Goal: Task Accomplishment & Management: Manage account settings

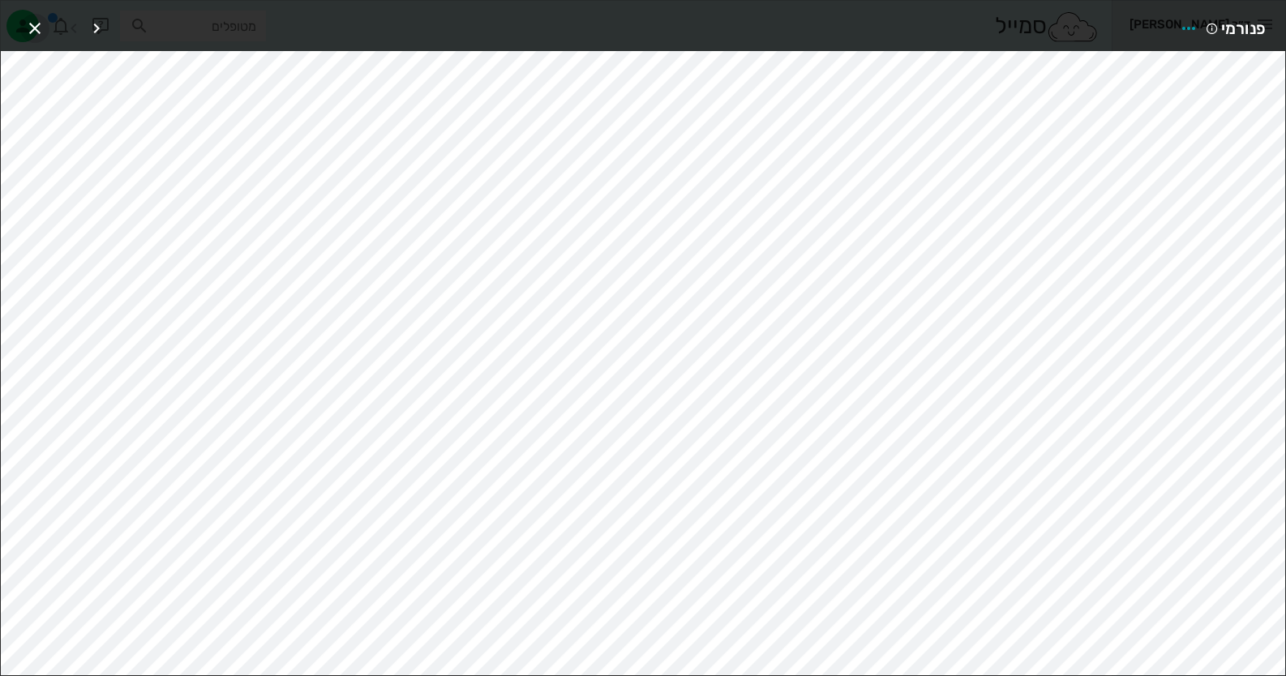
click at [32, 29] on icon "button" at bounding box center [34, 28] width 19 height 19
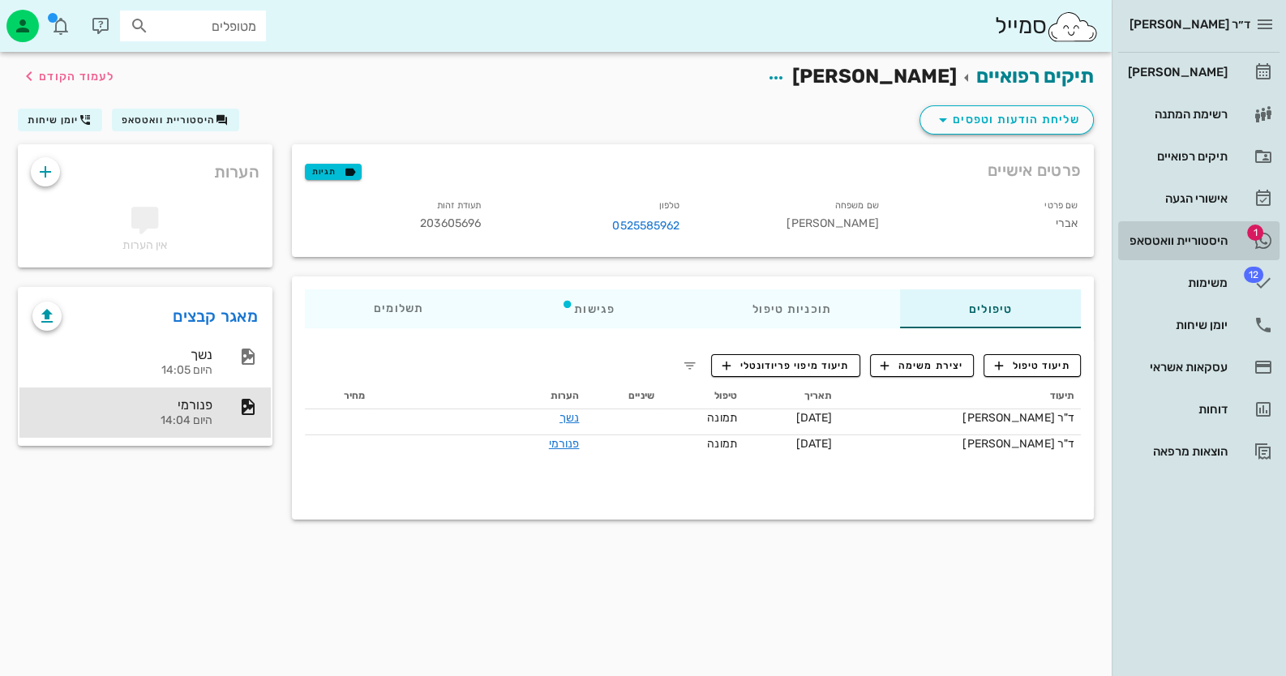
click at [1208, 244] on div "היסטוריית וואטסאפ" at bounding box center [1175, 240] width 103 height 13
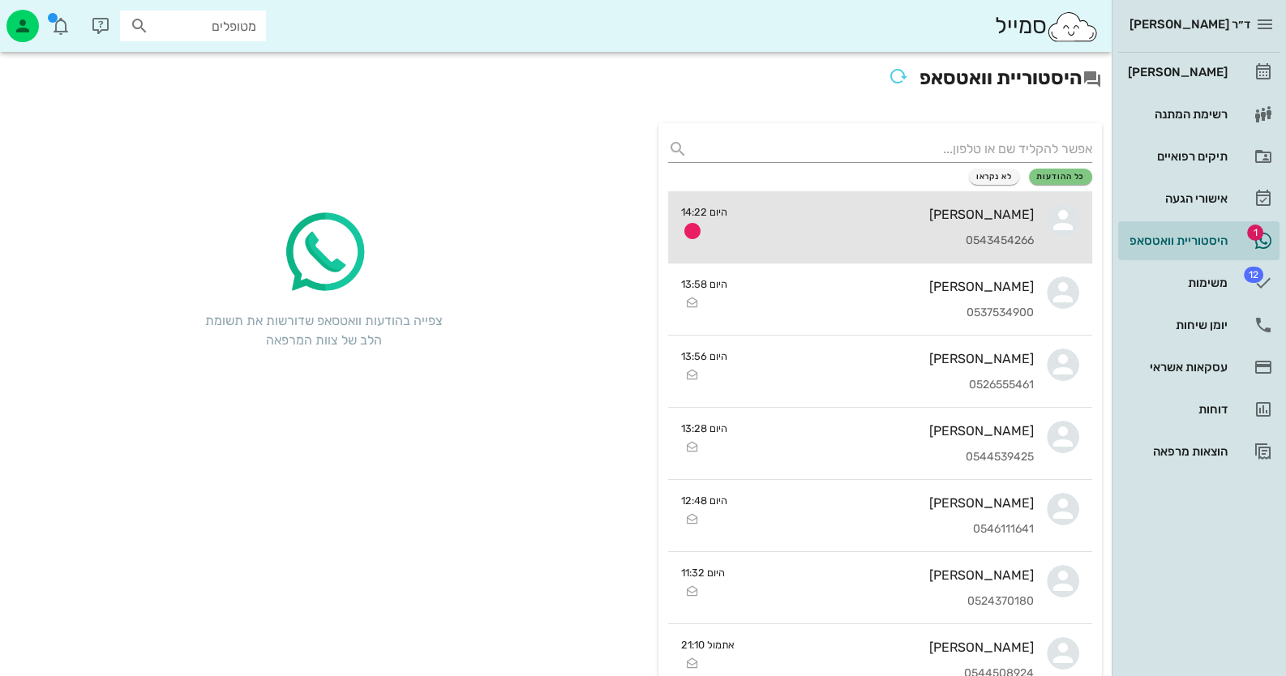
click at [884, 205] on div "[PERSON_NAME] 0543454266" at bounding box center [886, 226] width 293 height 71
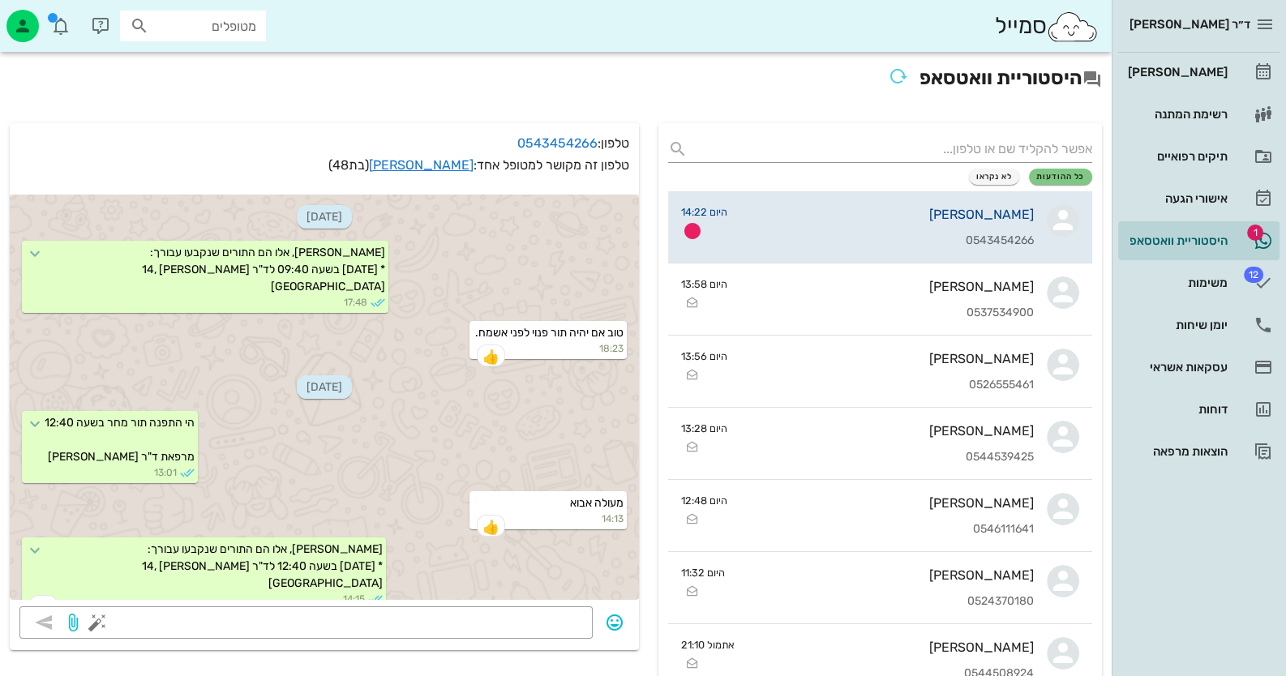
scroll to position [2648, 0]
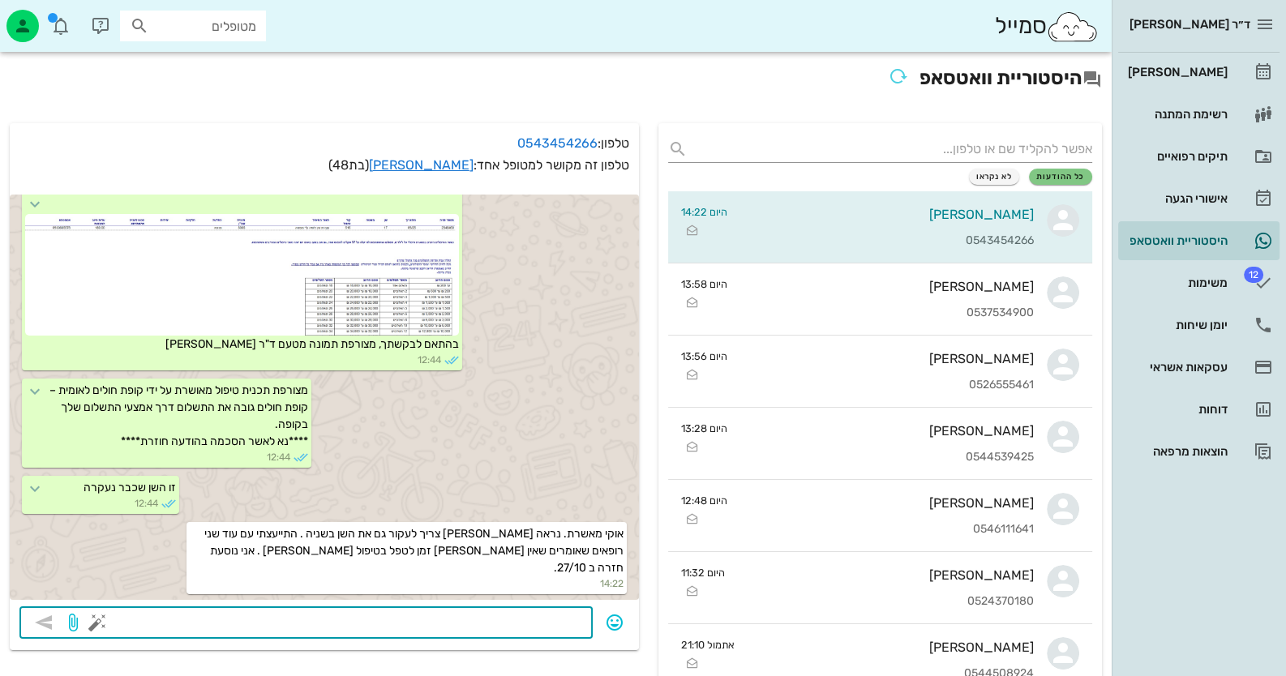
click at [534, 624] on textarea at bounding box center [342, 624] width 482 height 26
type textarea "חוסר זמן זו לא סיבה לעקירה - אני בוודאי לא עוקרת מסיבה כזאת"
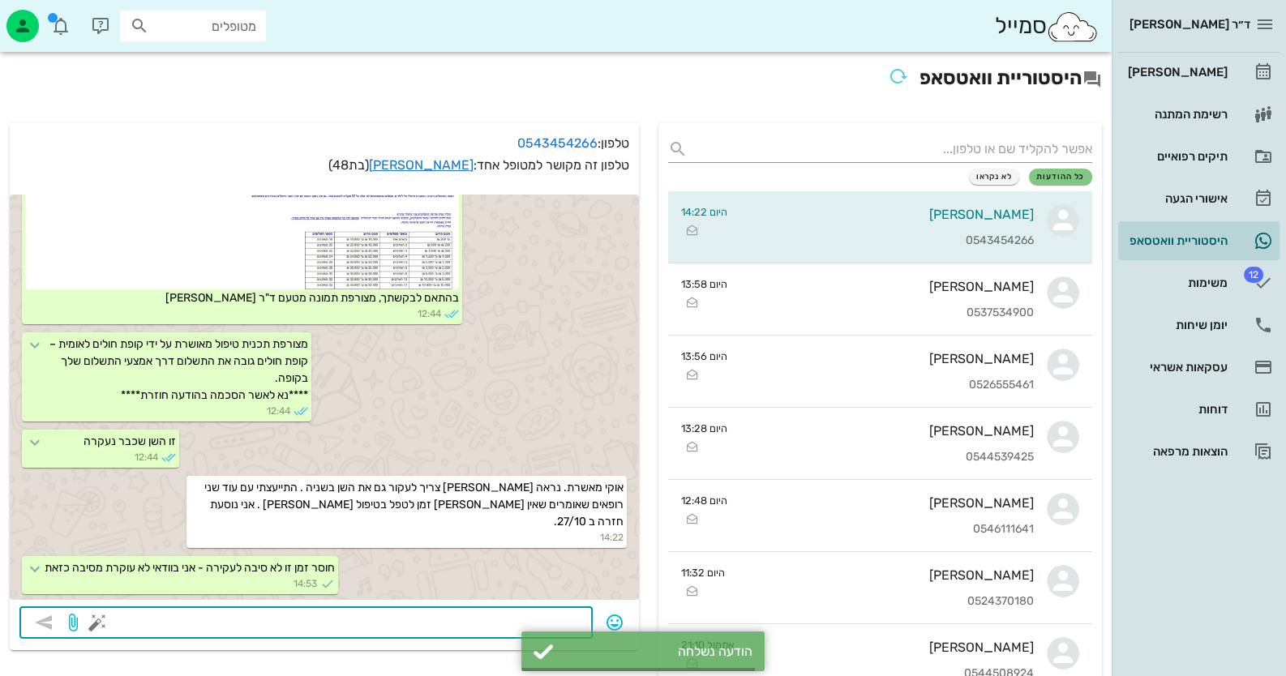
scroll to position [2695, 0]
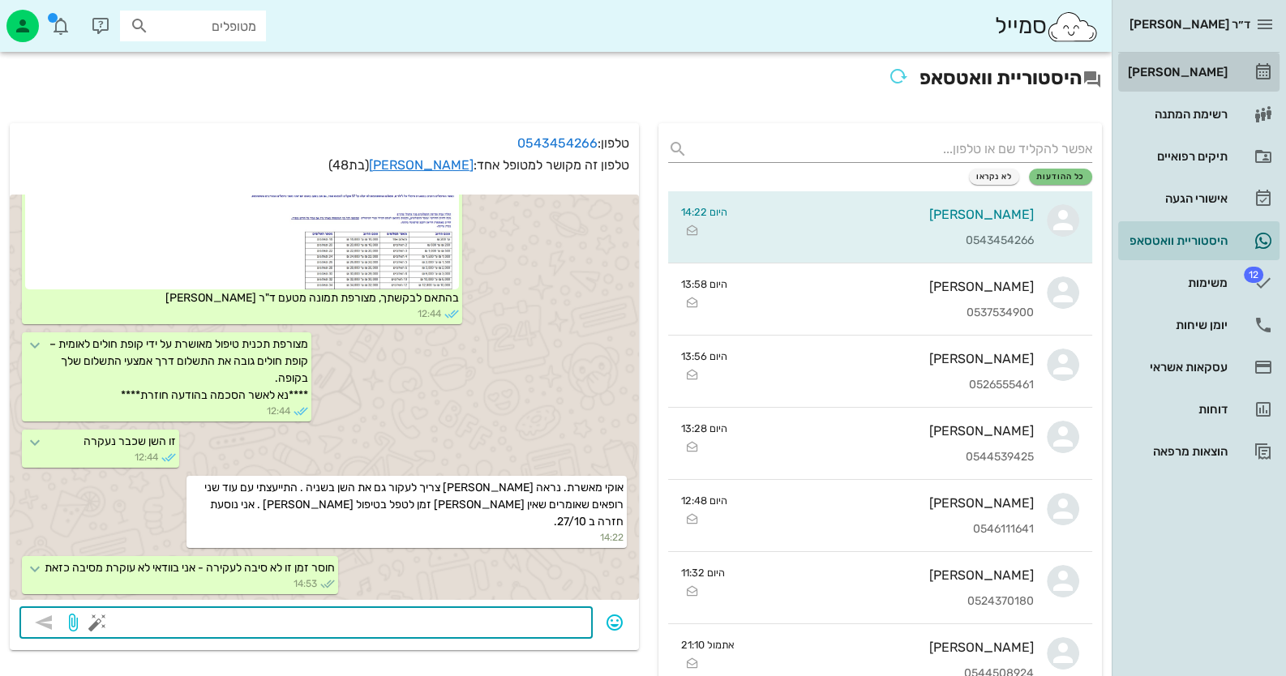
click at [1246, 58] on link "[PERSON_NAME]" at bounding box center [1198, 72] width 161 height 39
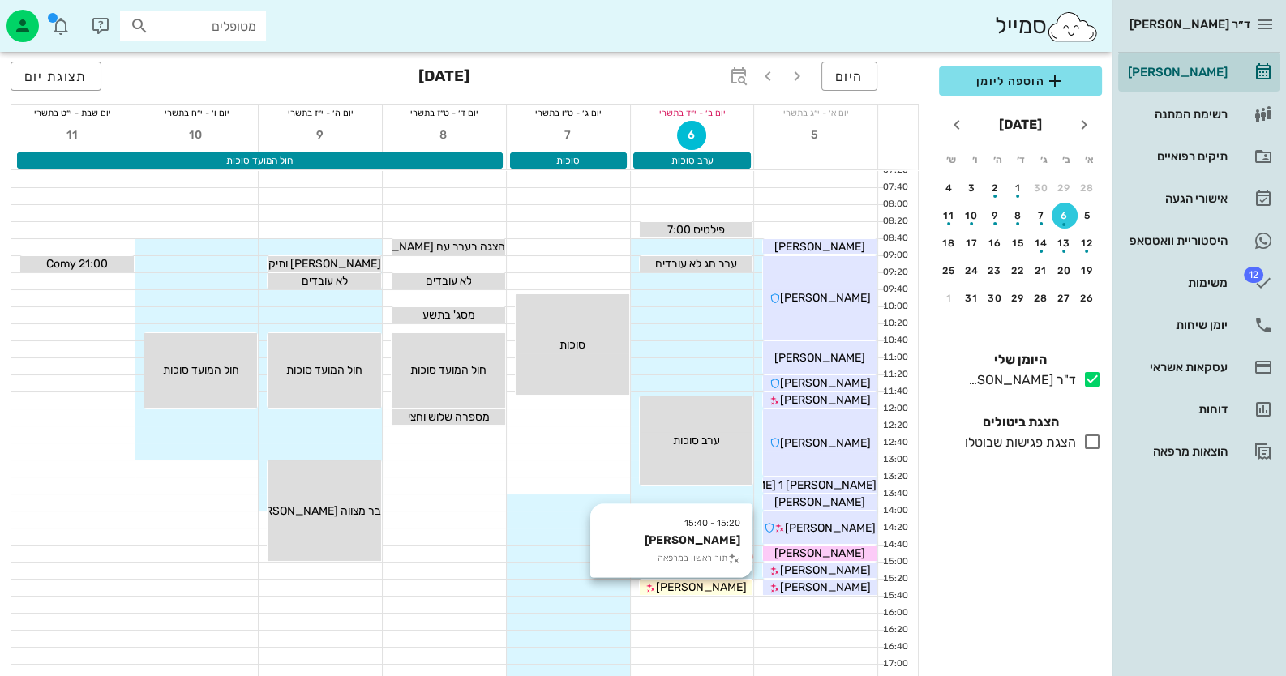
click at [709, 591] on span "[PERSON_NAME]" at bounding box center [701, 587] width 91 height 14
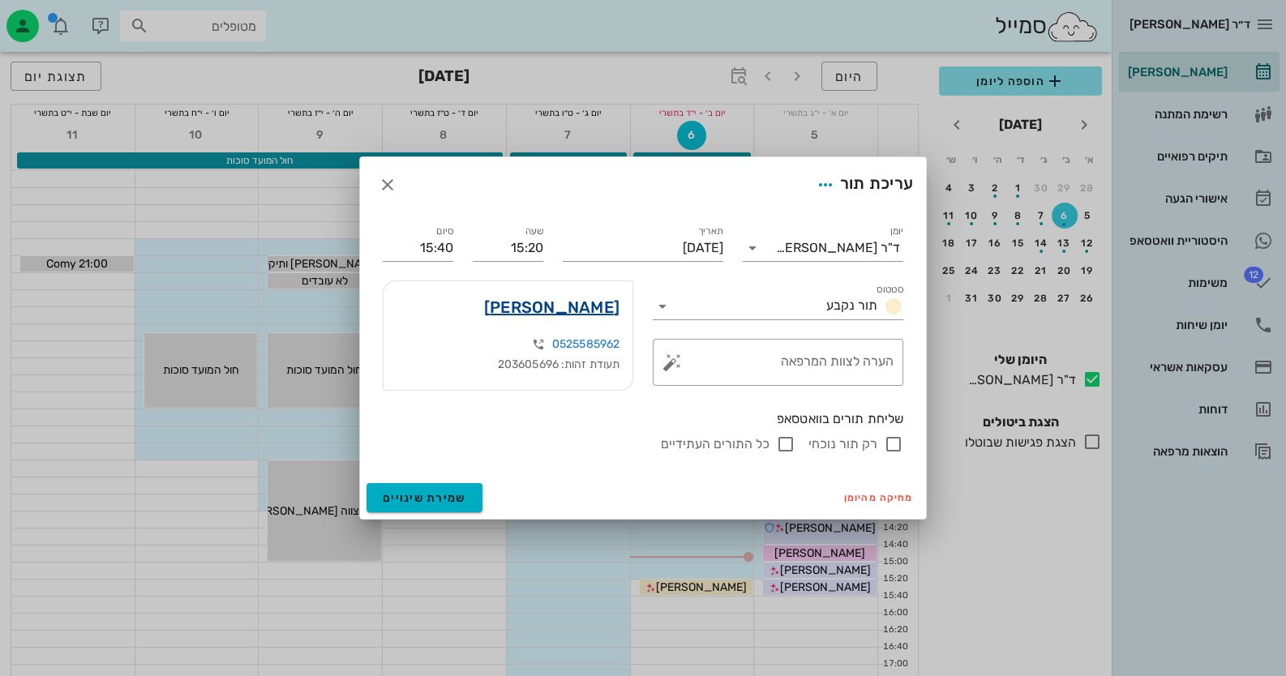
click at [585, 308] on link "[PERSON_NAME]" at bounding box center [551, 307] width 135 height 26
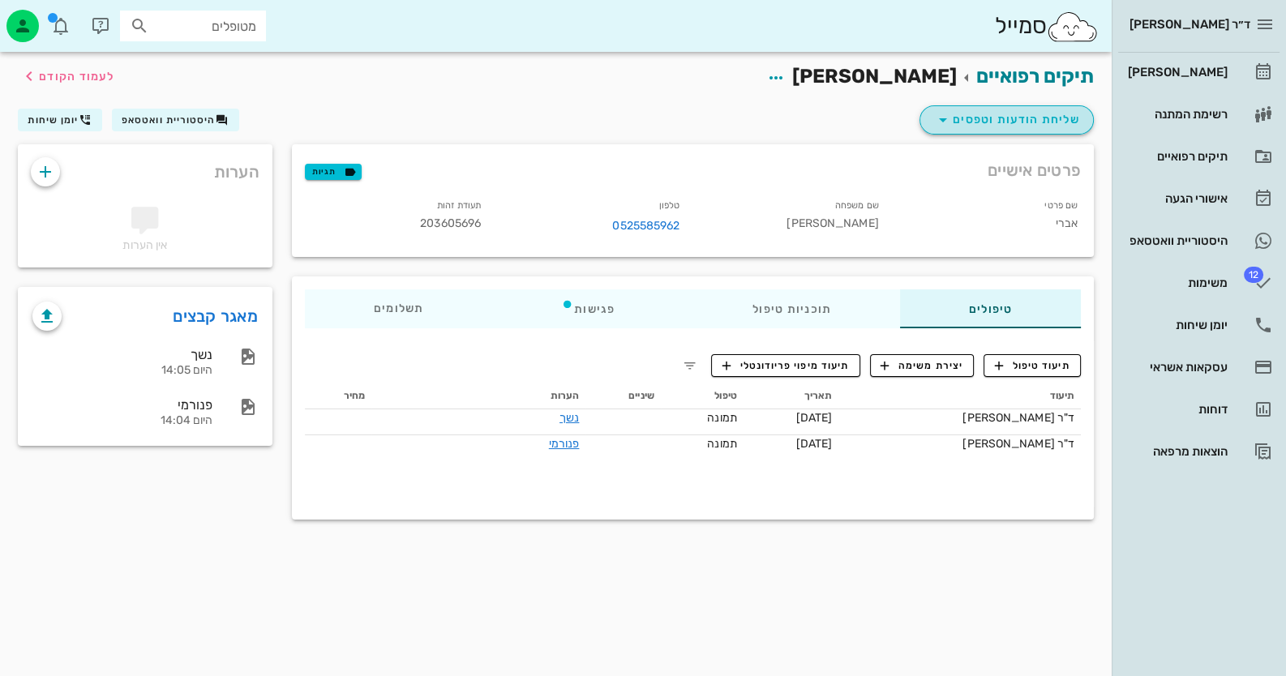
click at [1054, 114] on span "שליחת הודעות וטפסים" at bounding box center [1006, 119] width 147 height 19
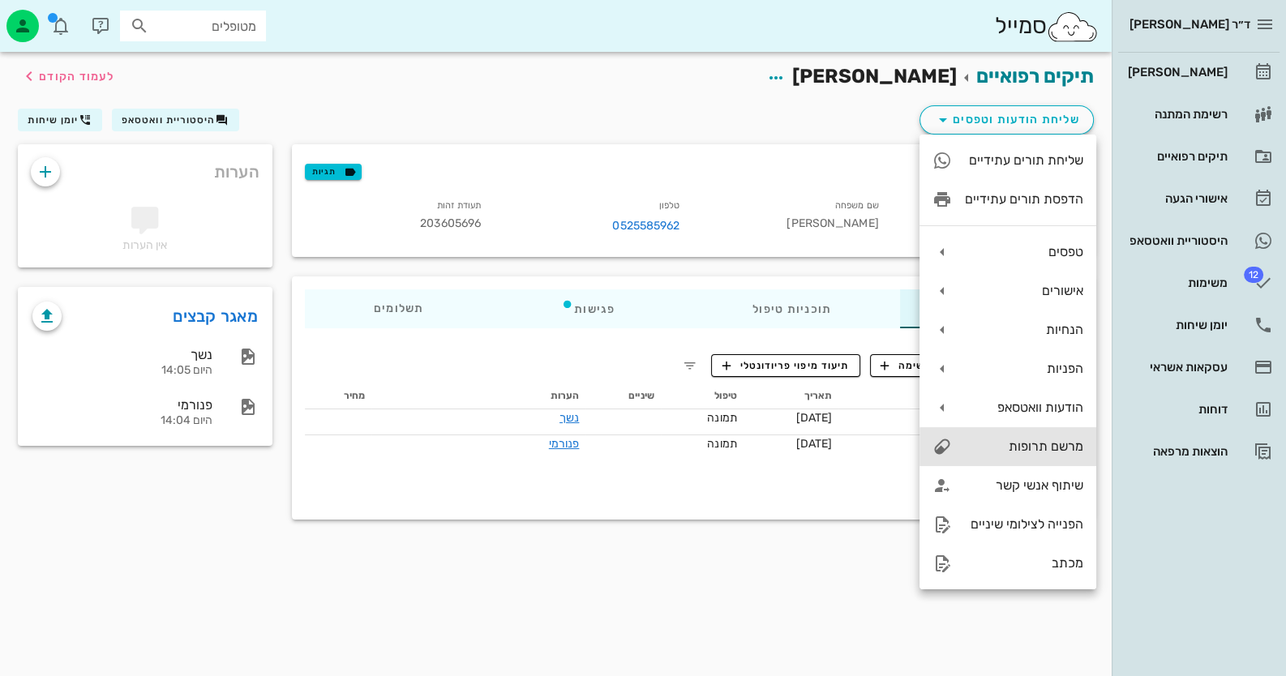
click at [1050, 447] on div "מרשם תרופות" at bounding box center [1024, 446] width 118 height 15
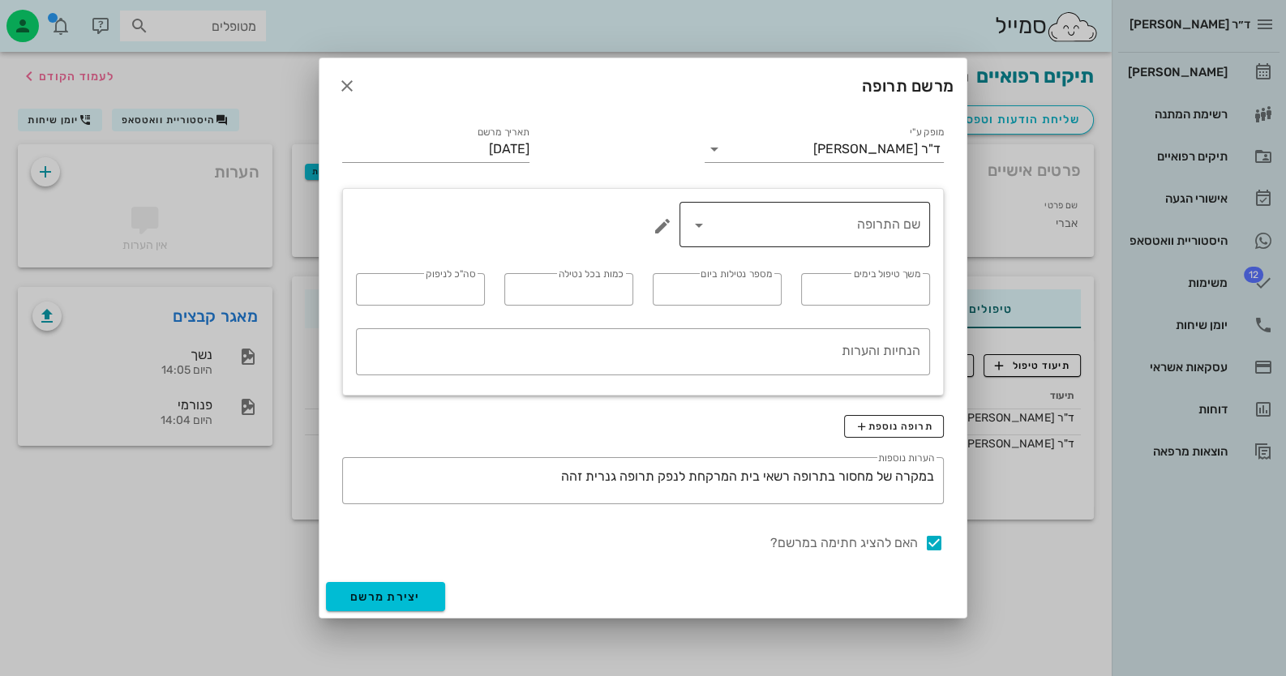
click at [820, 232] on input "שם התרופה" at bounding box center [816, 225] width 208 height 26
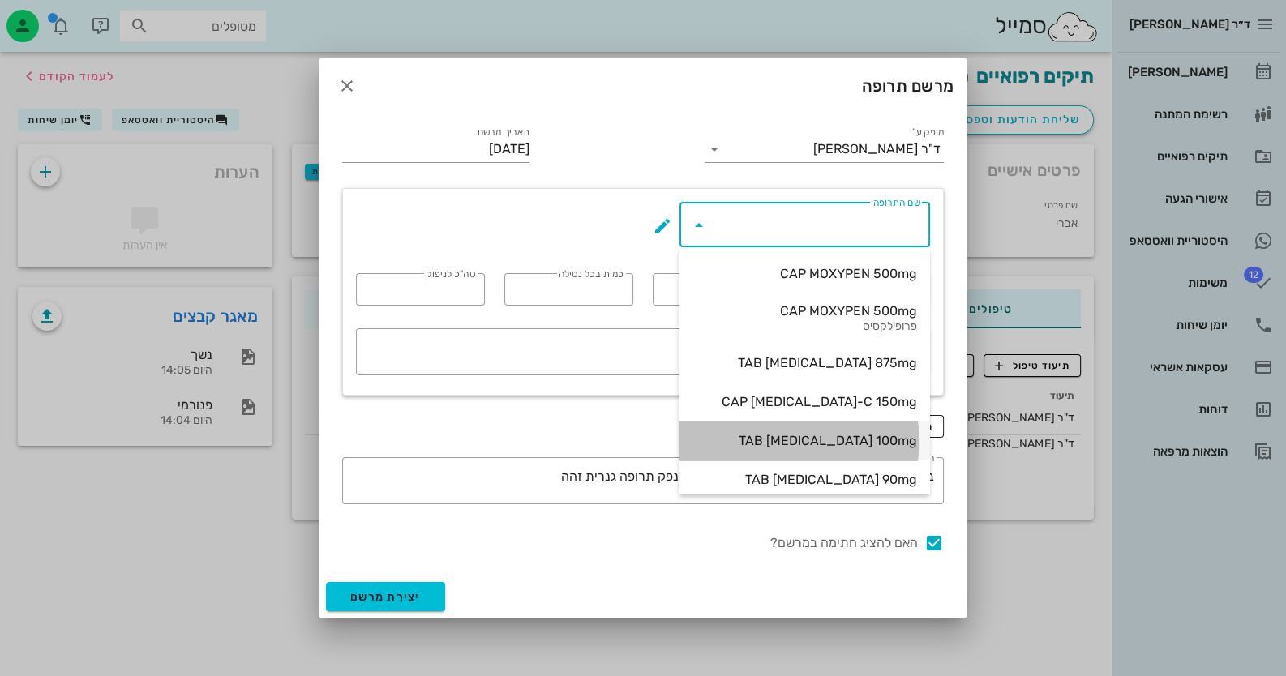
click at [842, 452] on div "TAB [MEDICAL_DATA] 100mg" at bounding box center [804, 440] width 225 height 35
type input "TAB [MEDICAL_DATA] 100mg"
type input "14"
type input "1"
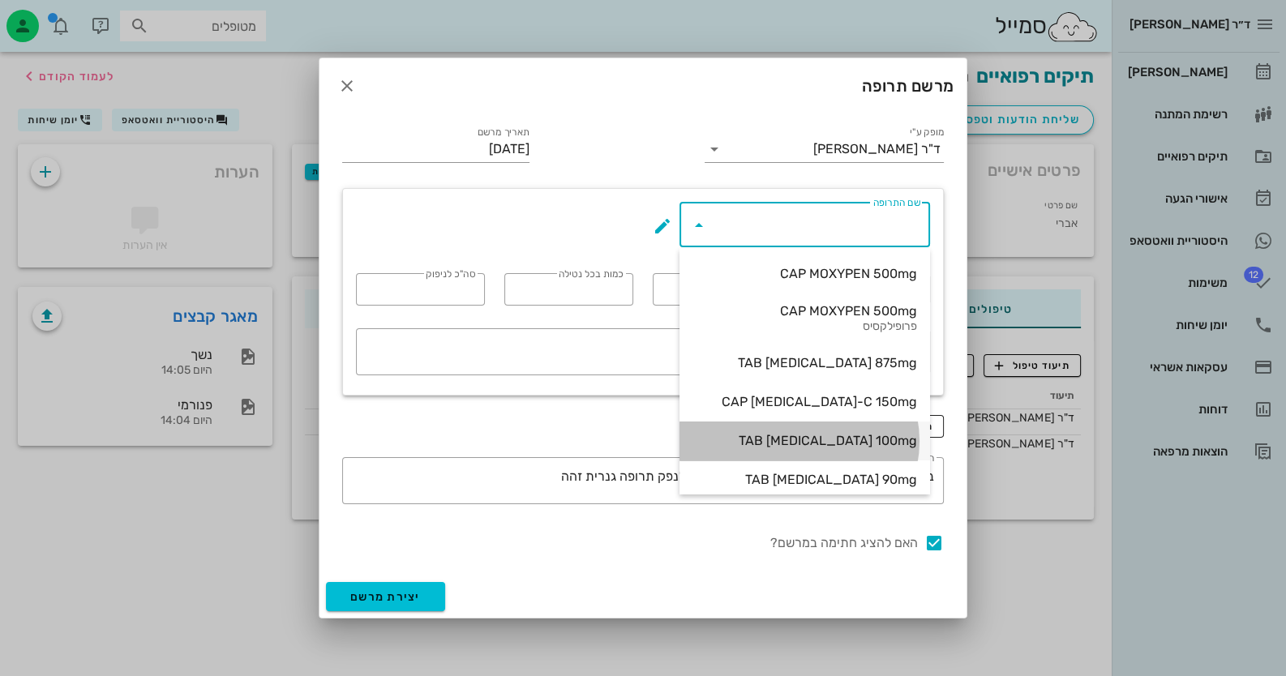
type input "14"
type textarea "כדור אחד ביום עם האוכל, לא לפני השינה"
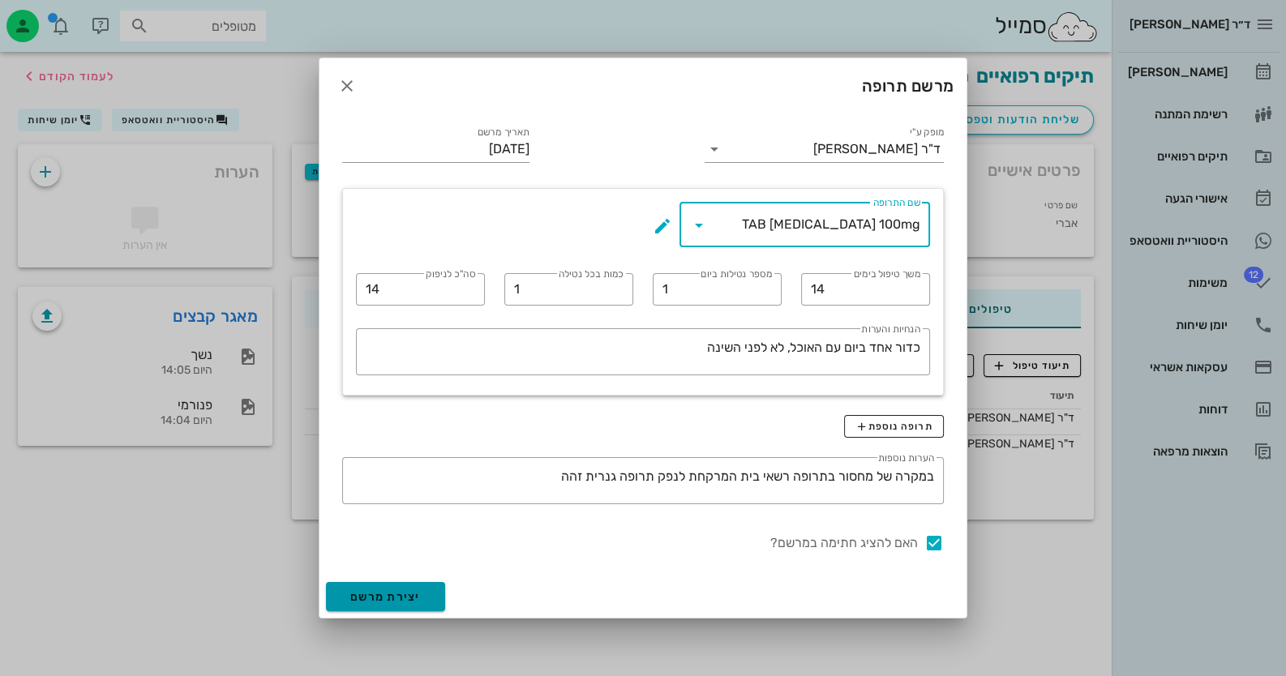
click at [373, 603] on button "יצירת מרשם" at bounding box center [385, 596] width 119 height 29
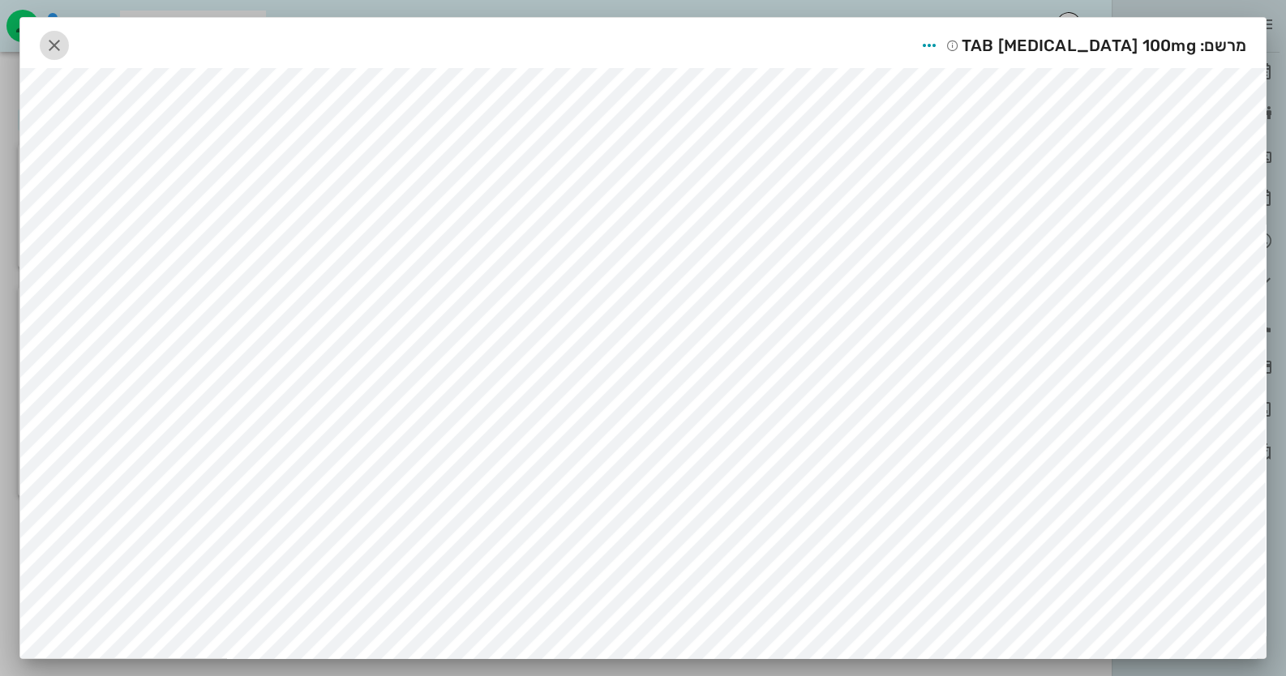
click at [64, 43] on icon "button" at bounding box center [54, 45] width 19 height 19
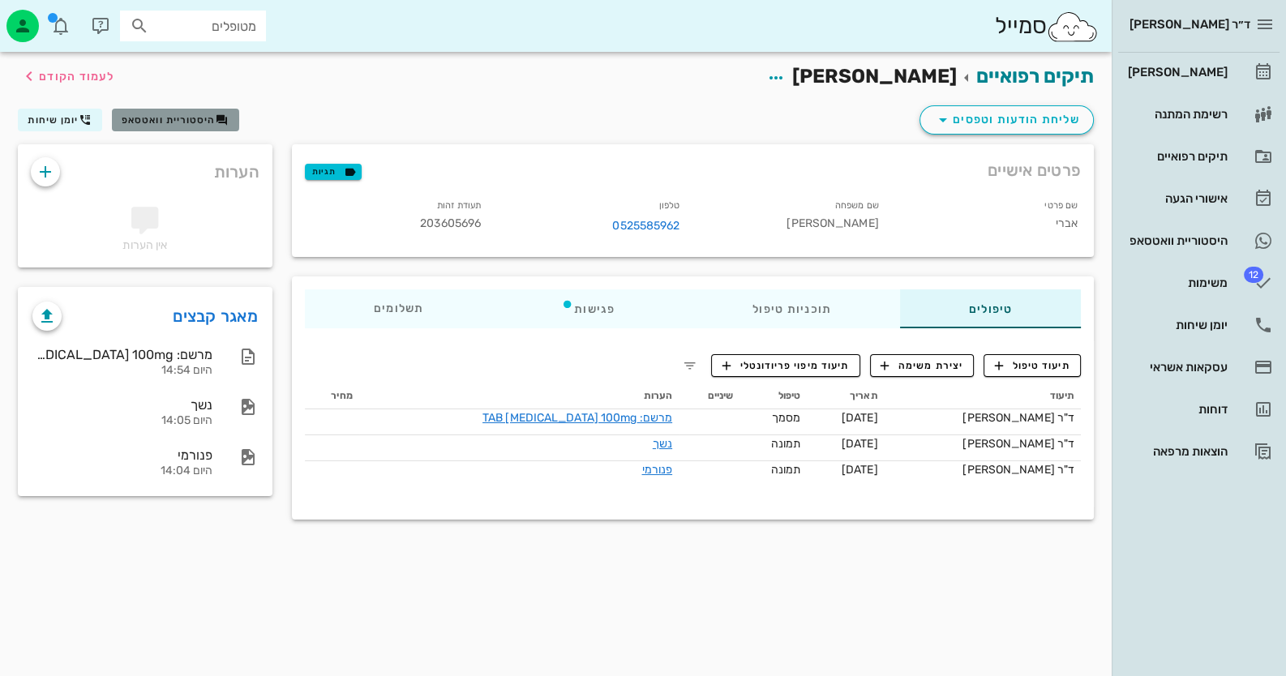
click at [175, 125] on span "היסטוריית וואטסאפ" at bounding box center [169, 119] width 94 height 11
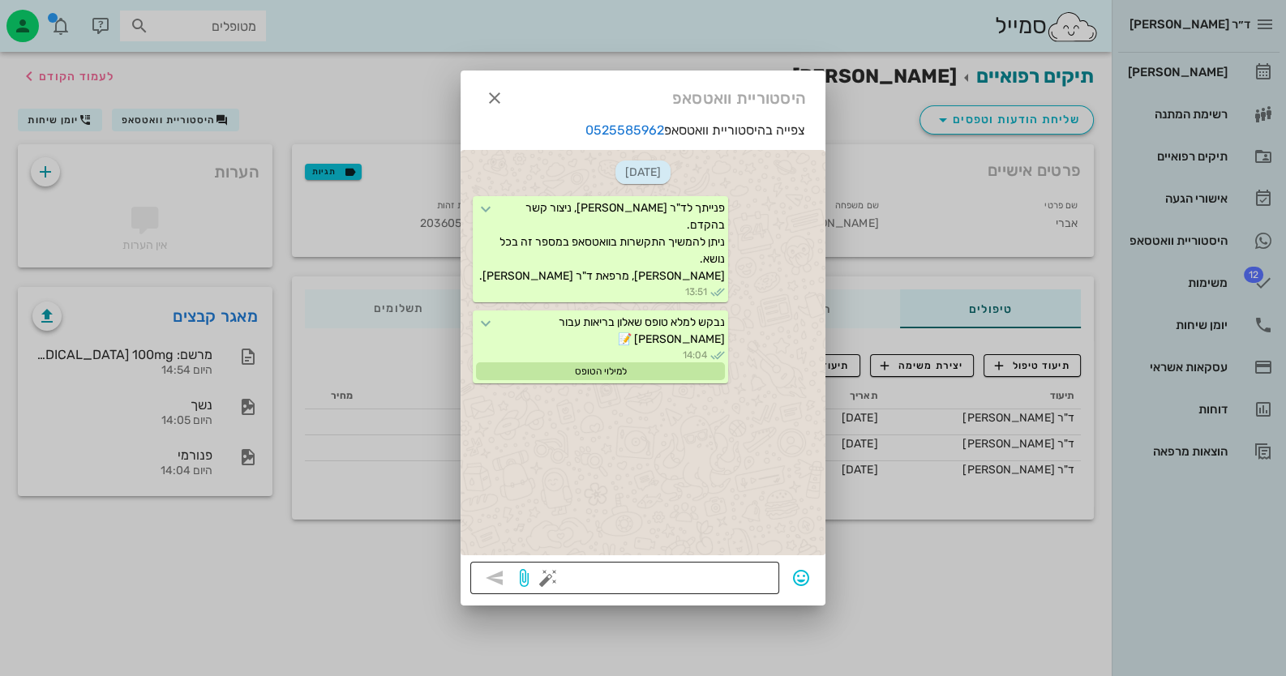
click at [657, 573] on textarea at bounding box center [660, 580] width 218 height 26
type textarea "שטיפת אלמקס"
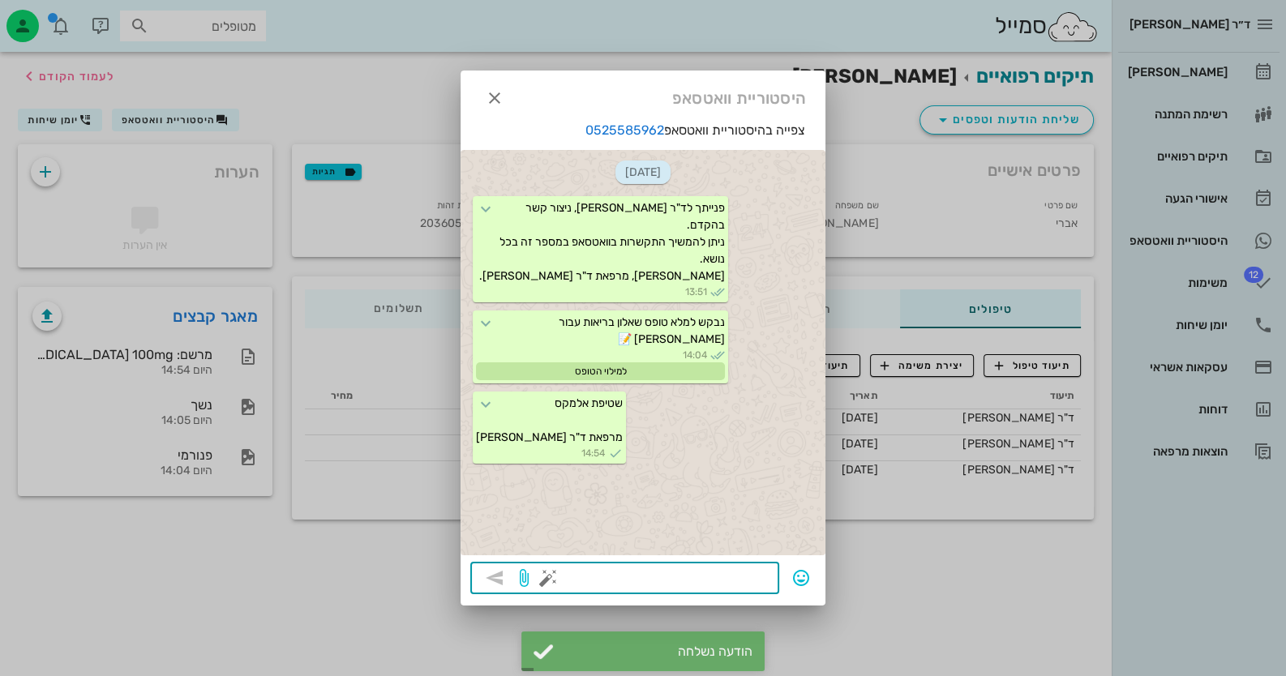
click at [1174, 600] on div at bounding box center [643, 338] width 1286 height 676
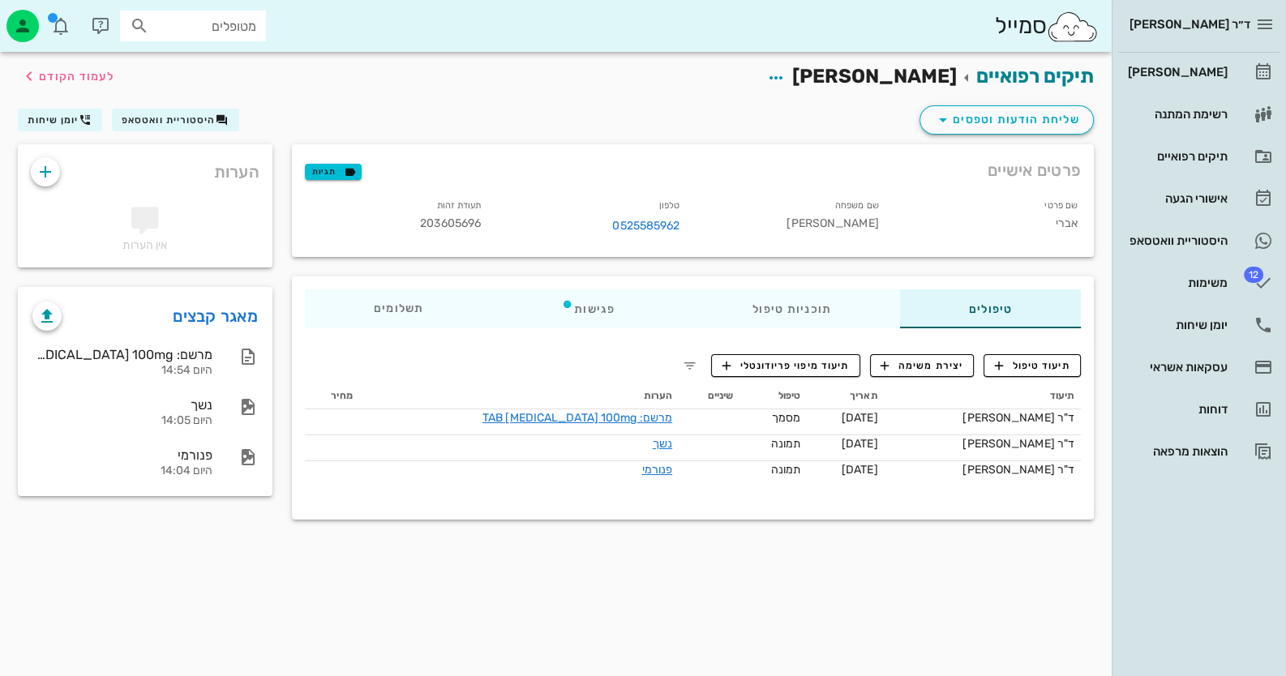
click at [591, 555] on div "תיקים רפואיים [PERSON_NAME] לעמוד הקודם שליחת הודעות וטפסים היסטוריית וואטסאפ י…" at bounding box center [555, 364] width 1111 height 624
click at [126, 115] on span "היסטוריית וואטסאפ" at bounding box center [169, 119] width 94 height 11
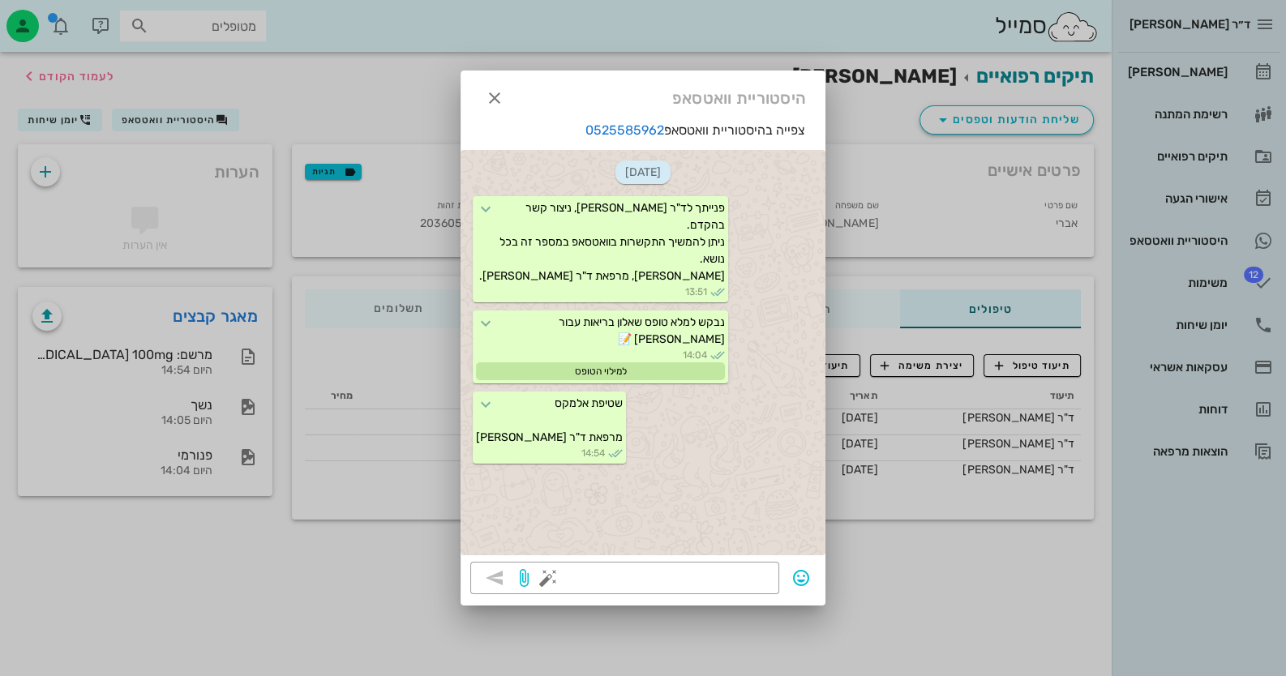
click at [48, 118] on div at bounding box center [643, 338] width 1286 height 676
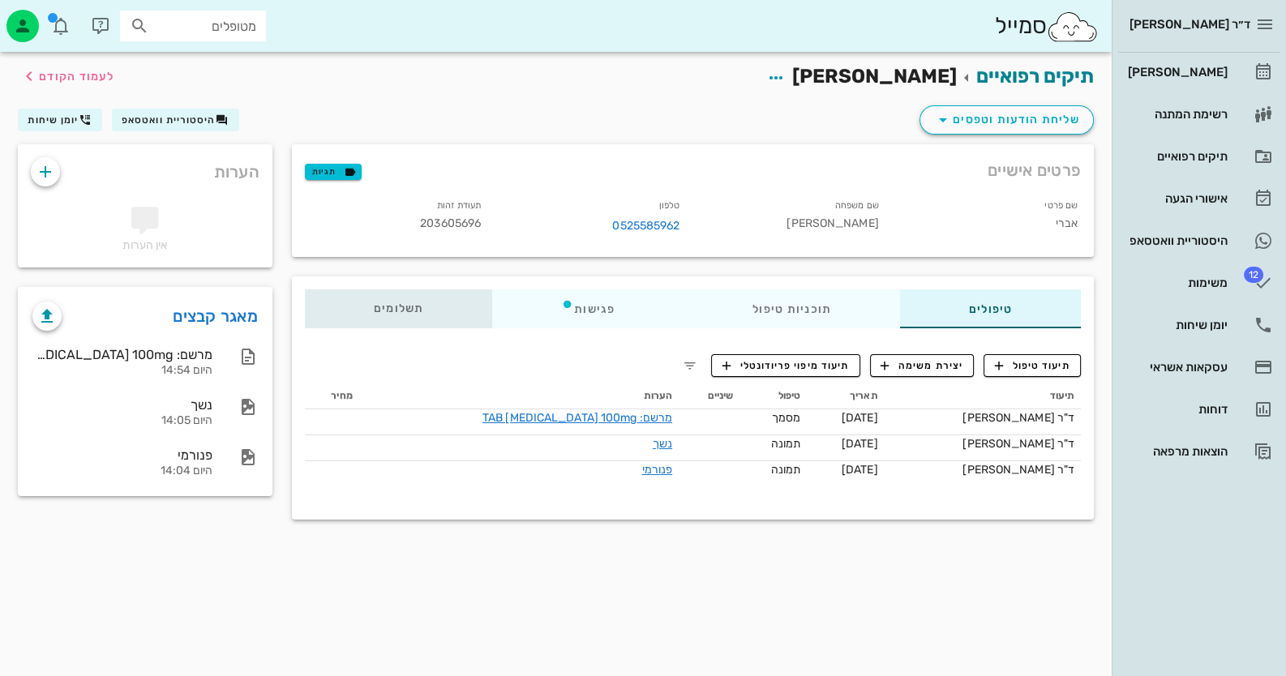
click at [375, 318] on div "תשלומים 0₪" at bounding box center [398, 308] width 187 height 39
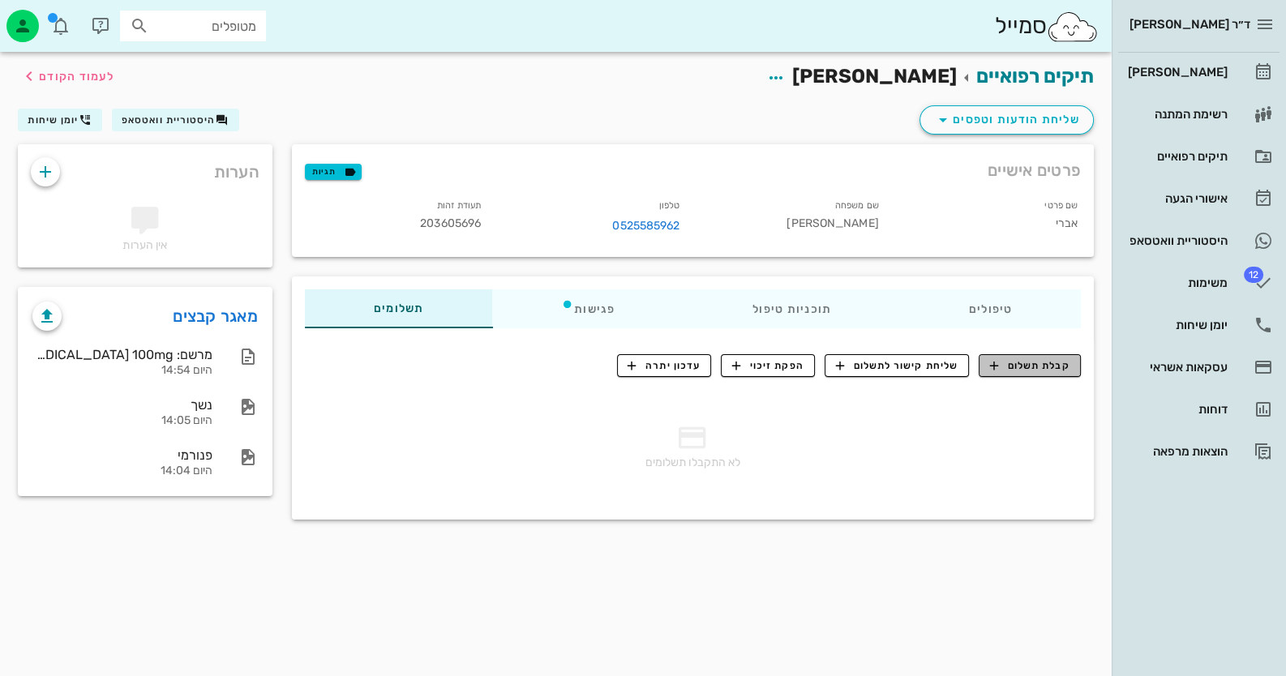
click at [1021, 370] on span "קבלת תשלום" at bounding box center [1030, 365] width 80 height 15
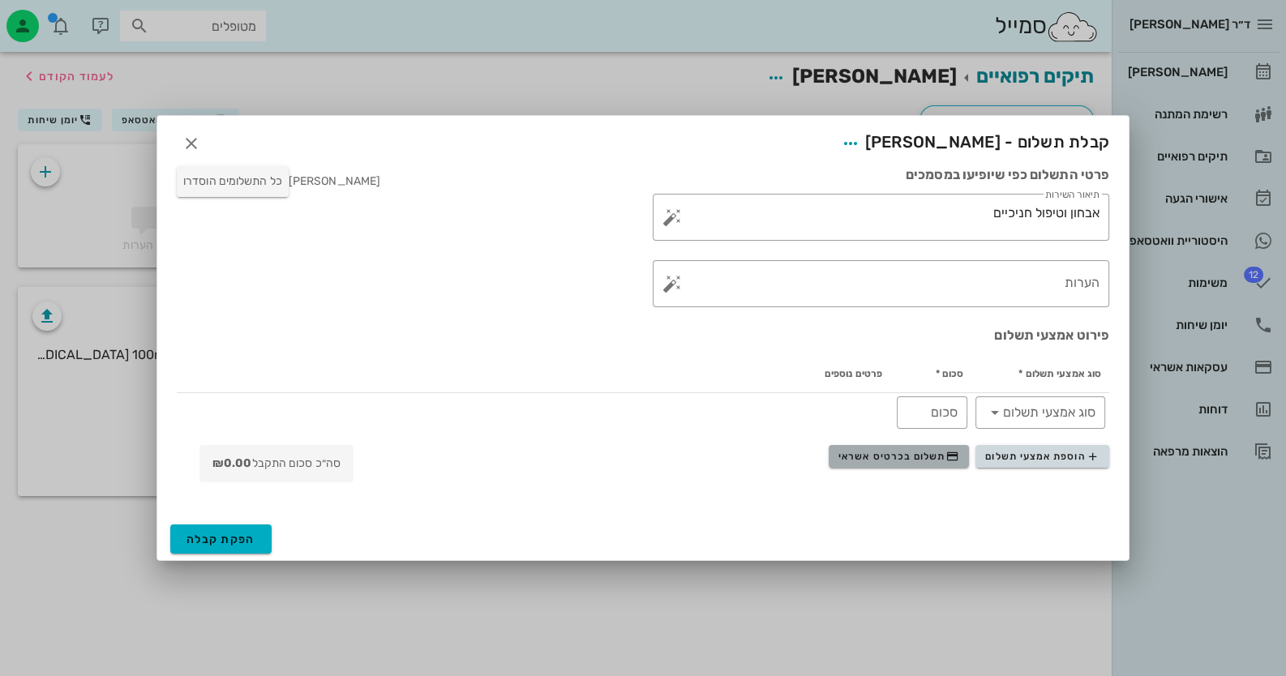
click at [891, 460] on span "תשלום בכרטיס אשראי" at bounding box center [898, 456] width 120 height 13
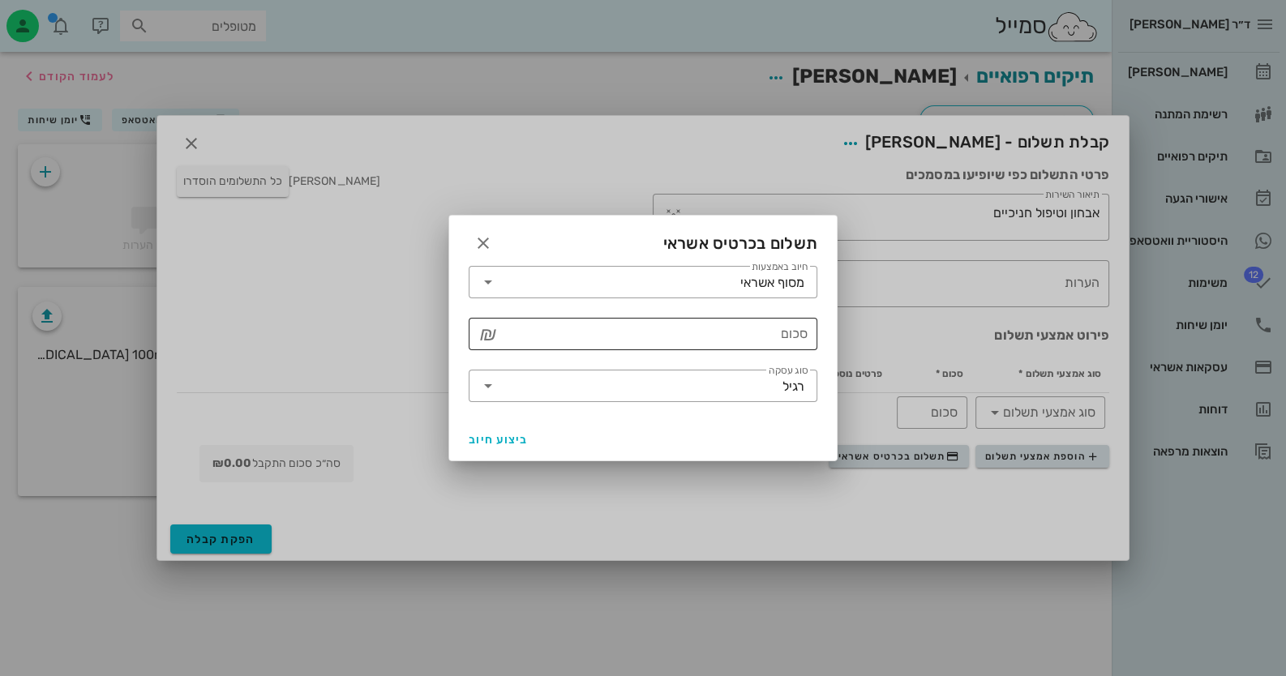
click at [790, 331] on div "סכום" at bounding box center [654, 334] width 306 height 32
type input "500"
click at [785, 397] on div "רגיל" at bounding box center [654, 386] width 306 height 32
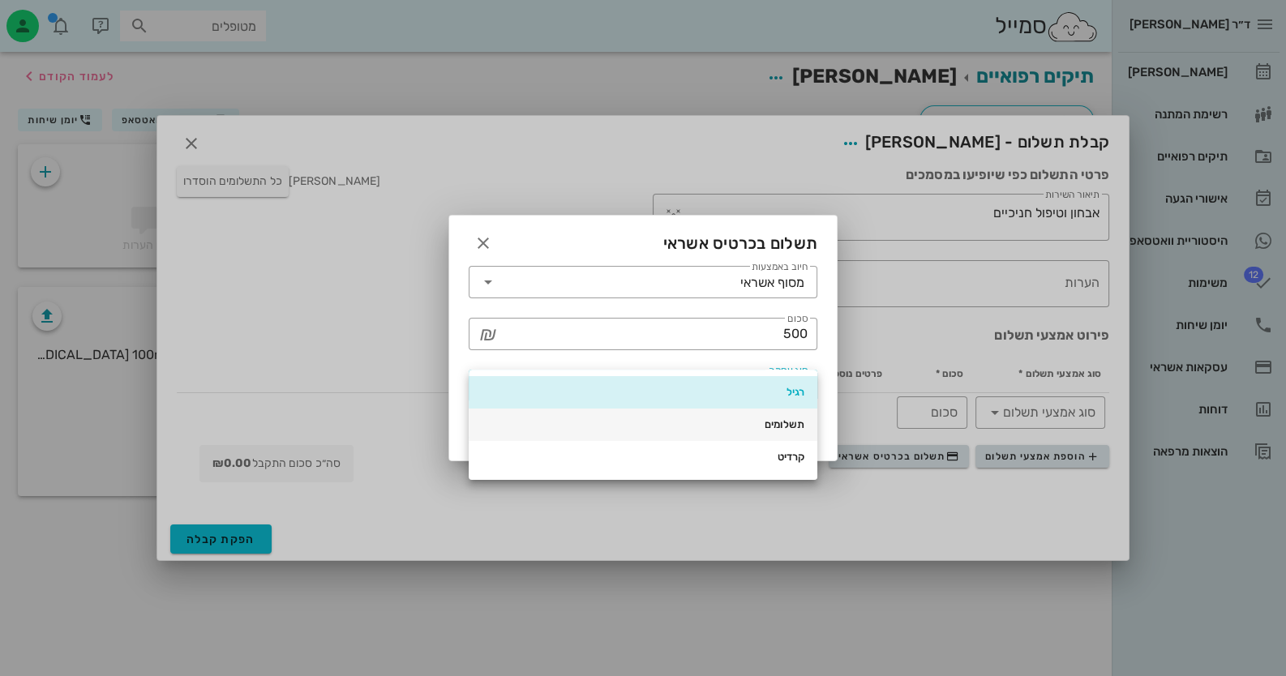
click at [786, 434] on div "תשלומים" at bounding box center [643, 425] width 323 height 26
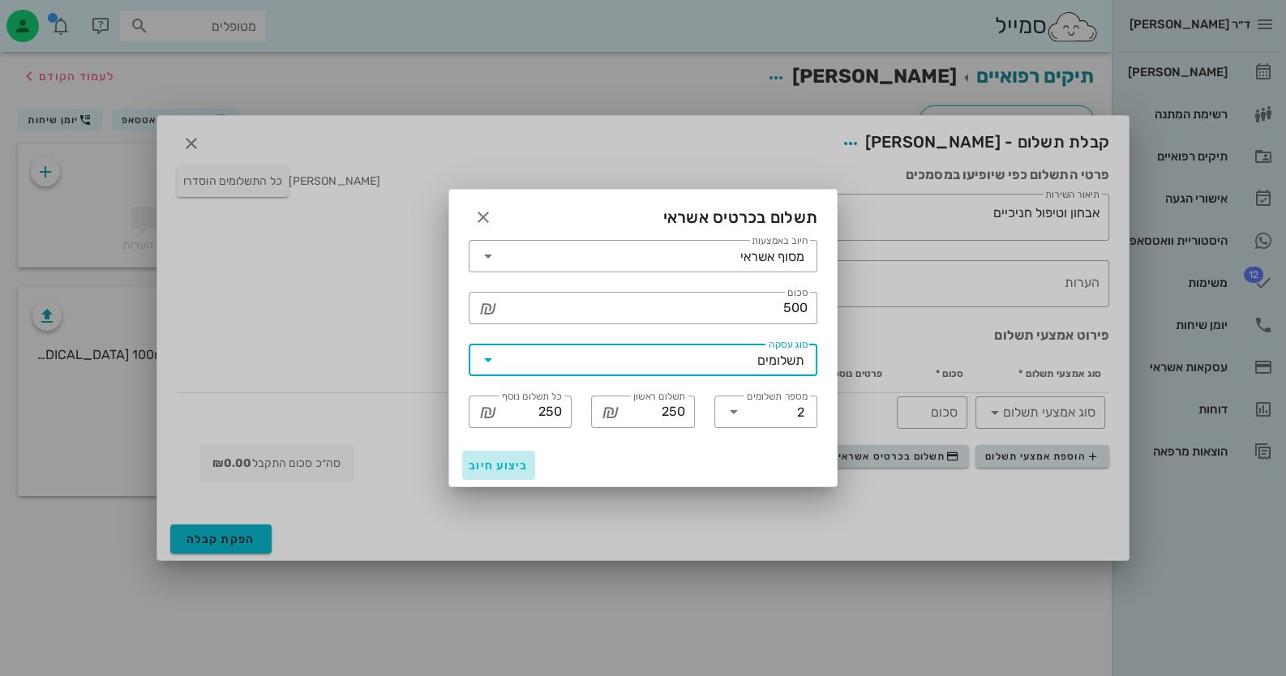
click at [479, 464] on span "ביצוע חיוב" at bounding box center [499, 466] width 60 height 14
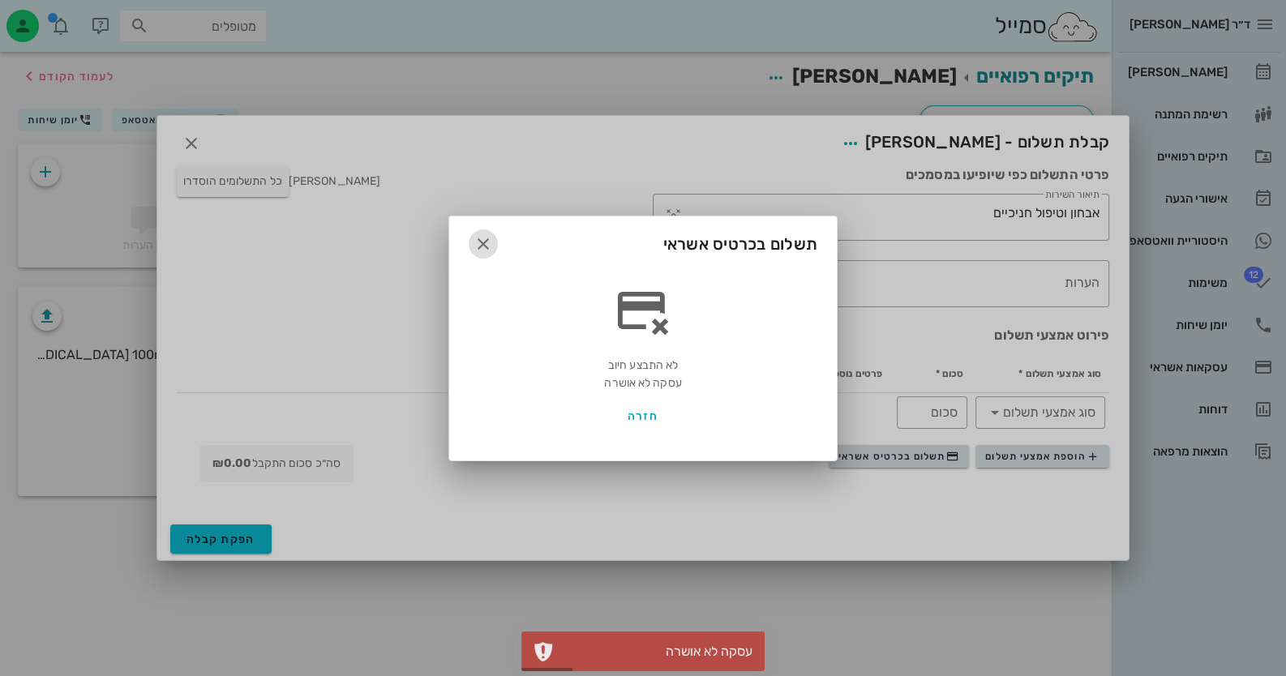
click at [475, 236] on icon "button" at bounding box center [482, 243] width 19 height 19
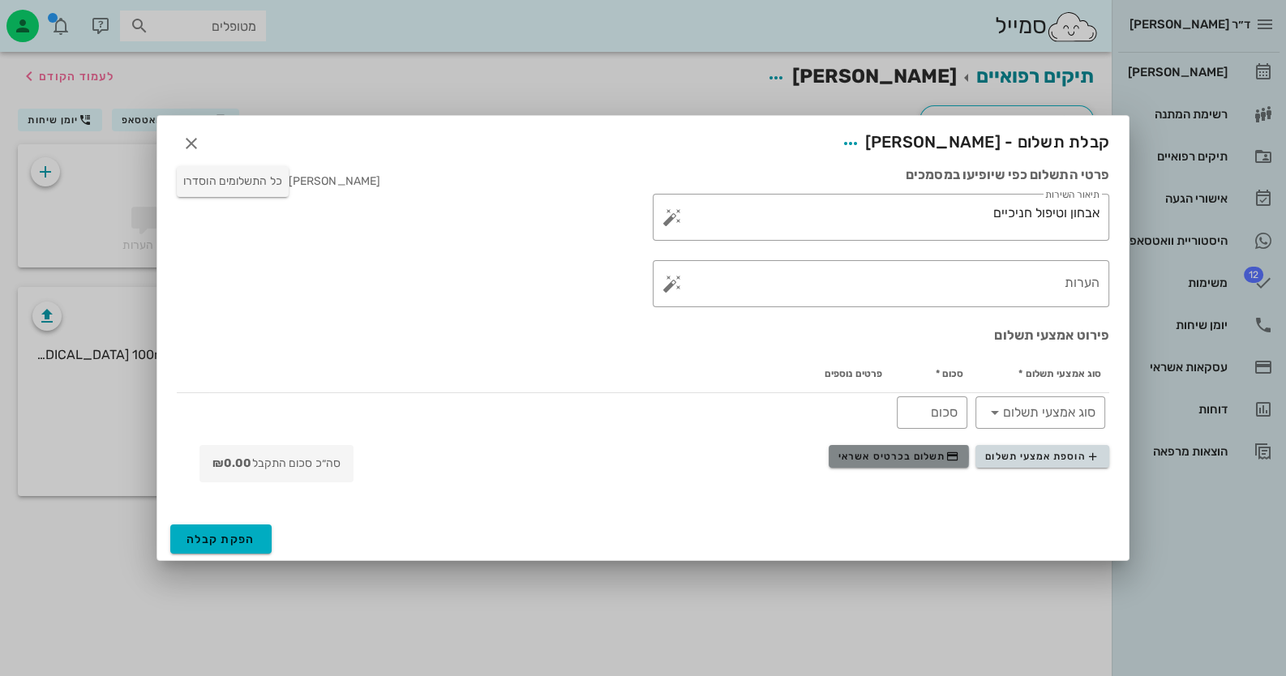
click at [931, 460] on span "תשלום בכרטיס אשראי" at bounding box center [898, 456] width 120 height 13
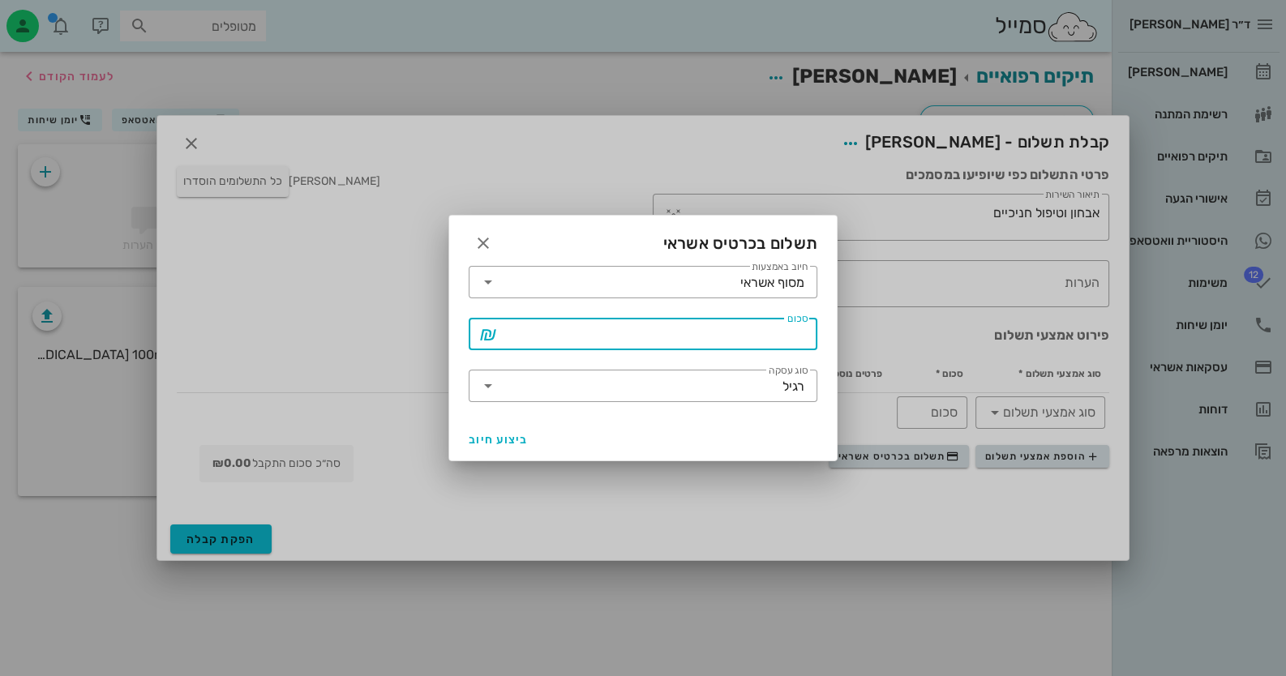
click at [743, 337] on input "סכום" at bounding box center [654, 334] width 306 height 26
type input "500"
click at [474, 441] on span "ביצוע חיוב" at bounding box center [499, 440] width 60 height 14
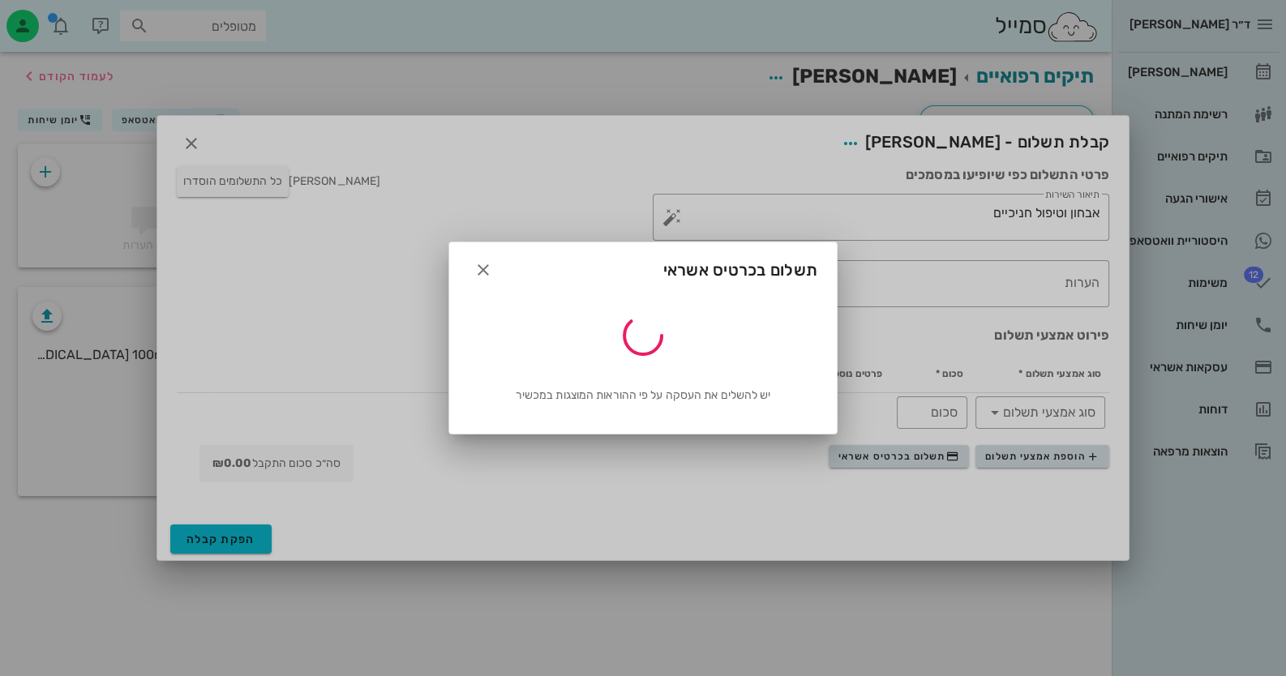
type input "500"
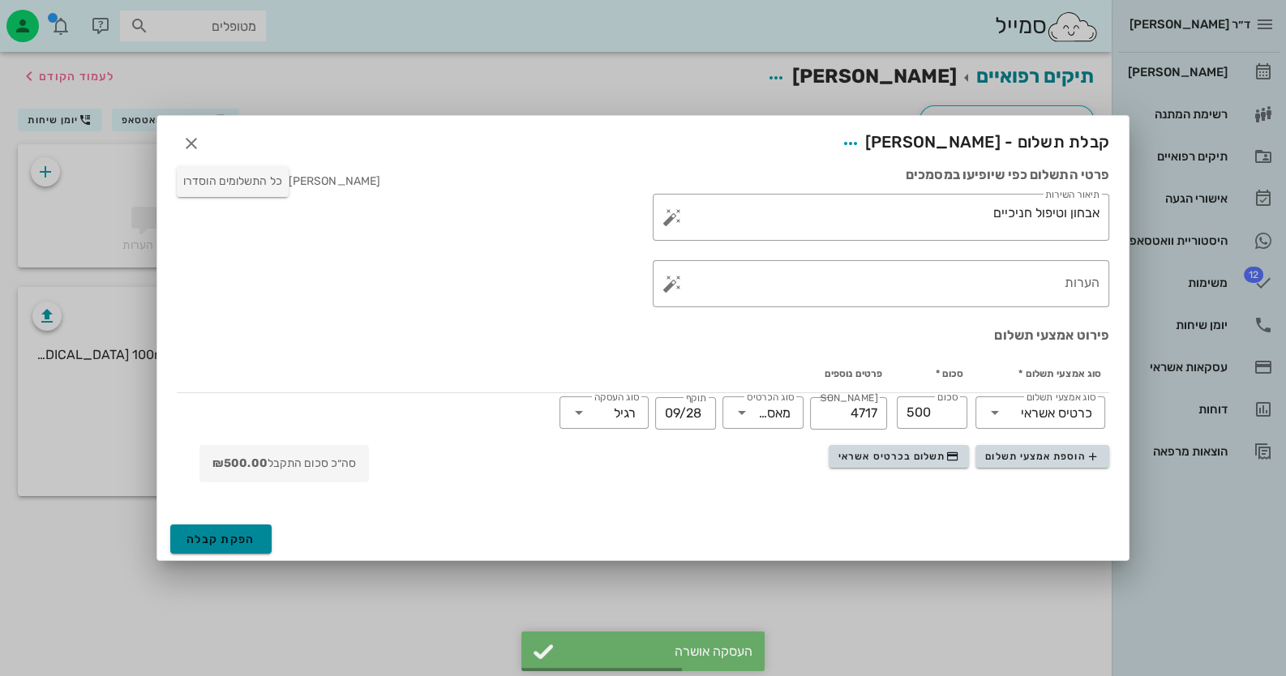
click at [247, 540] on span "הפקת קבלה" at bounding box center [220, 540] width 69 height 14
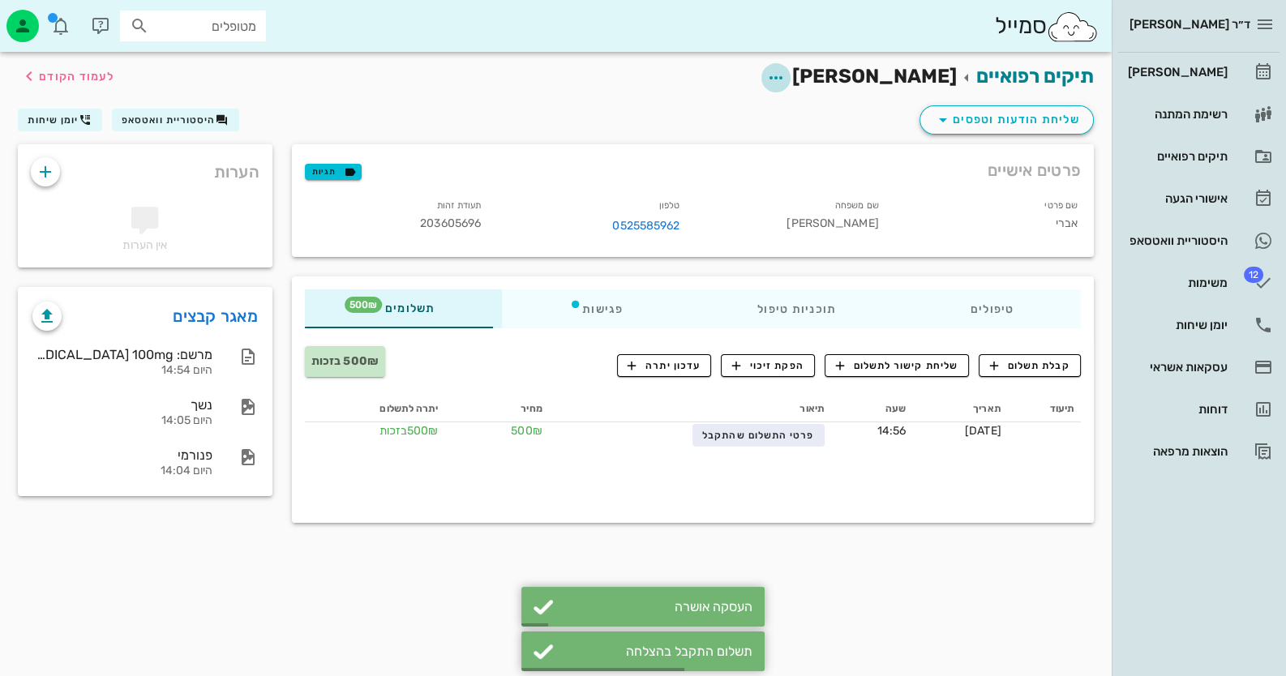
click at [786, 76] on icon "button" at bounding box center [775, 77] width 19 height 19
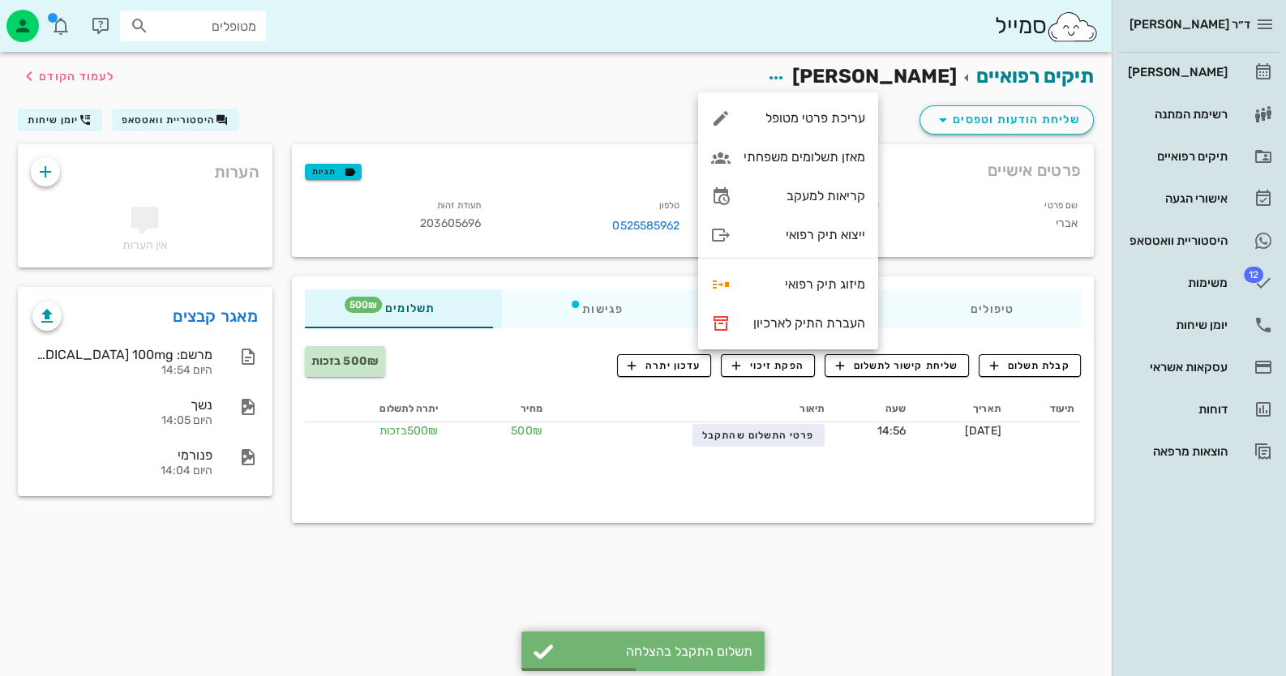
click at [584, 70] on div "תיקים רפואיים [PERSON_NAME] לעמוד הקודם" at bounding box center [555, 77] width 1095 height 50
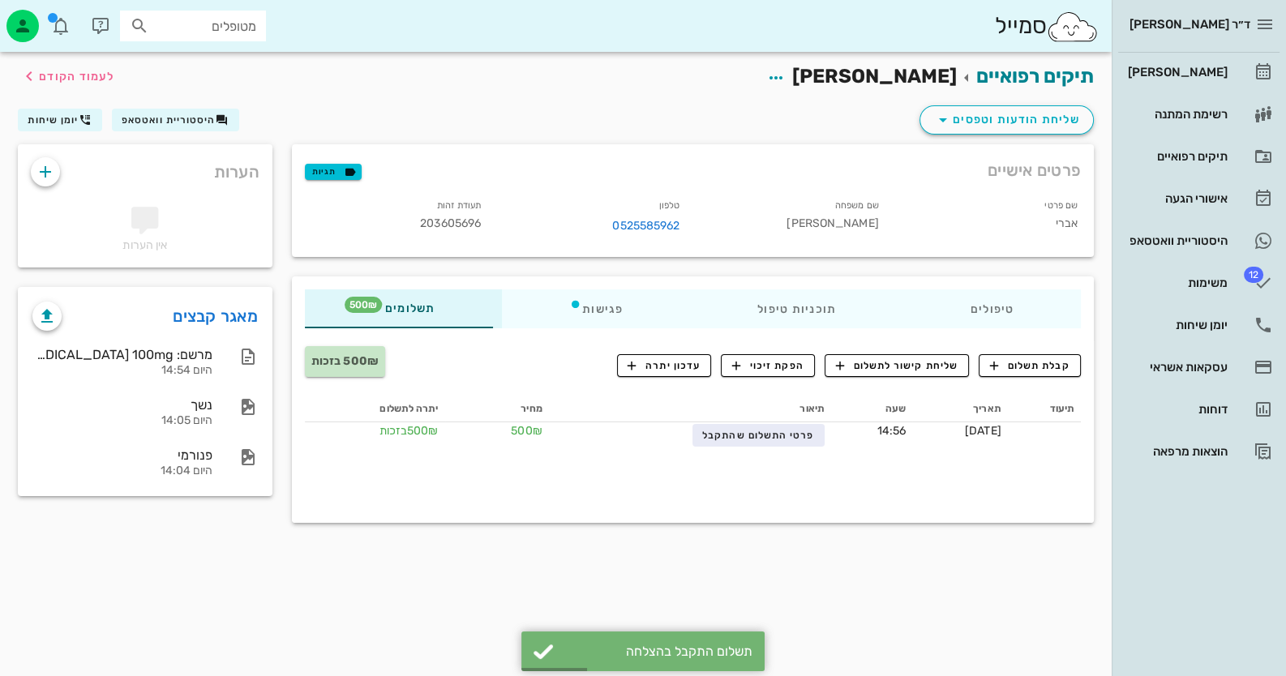
click at [746, 447] on div "תיעוד תאריך שעה תיאור מחיר יתרה לתשלום [DATE] 14:56 פרטי התשלום שהתקבל 500₪ 500…" at bounding box center [693, 452] width 776 height 113
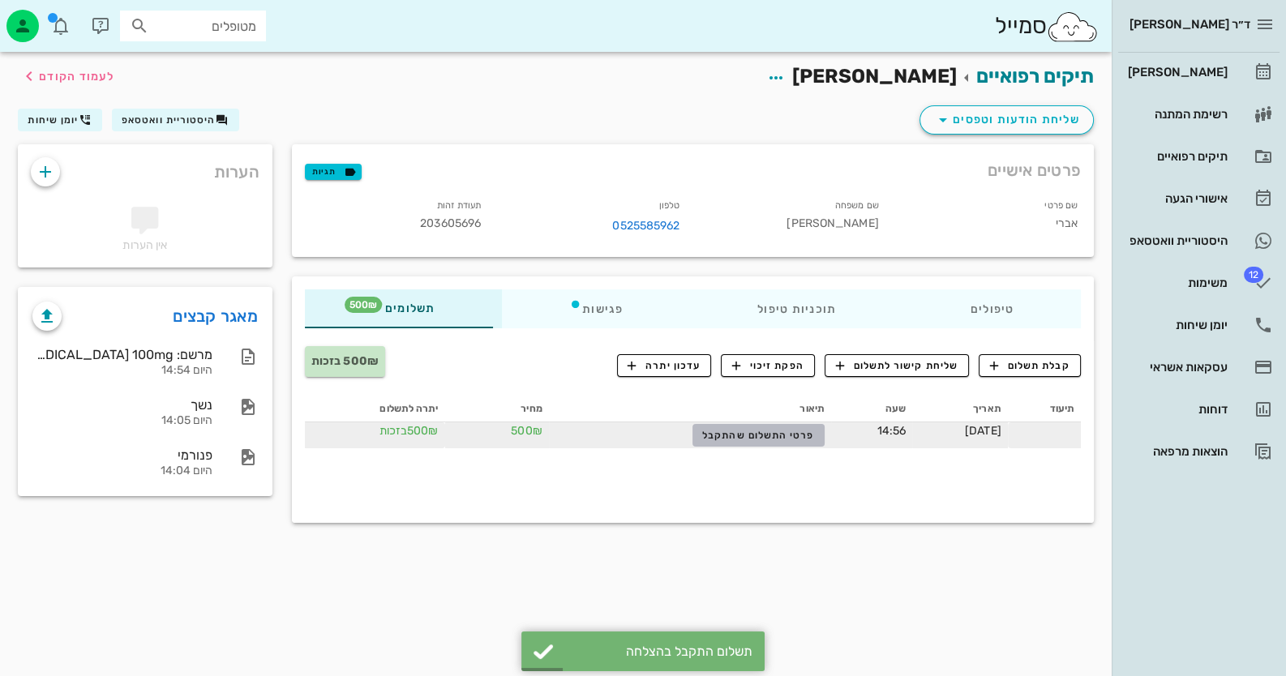
click at [747, 442] on button "פרטי התשלום שהתקבל" at bounding box center [758, 435] width 132 height 23
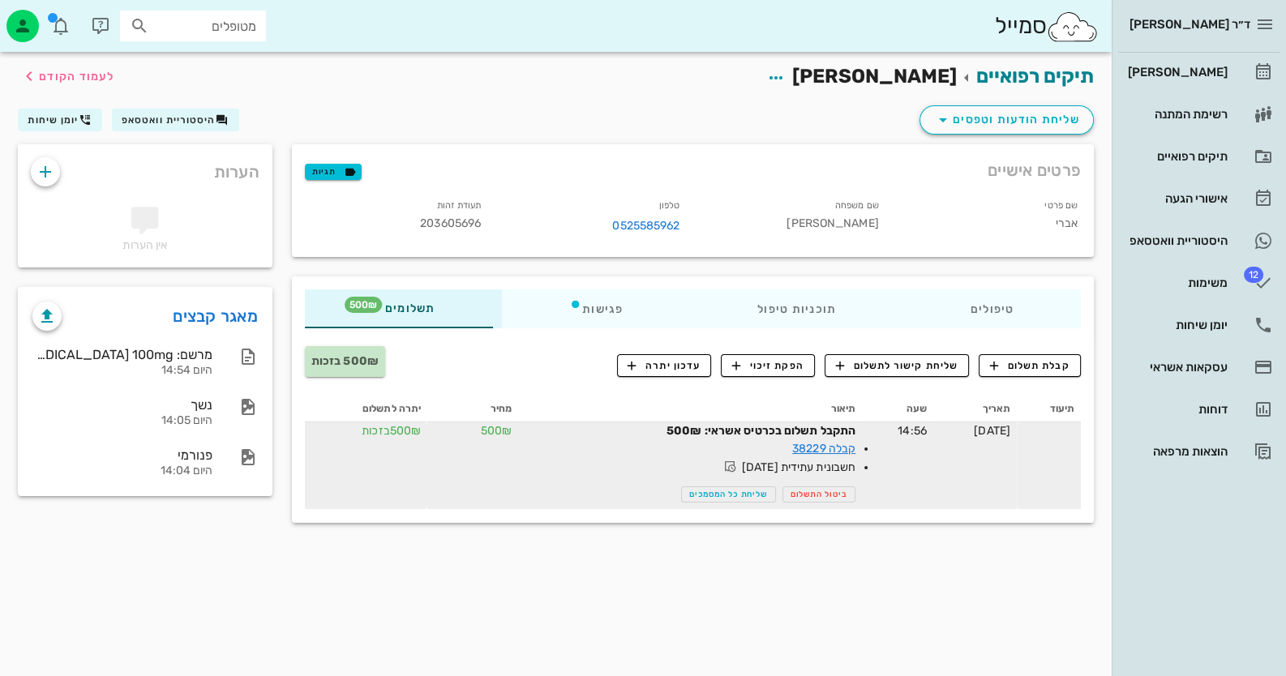
click at [796, 458] on span "חשבונית עתידית [DATE]" at bounding box center [763, 467] width 183 height 19
click at [803, 447] on link "קבלה 38229" at bounding box center [823, 449] width 63 height 14
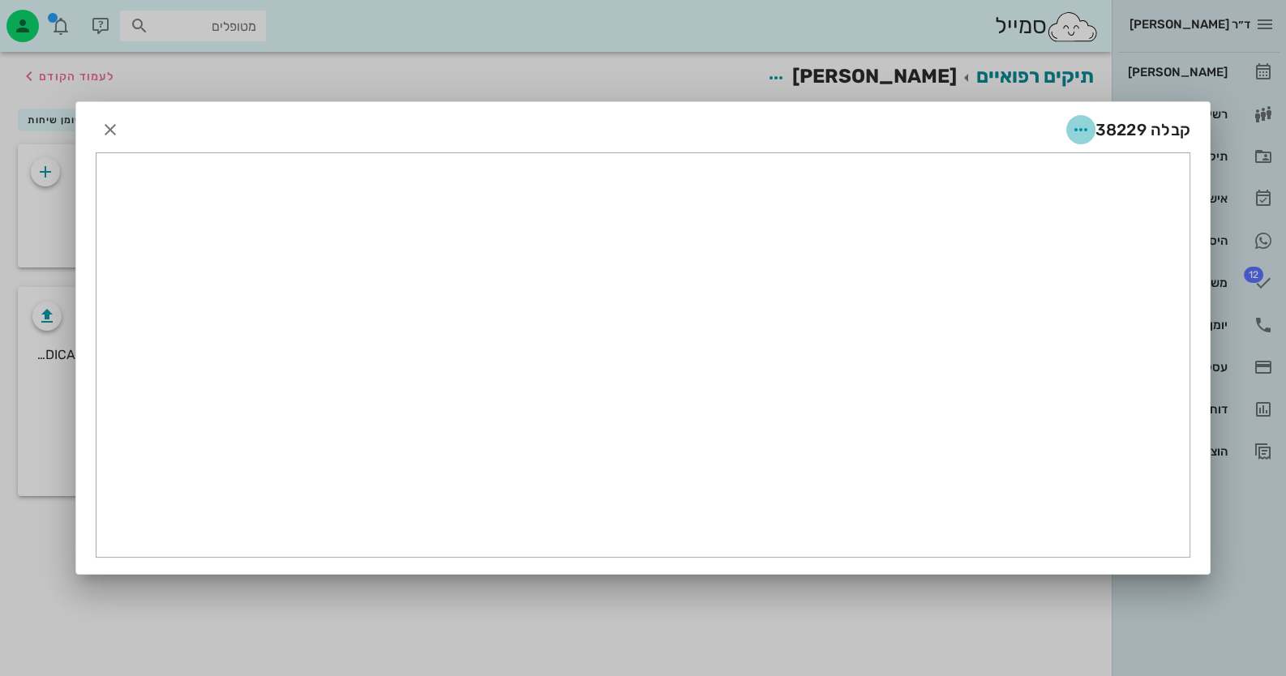
click at [1067, 121] on span "button" at bounding box center [1080, 129] width 29 height 19
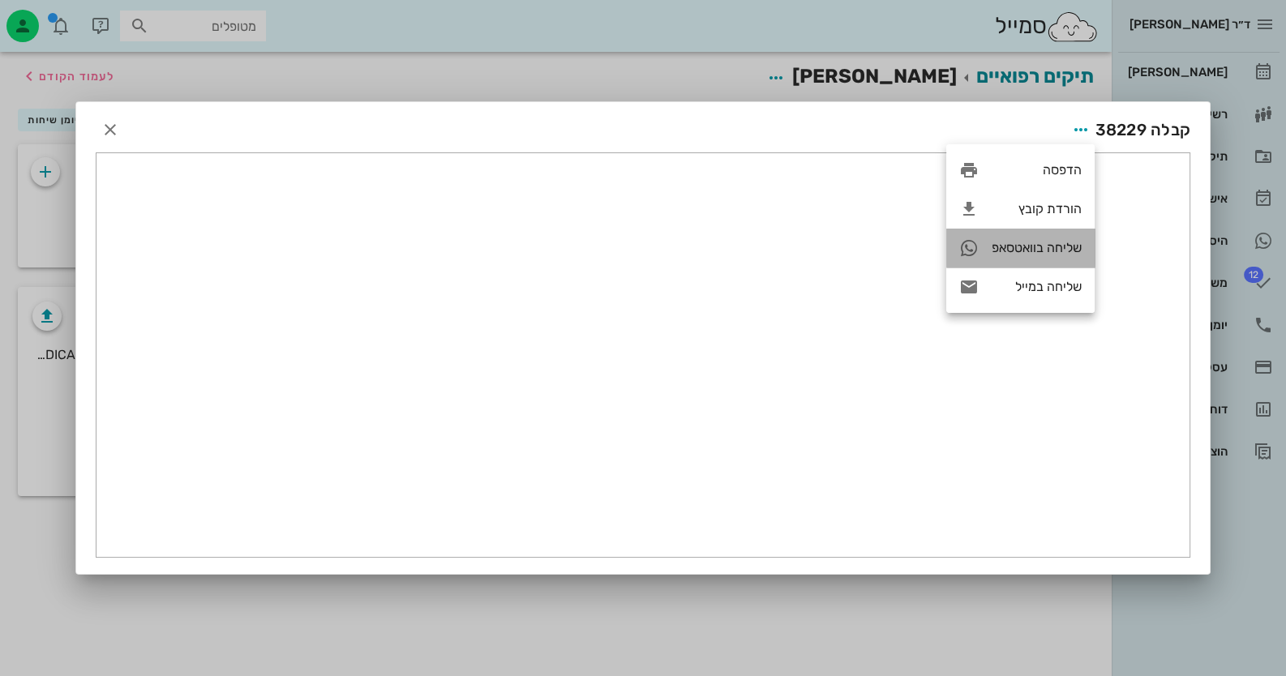
click at [1055, 250] on div "שליחה בוואטסאפ" at bounding box center [1036, 247] width 90 height 15
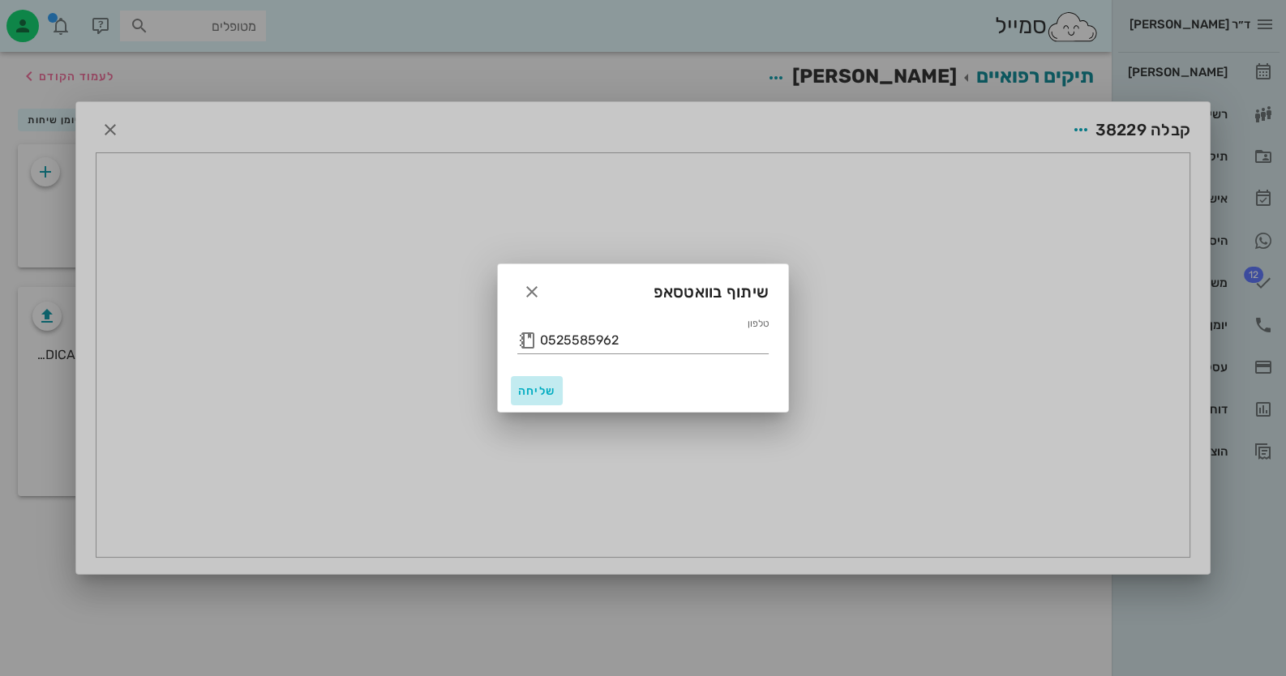
click at [539, 384] on span "שליחה" at bounding box center [536, 391] width 39 height 14
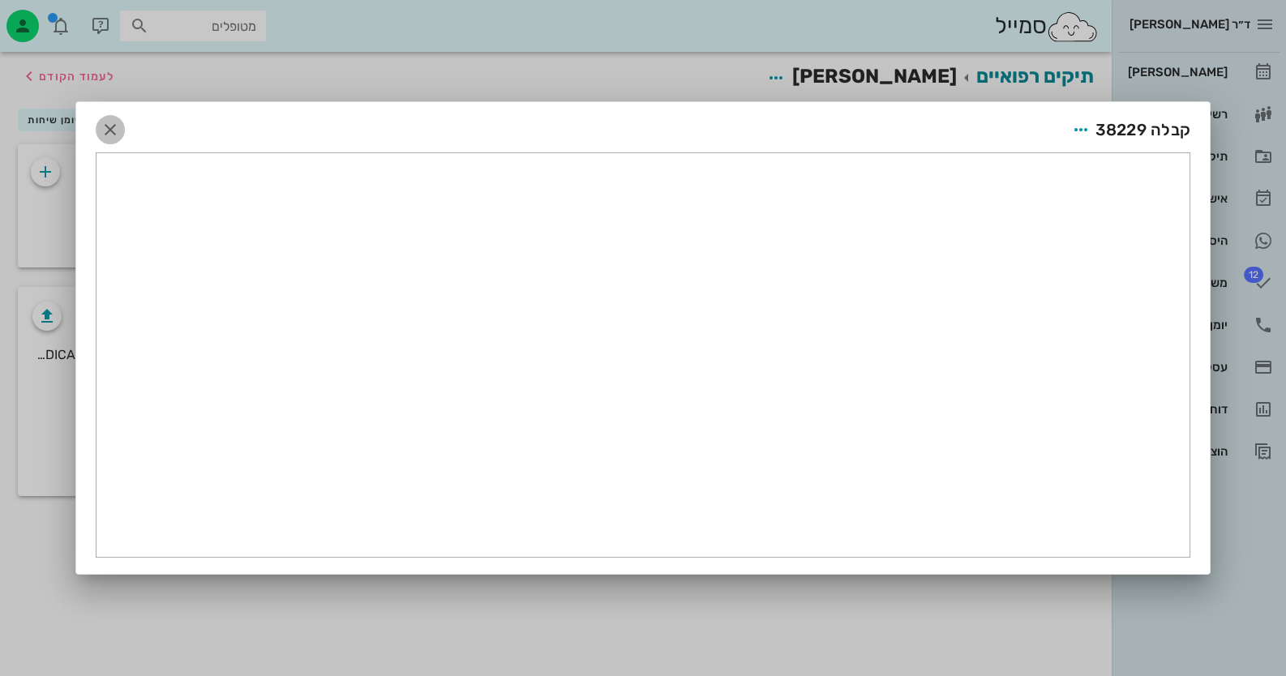
click at [115, 126] on icon "button" at bounding box center [110, 129] width 19 height 19
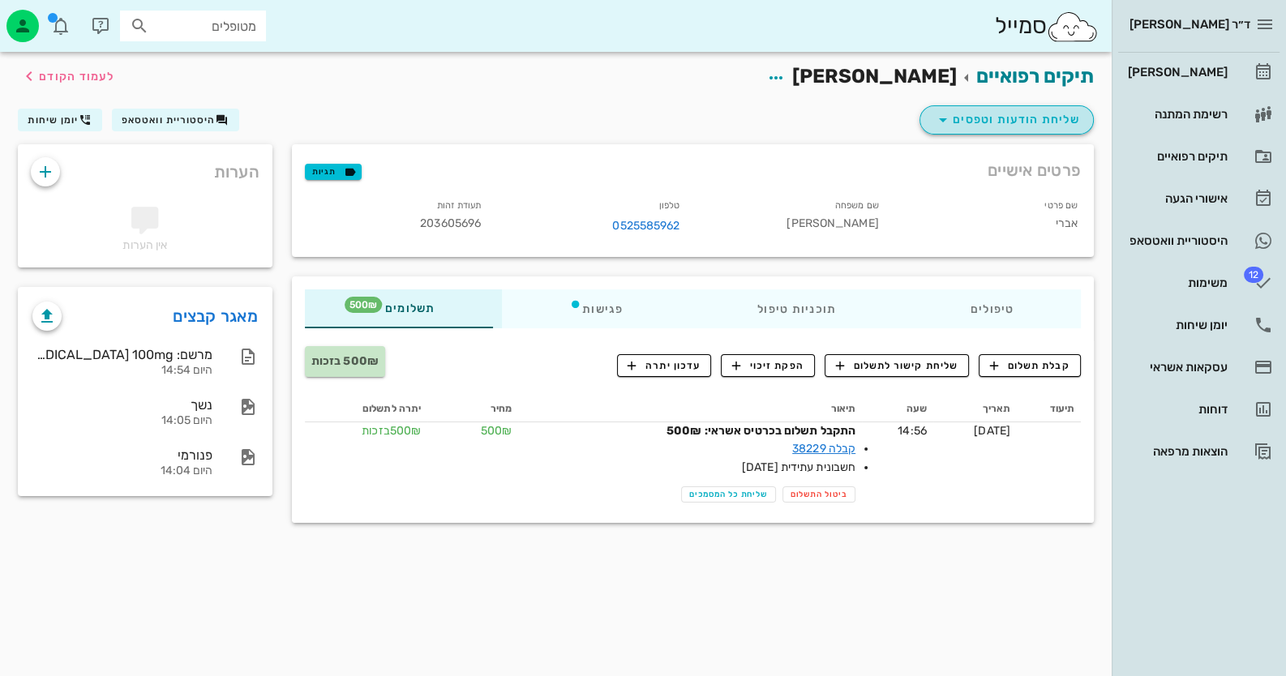
click at [973, 114] on span "שליחת הודעות וטפסים" at bounding box center [1006, 119] width 147 height 19
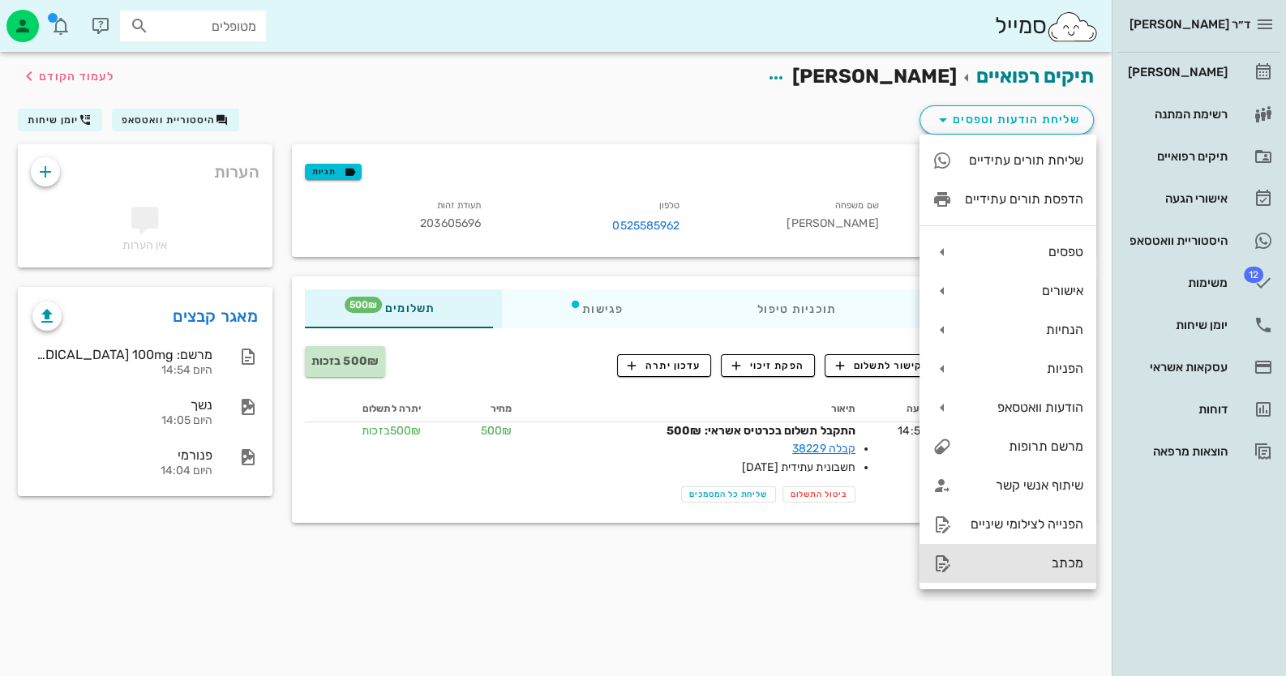
click at [1022, 574] on div "מכתב" at bounding box center [1007, 563] width 177 height 39
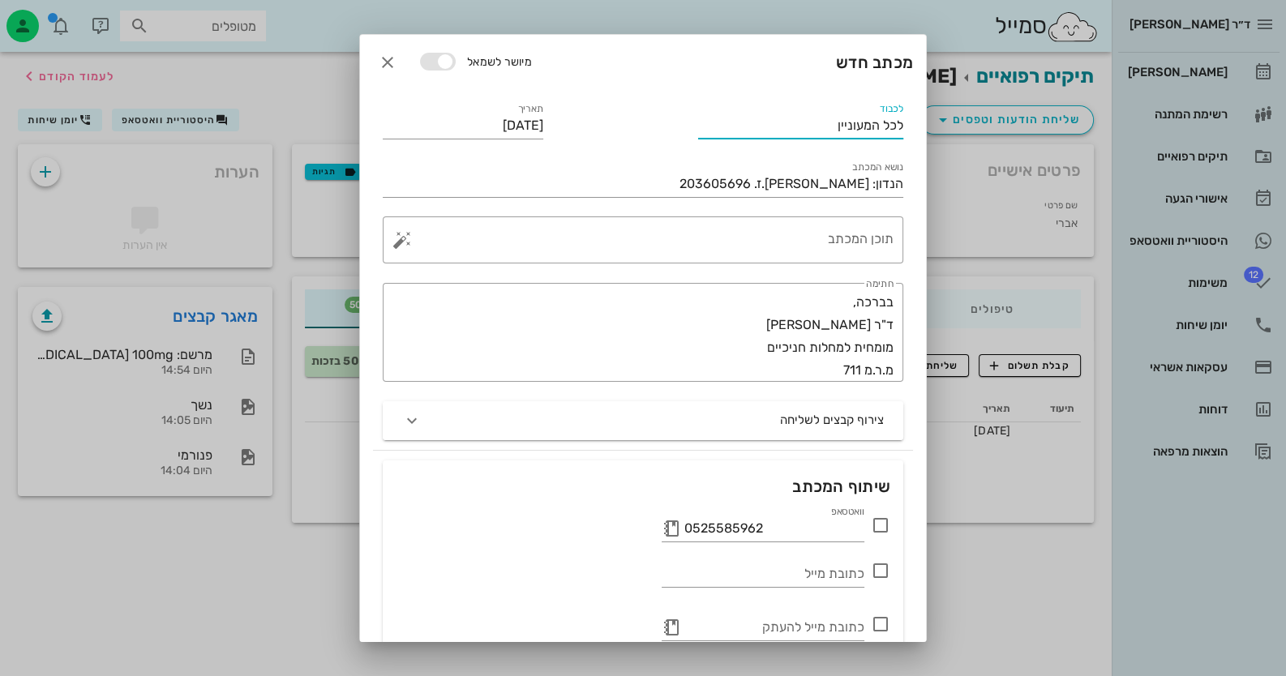
drag, startPoint x: 831, startPoint y: 129, endPoint x: 1077, endPoint y: 176, distance: 250.1
click at [1077, 176] on div "ד״ר [PERSON_NAME] רשימת המתנה תיקים רפואיים אישורי הגעה היסטוריית וואטסאפ 12 מש…" at bounding box center [643, 338] width 1286 height 676
type input "ד"ר [PERSON_NAME]"
click at [848, 239] on textarea "תוכן המכתב" at bounding box center [649, 244] width 488 height 39
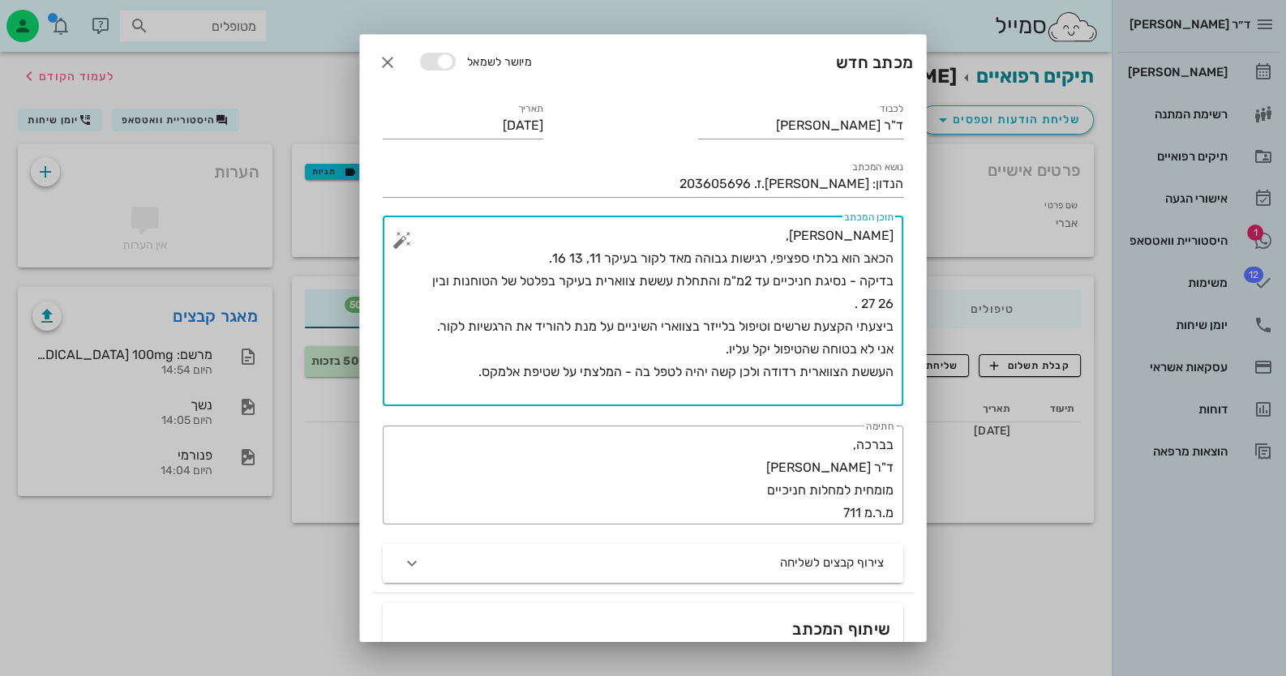
click at [858, 258] on textarea "[PERSON_NAME], הכאב הוא בלתי ספציפי, רגישות גבוהה מאד לקור בעיקר 11, 13 16. בדי…" at bounding box center [649, 316] width 488 height 182
click at [524, 263] on textarea "[PERSON_NAME], הכאב הוא בלתי ספציפי, רגישות גבוהה מאד לקור בעיקר 11, 13 16. בדי…" at bounding box center [649, 316] width 488 height 182
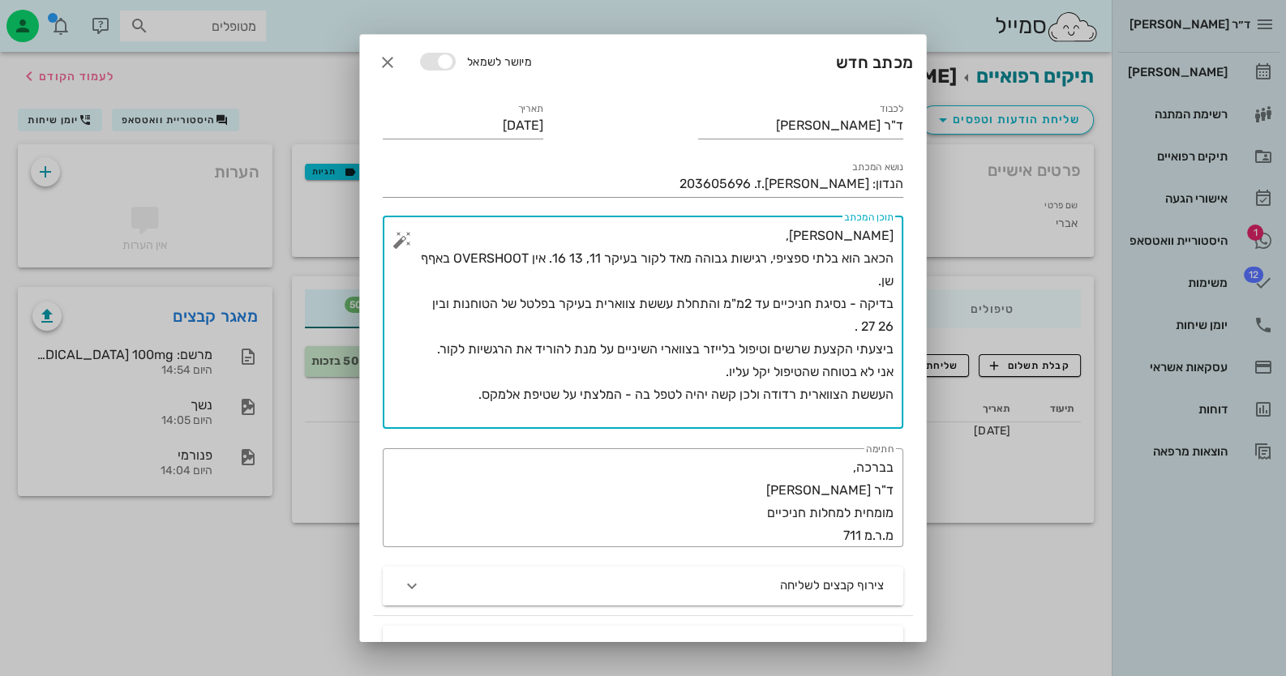
click at [869, 279] on textarea "[PERSON_NAME], הכאב הוא בלתי ספציפי, רגישות גבוהה מאד לקור בעיקר 11, 13 16. אין…" at bounding box center [649, 327] width 488 height 204
click at [892, 302] on textarea "[PERSON_NAME], הכאב הוא בלתי ספציפי, רגישות גבוהה מאד לקור בעיקר 11, 13 16. אין…" at bounding box center [649, 327] width 488 height 204
drag, startPoint x: 846, startPoint y: 329, endPoint x: 885, endPoint y: 328, distance: 38.9
click at [885, 328] on textarea "[PERSON_NAME], הכאב הוא בלתי ספציפי, רגישות גבוהה מאד לקור בעיקר 11, 13 16. אין…" at bounding box center [649, 327] width 488 height 204
click at [853, 327] on textarea "[PERSON_NAME], הכאב הוא בלתי ספציפי, רגישות גבוהה מאד לקור בעיקר 11, 13 16. אין…" at bounding box center [649, 327] width 488 height 204
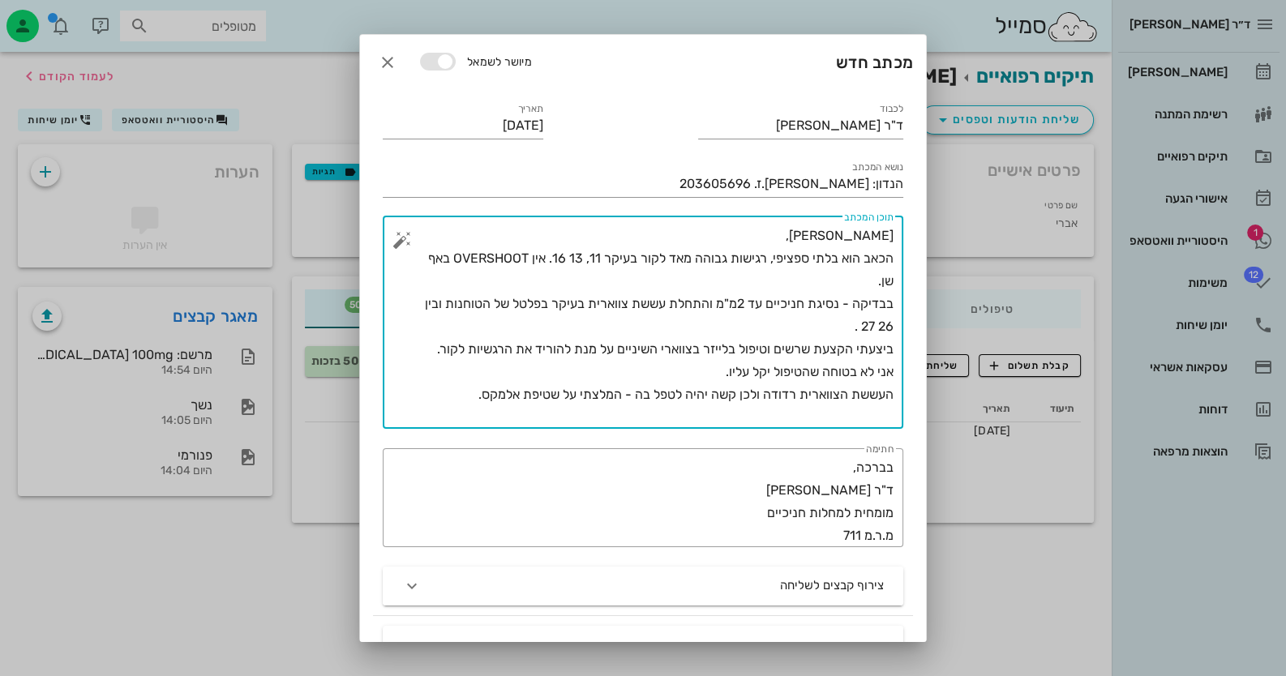
click at [844, 328] on textarea "[PERSON_NAME], הכאב הוא בלתי ספציפי, רגישות גבוהה מאד לקור בעיקר 11, 13 16. אין…" at bounding box center [649, 327] width 488 height 204
click at [892, 348] on textarea "[PERSON_NAME], הכאב הוא בלתי ספציפי, רגישות גבוהה מאד לקור בעיקר 11, 13 16. אין…" at bounding box center [649, 327] width 488 height 204
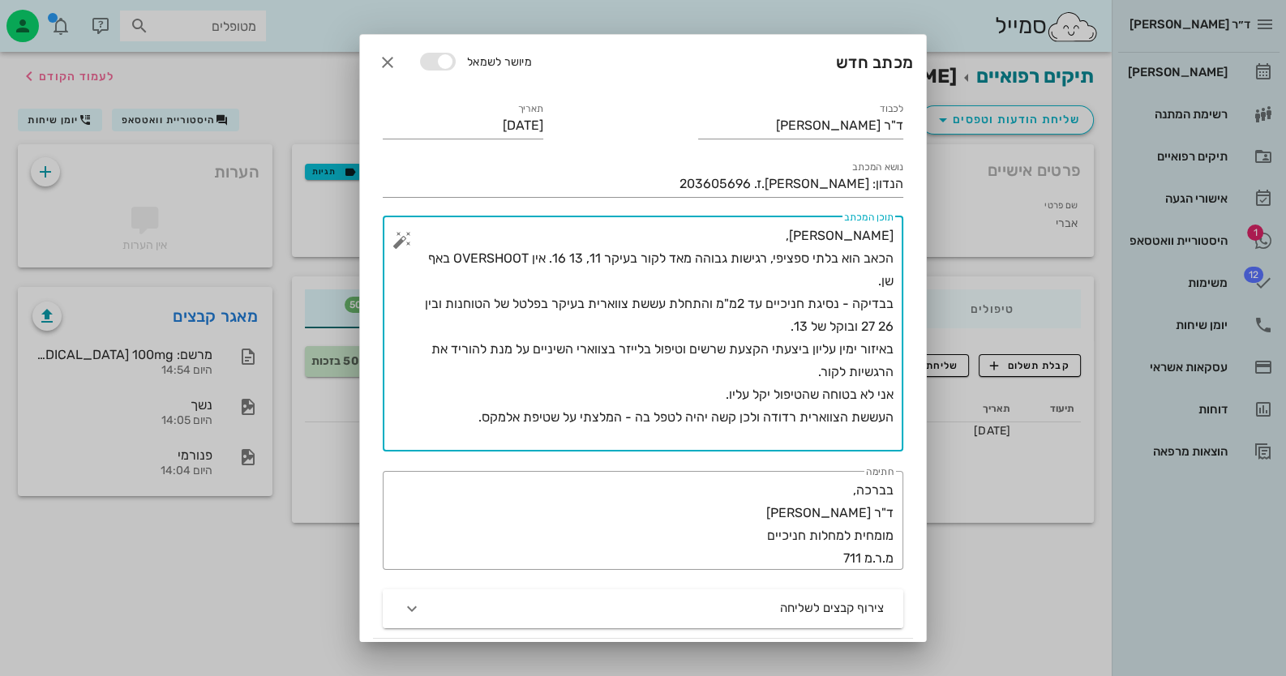
click at [871, 369] on textarea "[PERSON_NAME], הכאב הוא בלתי ספציפי, רגישות גבוהה מאד לקור בעיקר 11, 13 16. אין…" at bounding box center [649, 338] width 488 height 227
click at [479, 349] on textarea "[PERSON_NAME], הכאב הוא בלתי ספציפי, רגישות גבוהה מאד לקור בעיקר 11, 13 16. אין…" at bounding box center [649, 338] width 488 height 227
click at [872, 368] on textarea "[PERSON_NAME], הכאב הוא בלתי ספציפי, רגישות גבוהה מאד לקור בעיקר 11, 13 16. אין…" at bounding box center [649, 338] width 488 height 227
click at [857, 363] on textarea "[PERSON_NAME], הכאב הוא בלתי ספציפי, רגישות גבוהה מאד לקור בעיקר 11, 13 16. אין…" at bounding box center [649, 338] width 488 height 227
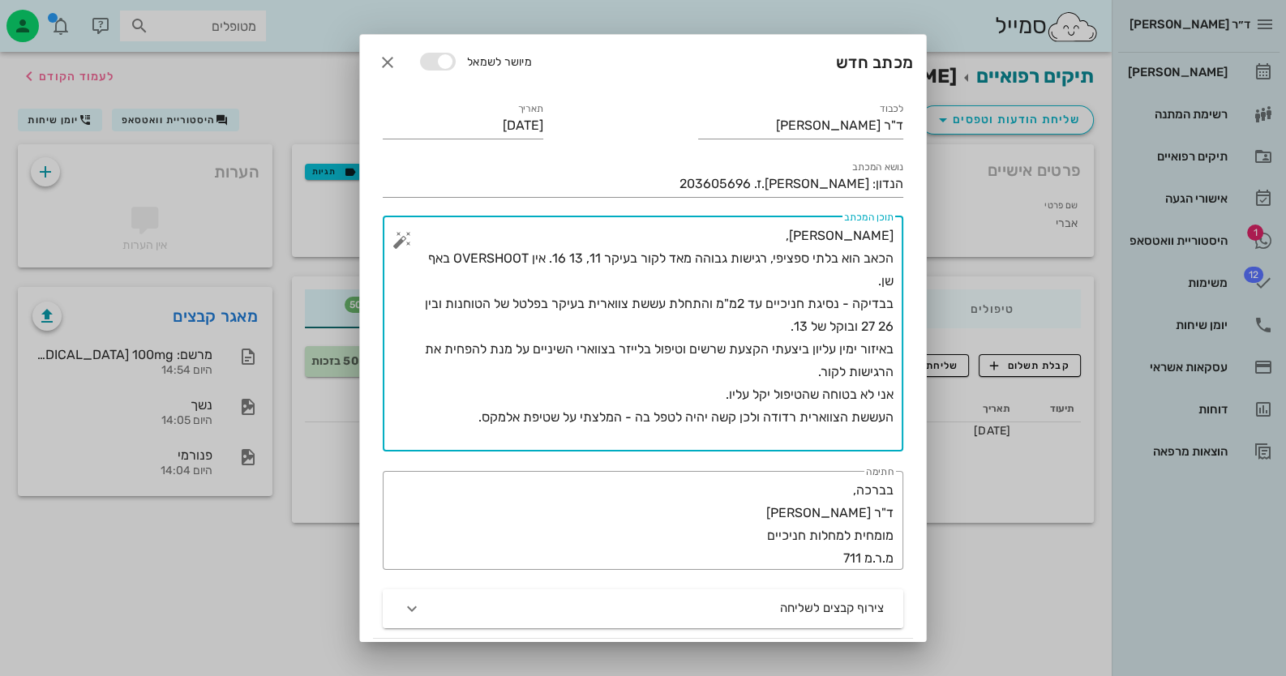
click at [466, 425] on textarea "[PERSON_NAME], הכאב הוא בלתי ספציפי, רגישות גבוהה מאד לקור בעיקר 11, 13 16. אין…" at bounding box center [649, 338] width 488 height 227
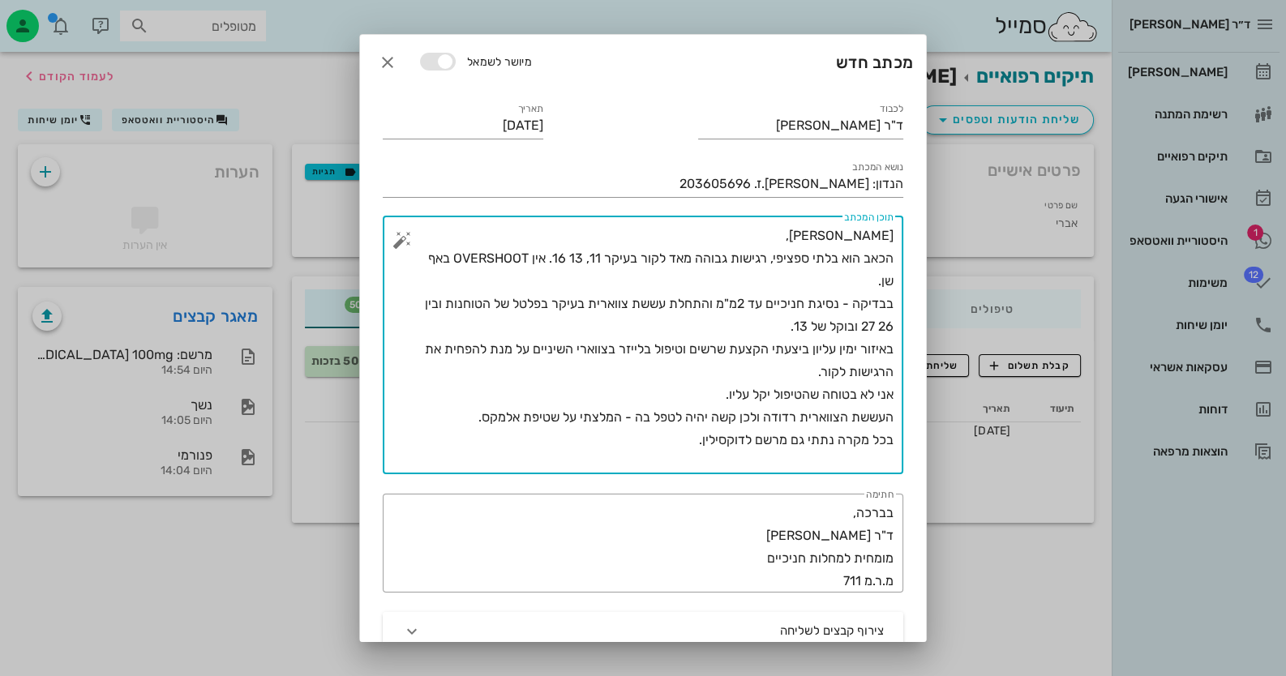
click at [781, 328] on textarea "[PERSON_NAME], הכאב הוא בלתי ספציפי, רגישות גבוהה מאד לקור בעיקר 11, 13 16. אין…" at bounding box center [649, 350] width 488 height 250
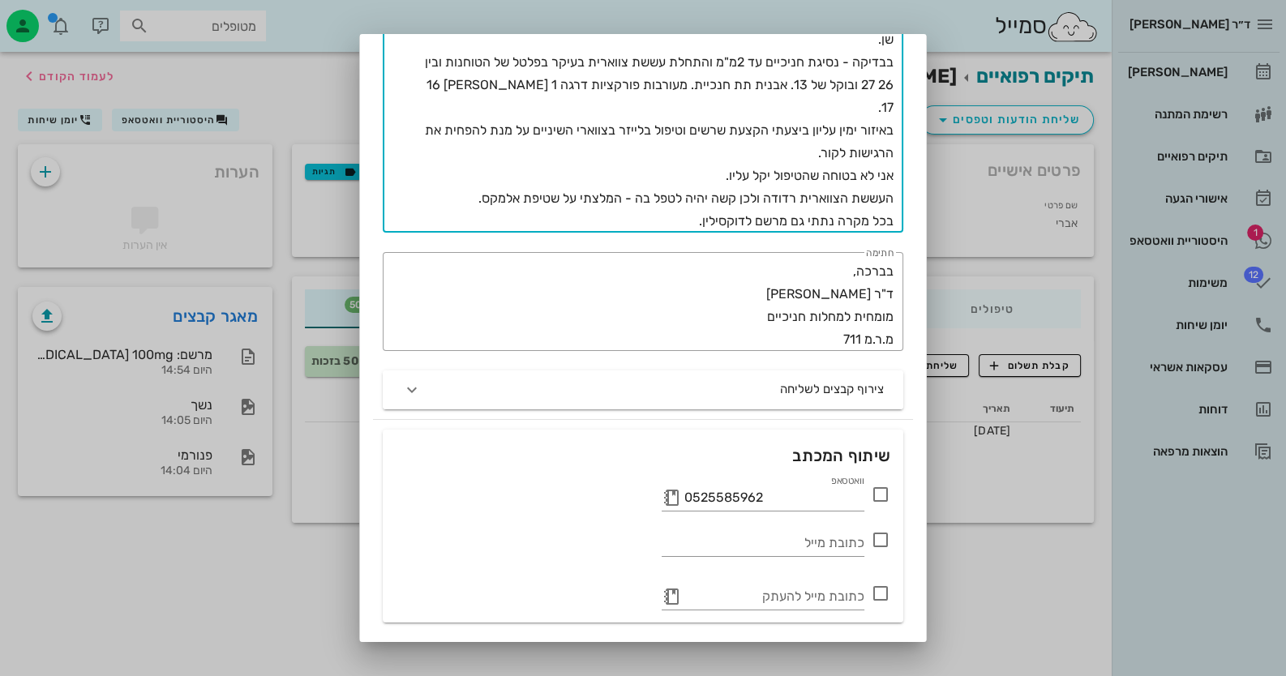
scroll to position [243, 0]
click at [874, 215] on textarea "[PERSON_NAME], הכאב הוא בלתי ספציפי, רגישות גבוהה מאד לקור בעיקר 11, 13 16. אין…" at bounding box center [649, 106] width 488 height 250
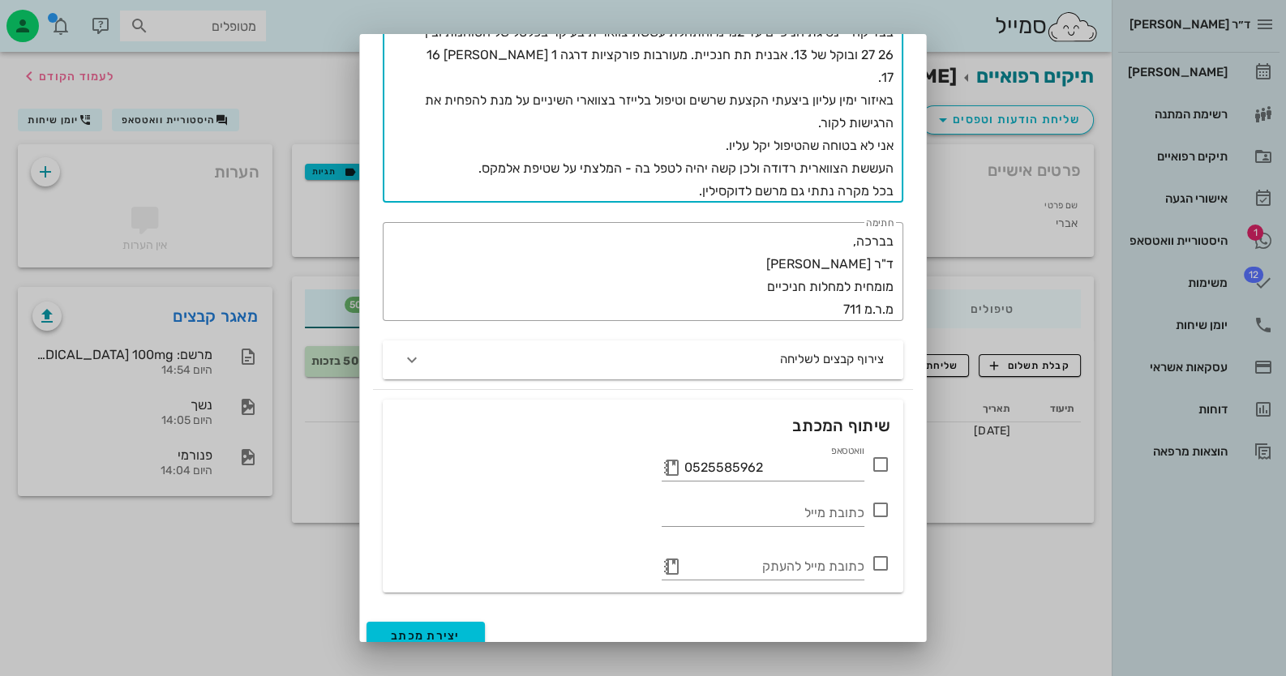
scroll to position [286, 0]
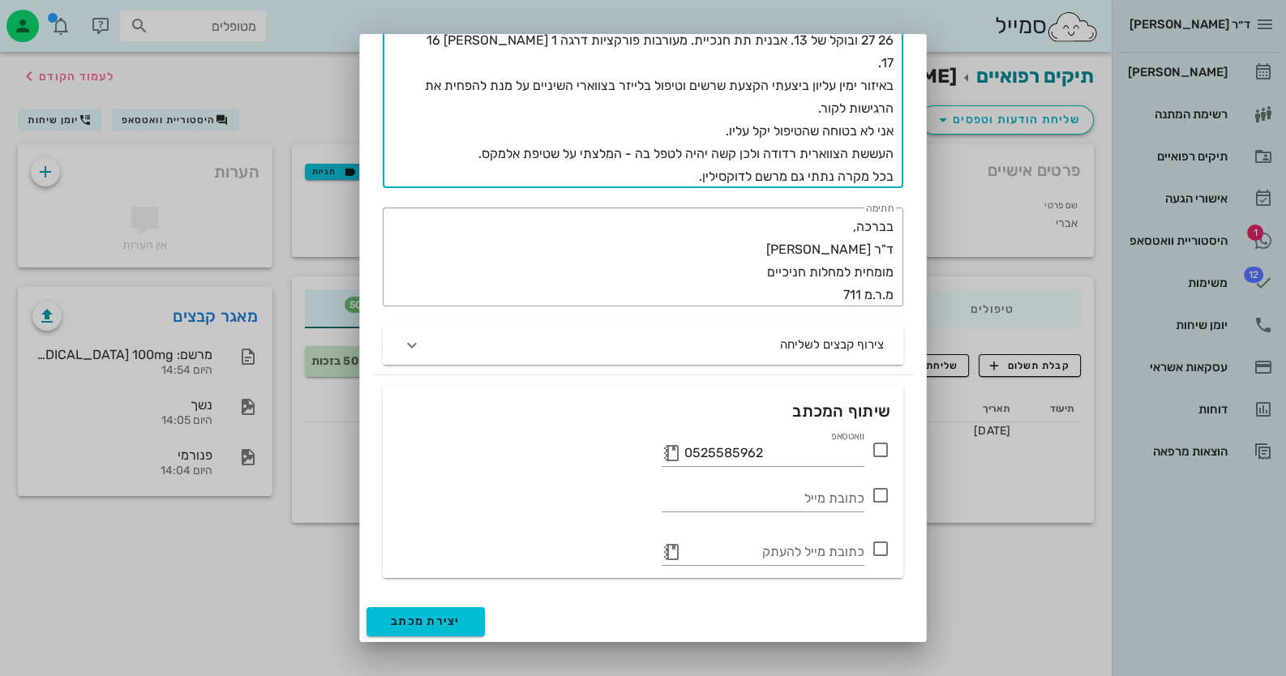
type textarea "[PERSON_NAME], הכאב הוא בלתי ספציפי, רגישות גבוהה מאד לקור בעיקר 11, 13 16. אין…"
click at [880, 445] on icon at bounding box center [880, 449] width 19 height 19
click at [195, 400] on div at bounding box center [643, 338] width 1286 height 676
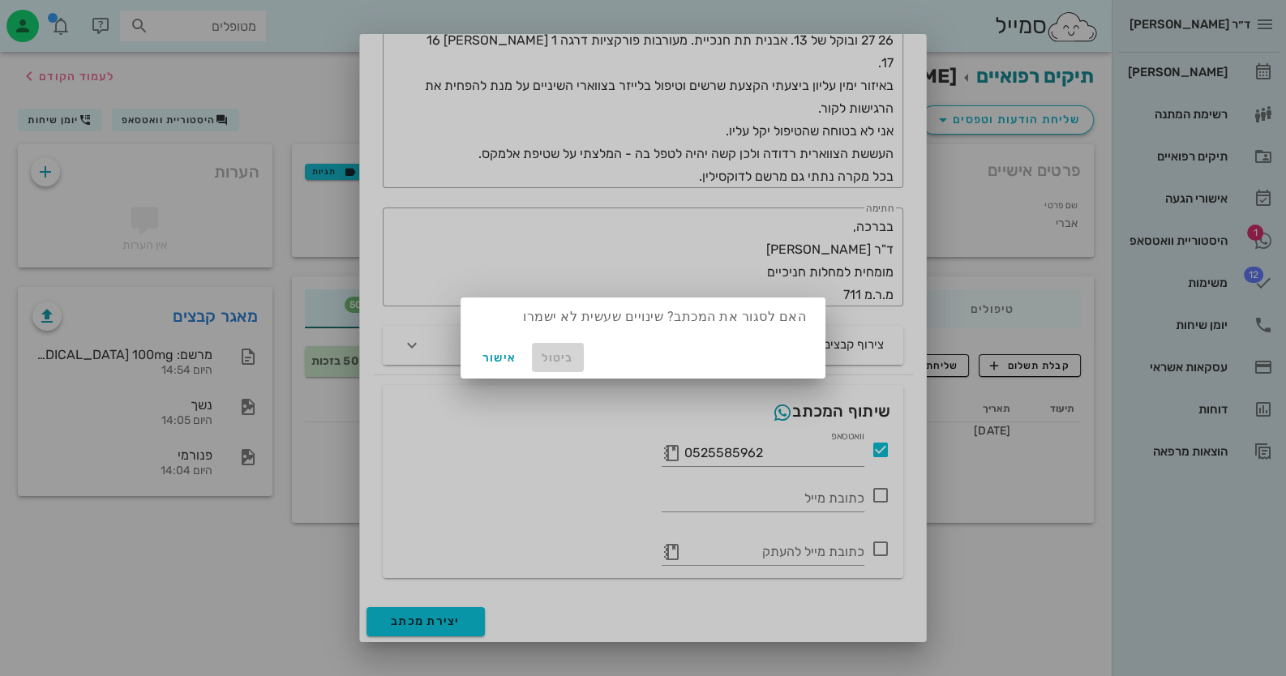
click at [572, 359] on span "ביטול" at bounding box center [557, 358] width 39 height 14
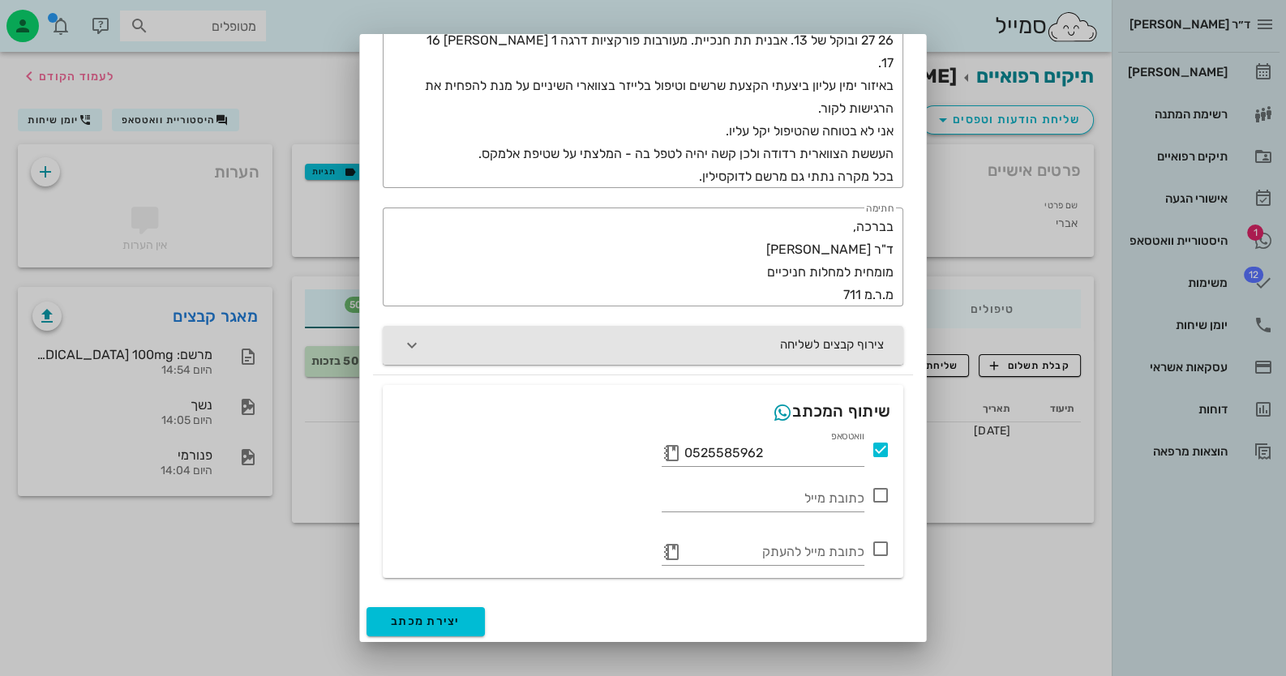
click at [786, 344] on button "צירוף קבצים לשליחה" at bounding box center [643, 345] width 520 height 39
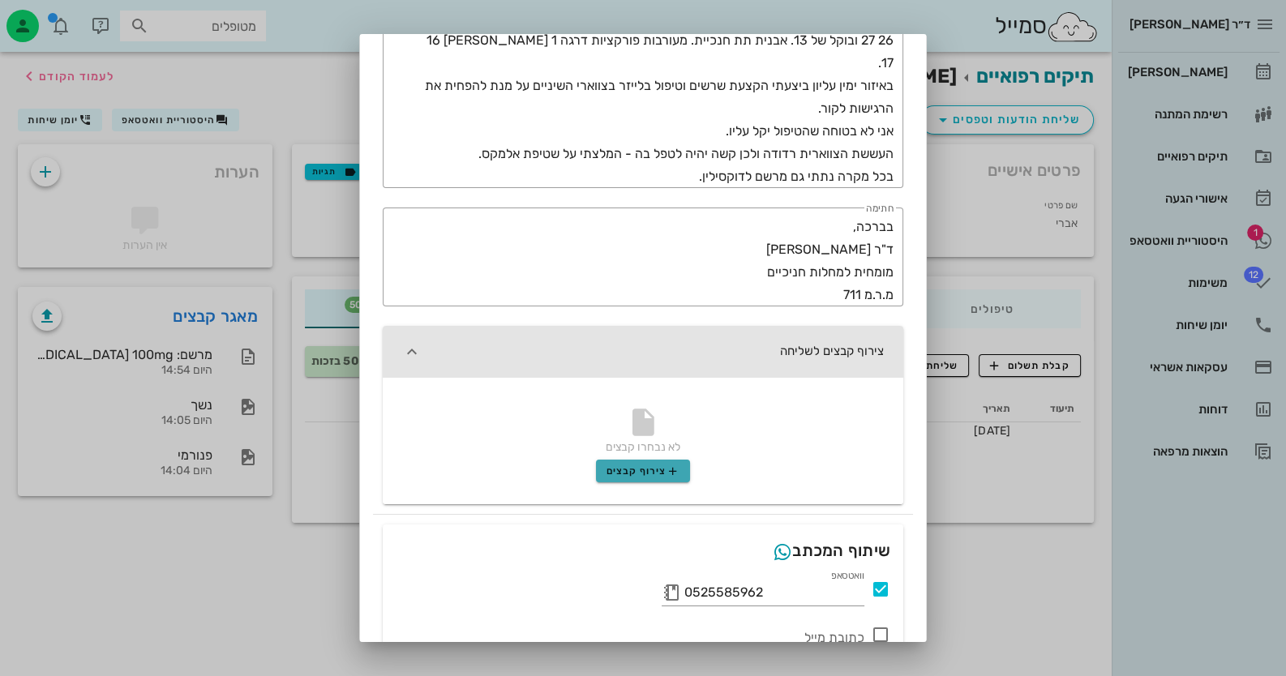
click at [657, 465] on span "צירוף קבצים" at bounding box center [643, 471] width 74 height 13
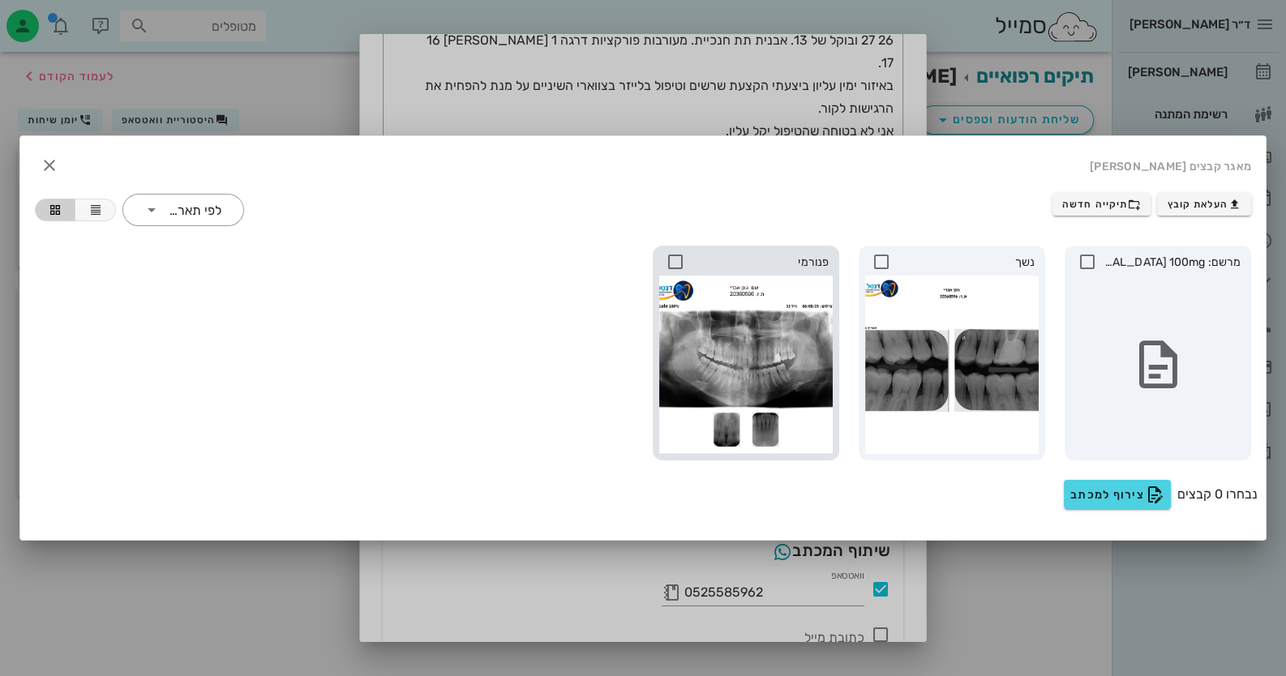
click at [676, 263] on icon at bounding box center [675, 261] width 19 height 19
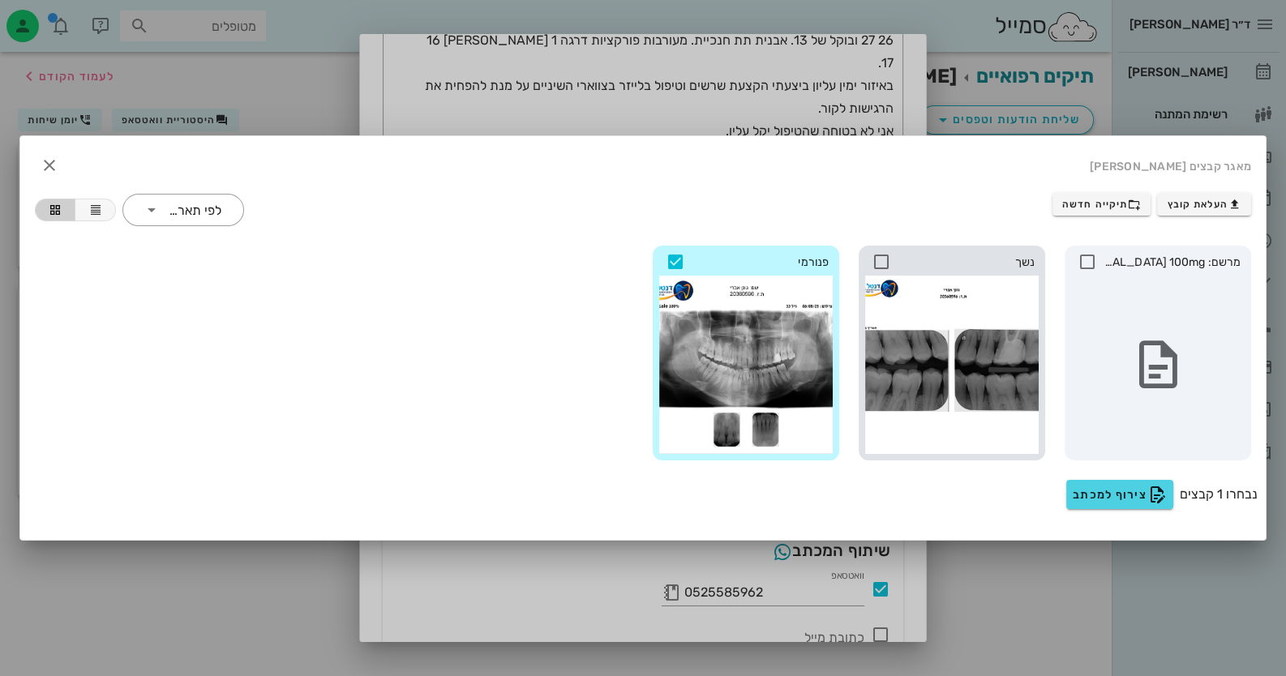
click at [874, 260] on icon at bounding box center [880, 261] width 19 height 19
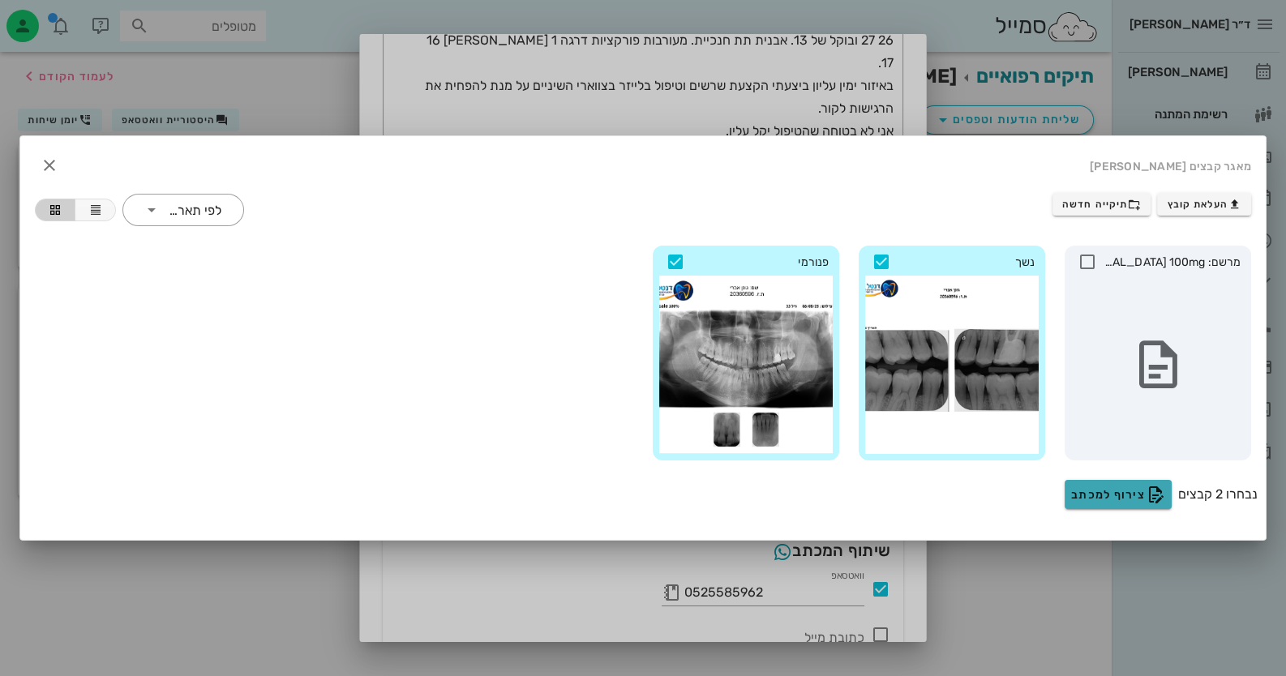
click at [1111, 486] on span "צירוף למכתב" at bounding box center [1118, 494] width 94 height 19
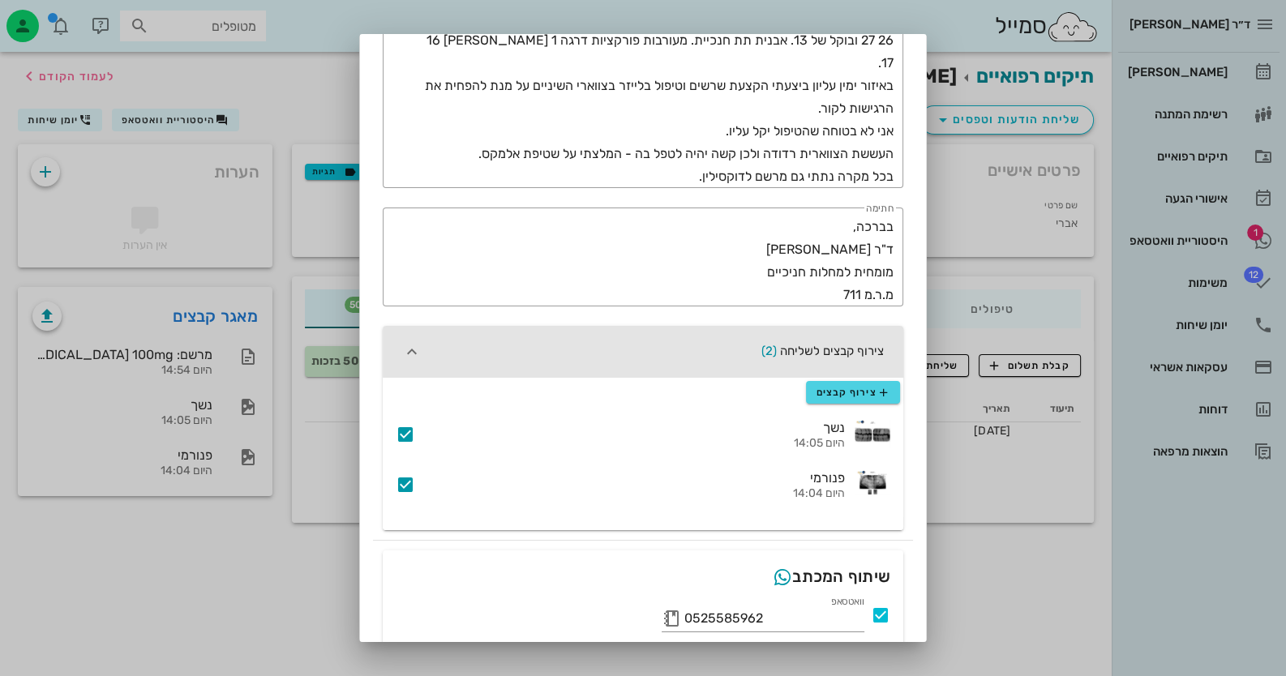
scroll to position [452, 0]
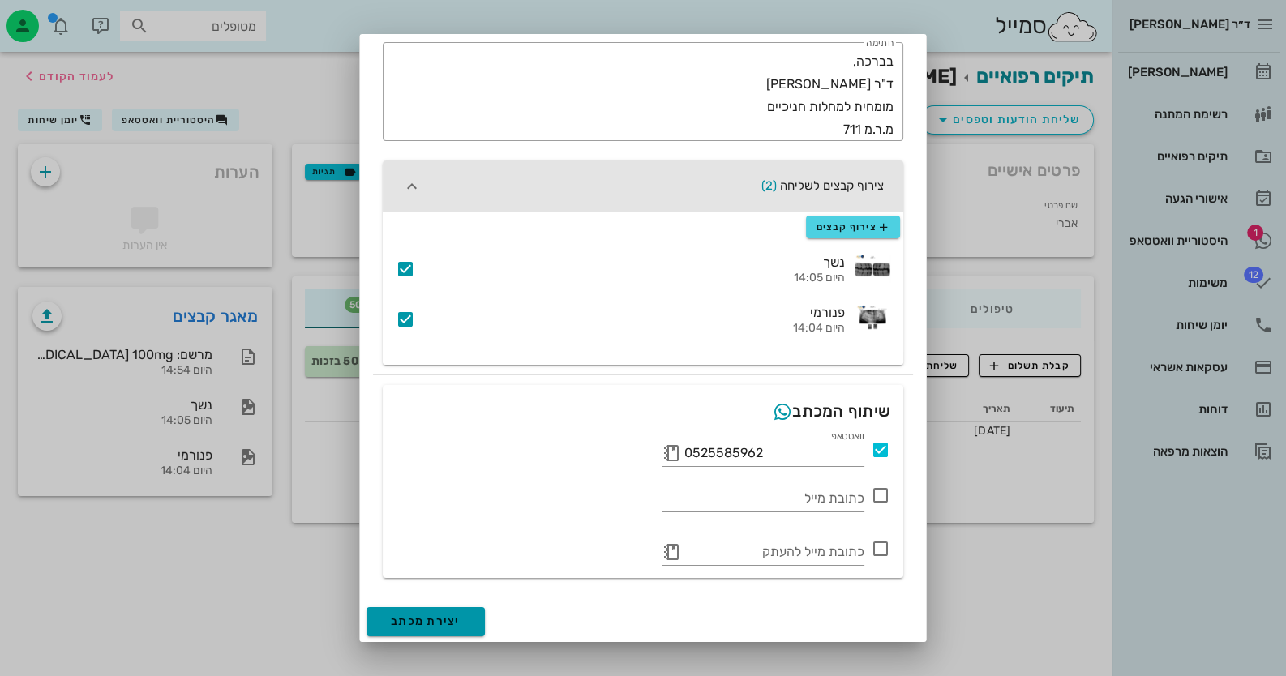
click at [456, 621] on span "יצירת מכתב" at bounding box center [426, 621] width 70 height 14
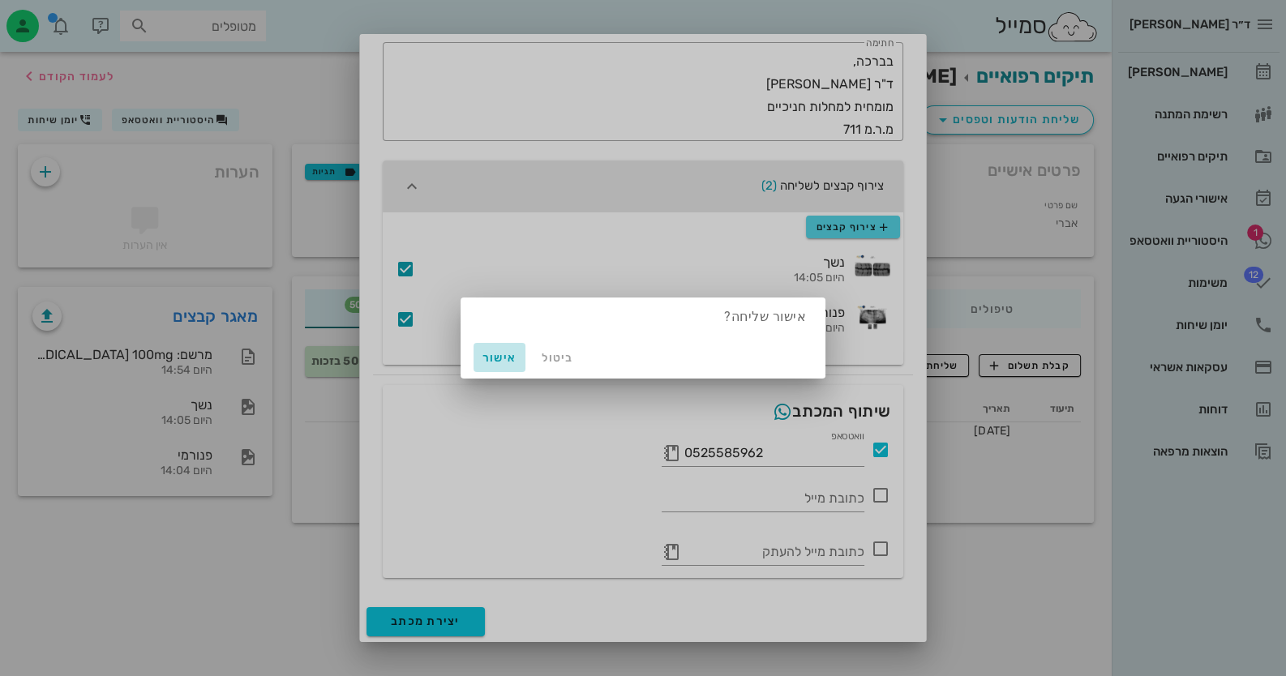
click at [519, 353] on button "אישור" at bounding box center [499, 357] width 52 height 29
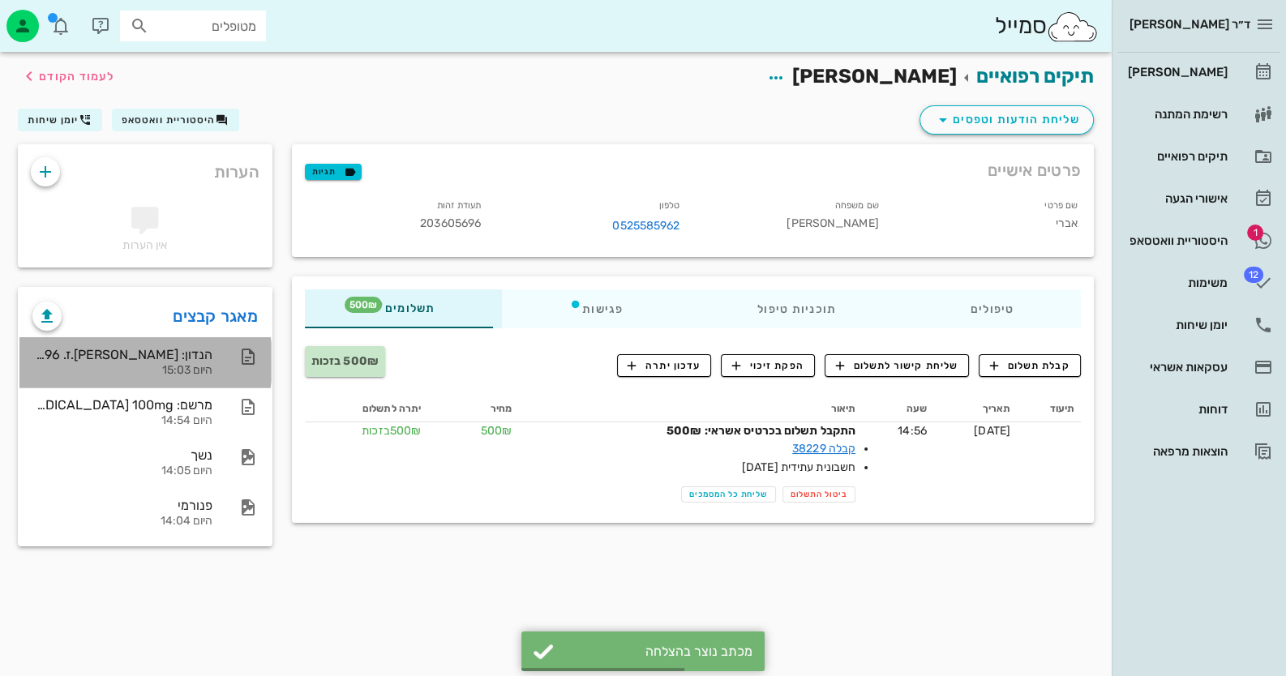
click at [207, 348] on div "הנדון: [PERSON_NAME].ז. 203605696" at bounding box center [122, 354] width 180 height 15
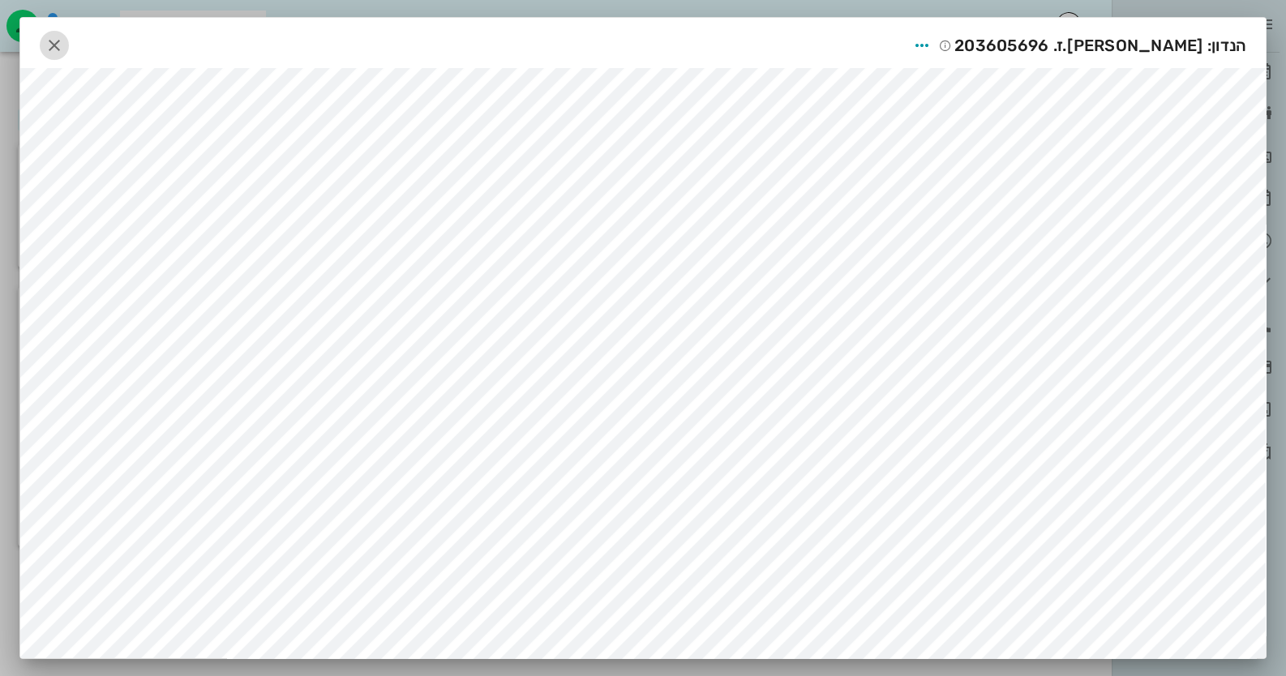
click at [69, 45] on span "button" at bounding box center [54, 45] width 29 height 19
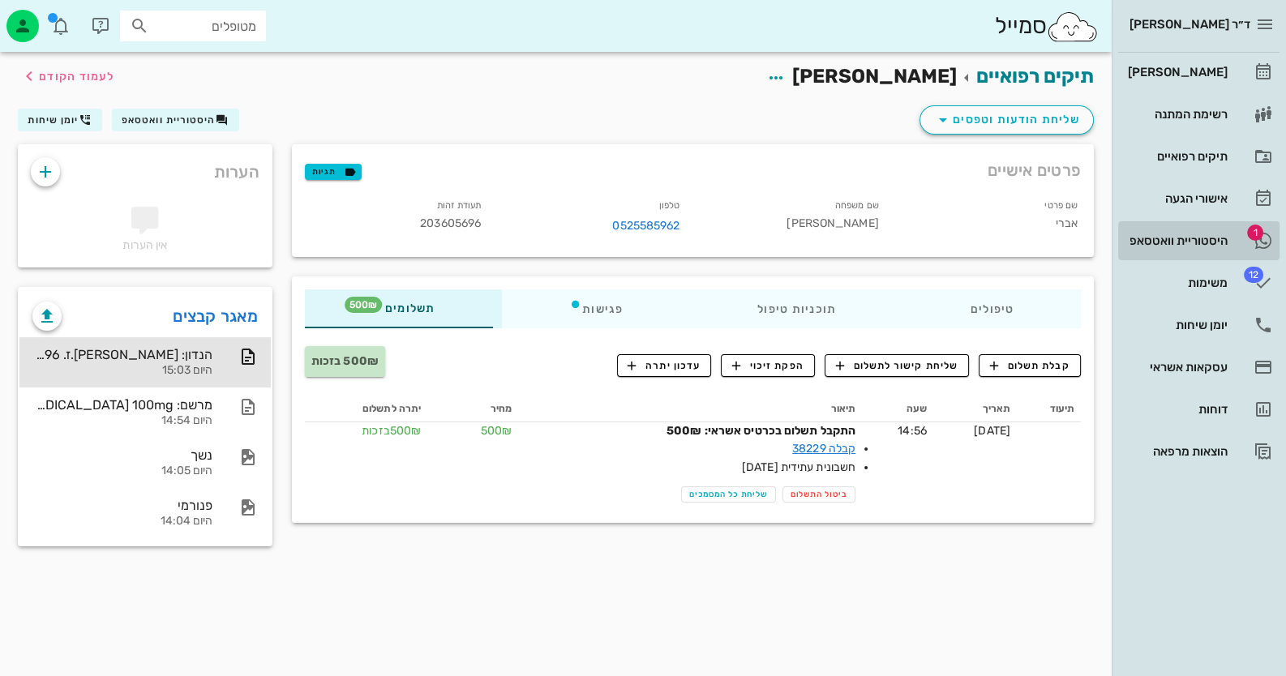
click at [1244, 246] on link "1 היסטוריית וואטסאפ" at bounding box center [1198, 240] width 161 height 39
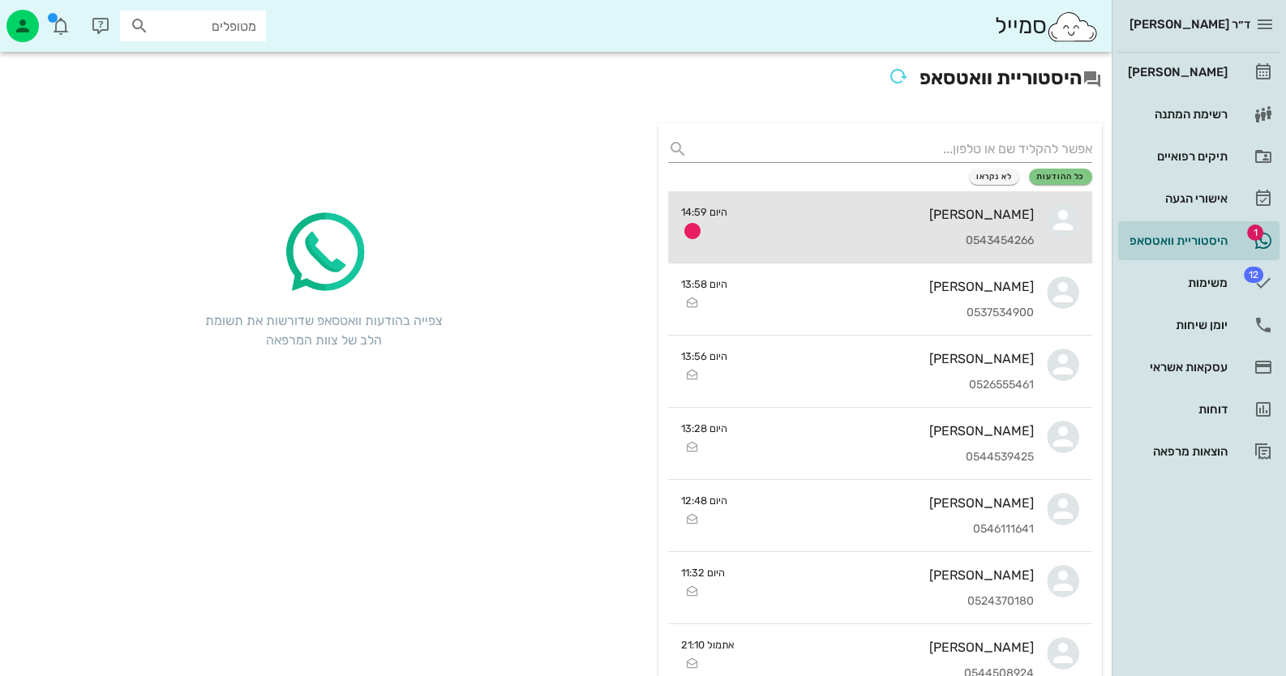
click at [970, 229] on div "[PERSON_NAME] 0543454266" at bounding box center [886, 226] width 293 height 71
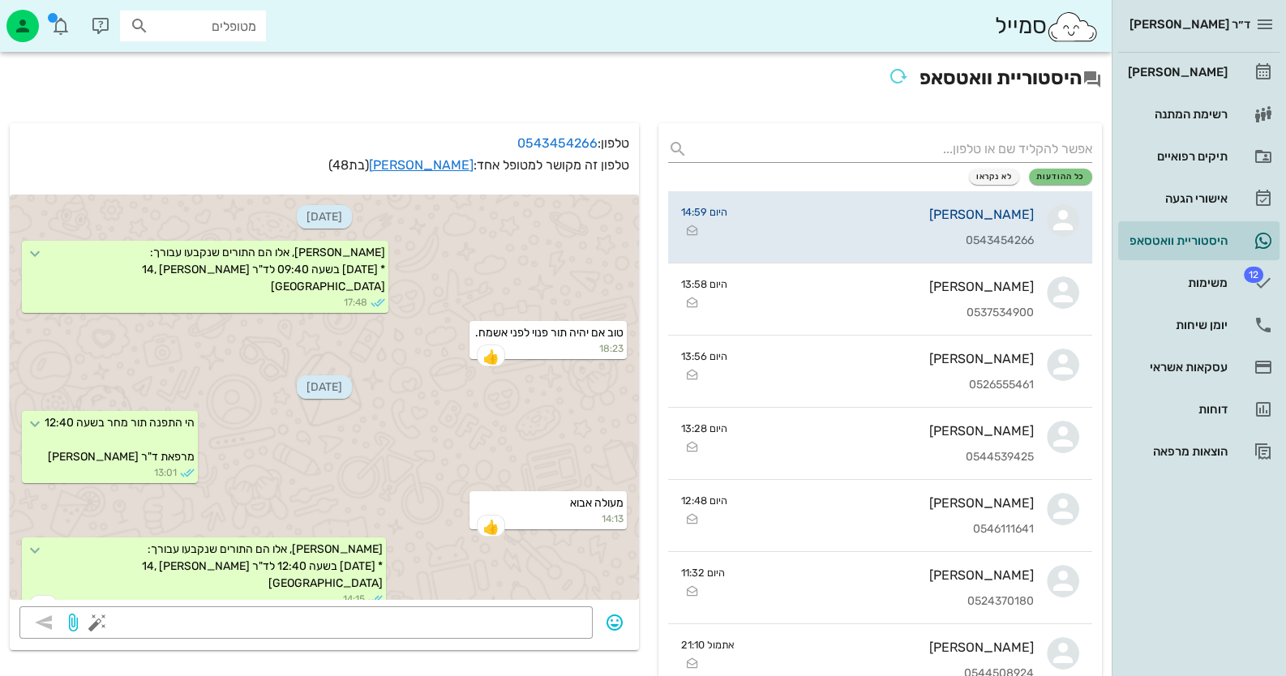
scroll to position [2740, 0]
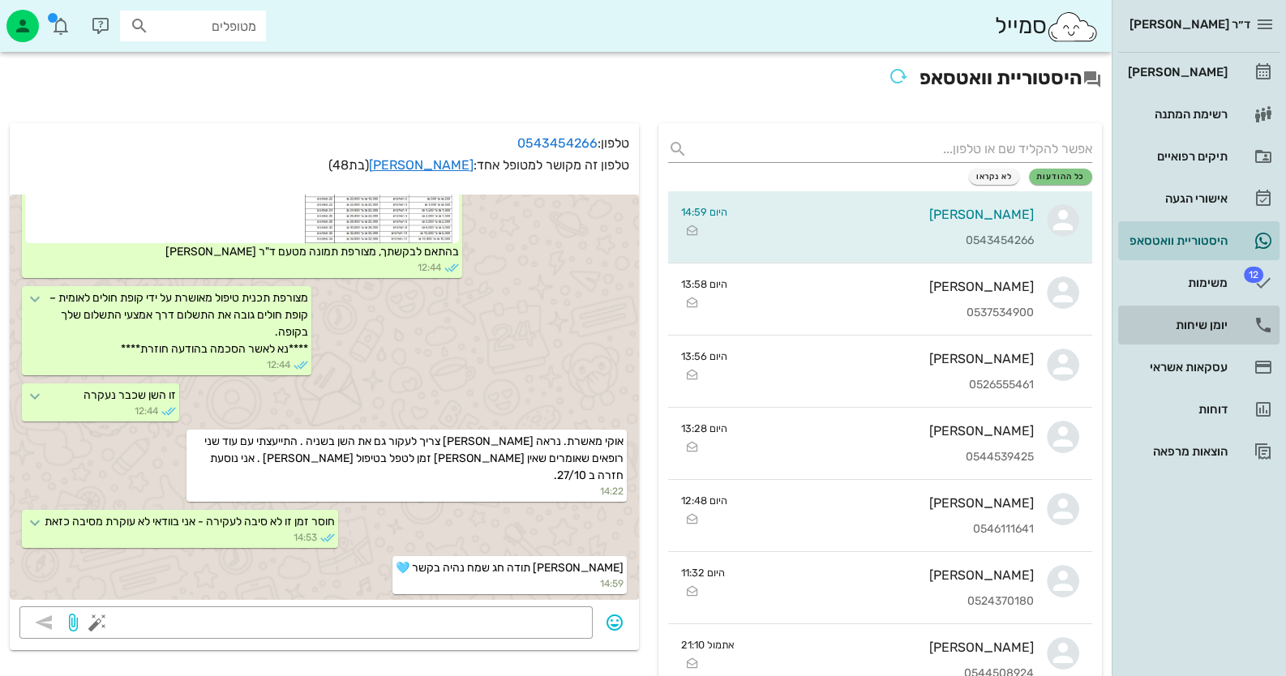
click at [1251, 307] on link "יומן שיחות" at bounding box center [1198, 325] width 161 height 39
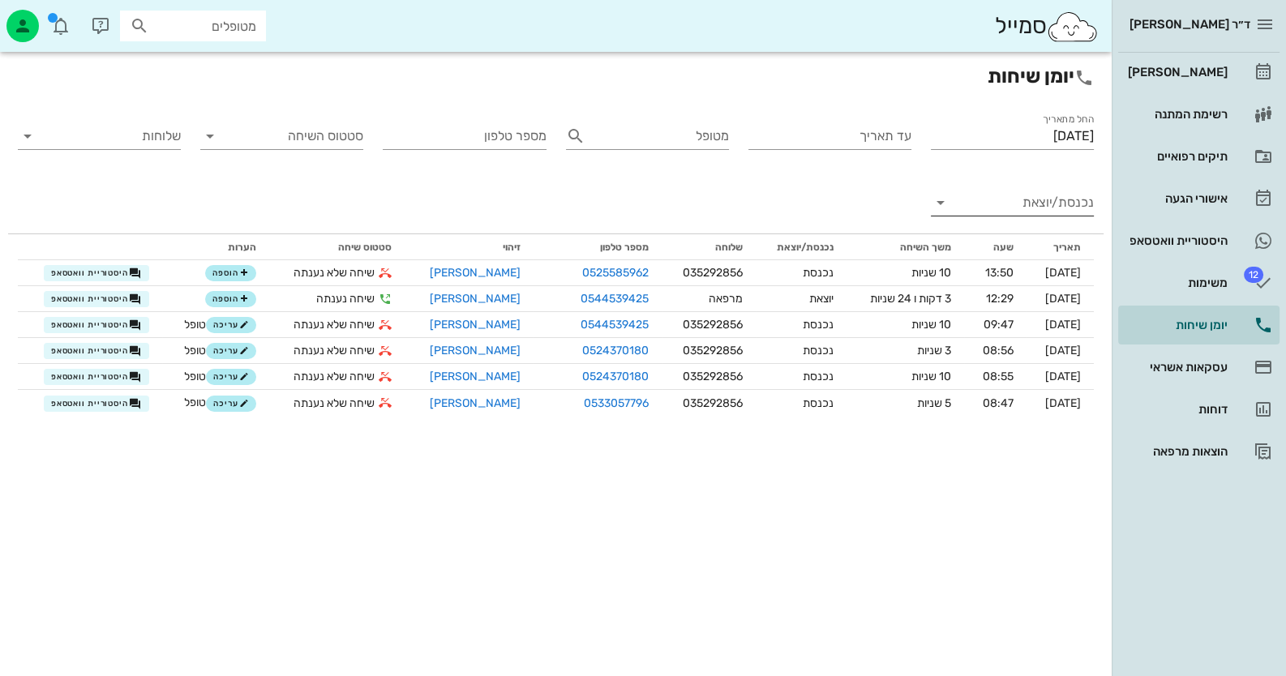
click at [1034, 205] on input "נכנסת/יוצאת" at bounding box center [1025, 203] width 137 height 26
click at [1034, 212] on div "נכנסת" at bounding box center [1042, 215] width 36 height 39
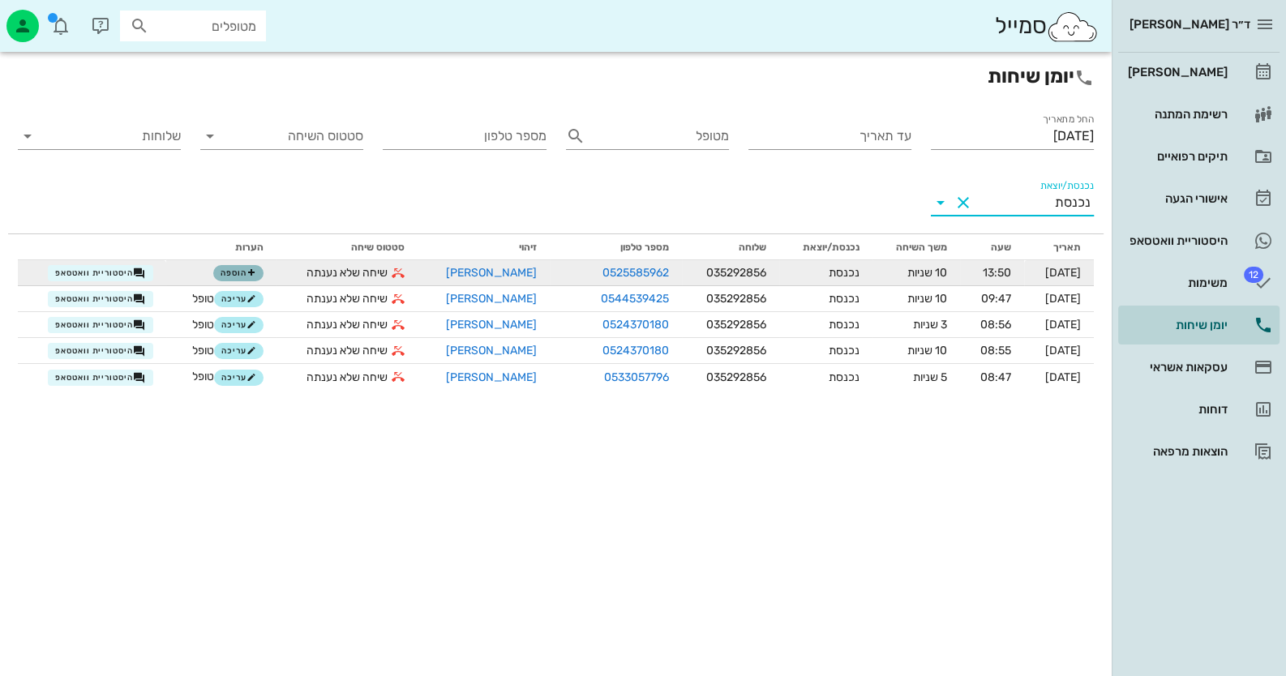
click at [222, 276] on span "הוספה" at bounding box center [238, 273] width 36 height 10
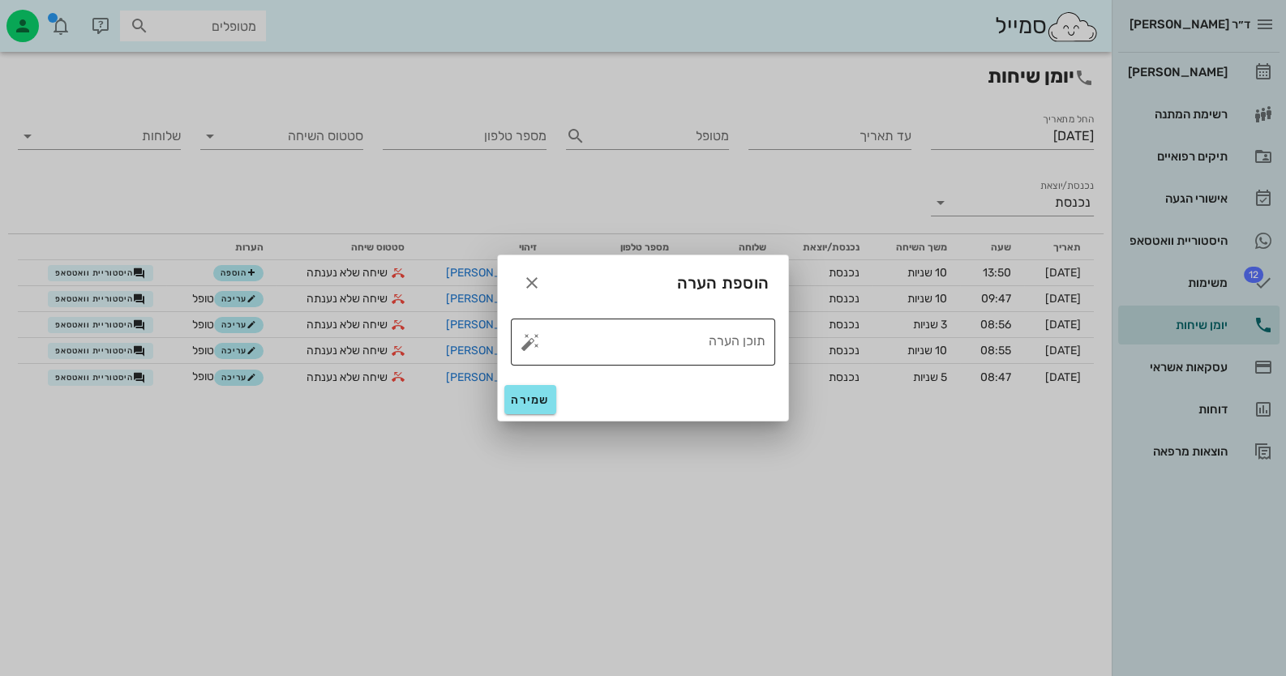
click at [531, 340] on button "button" at bounding box center [529, 341] width 19 height 19
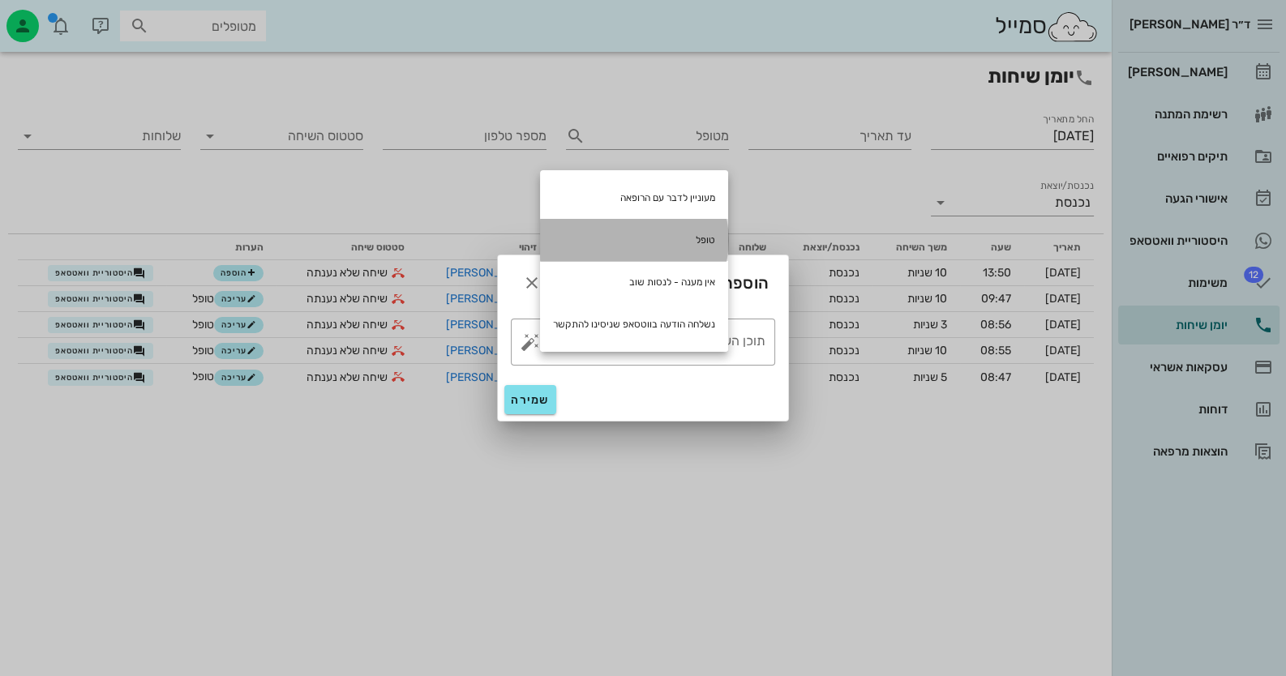
click at [645, 243] on div "טופל" at bounding box center [634, 240] width 188 height 42
type textarea "טופל"
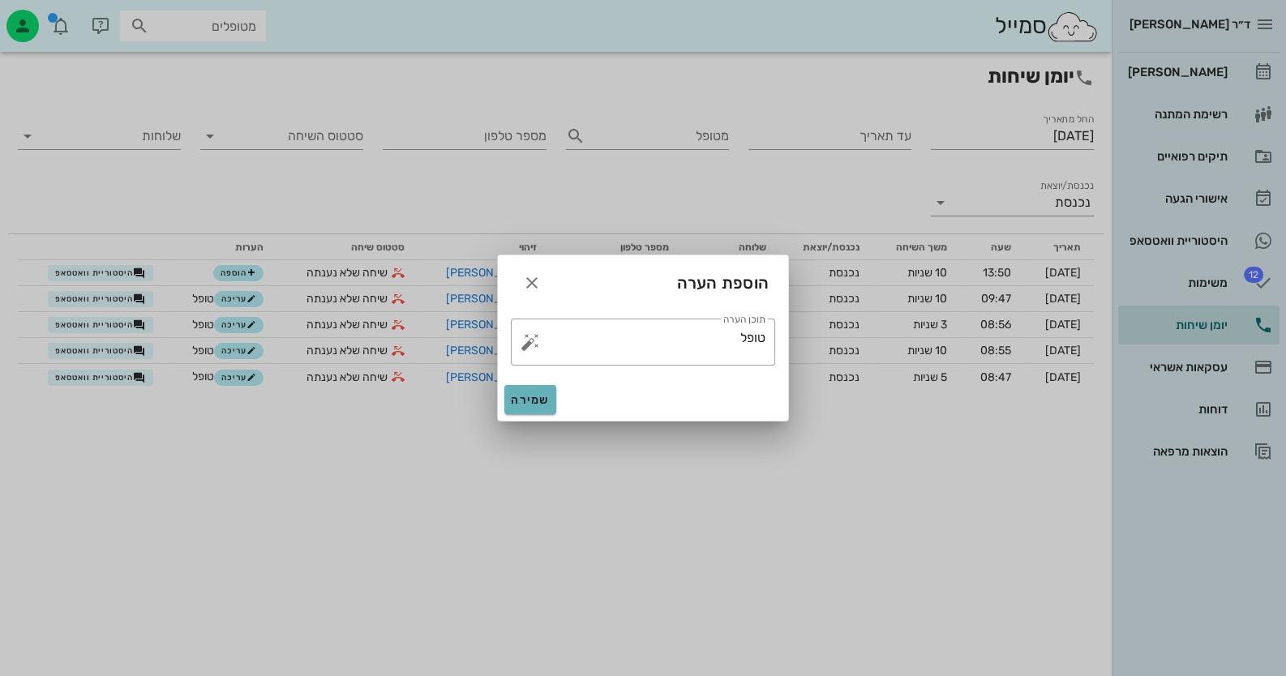
click at [512, 409] on button "שמירה" at bounding box center [530, 399] width 52 height 29
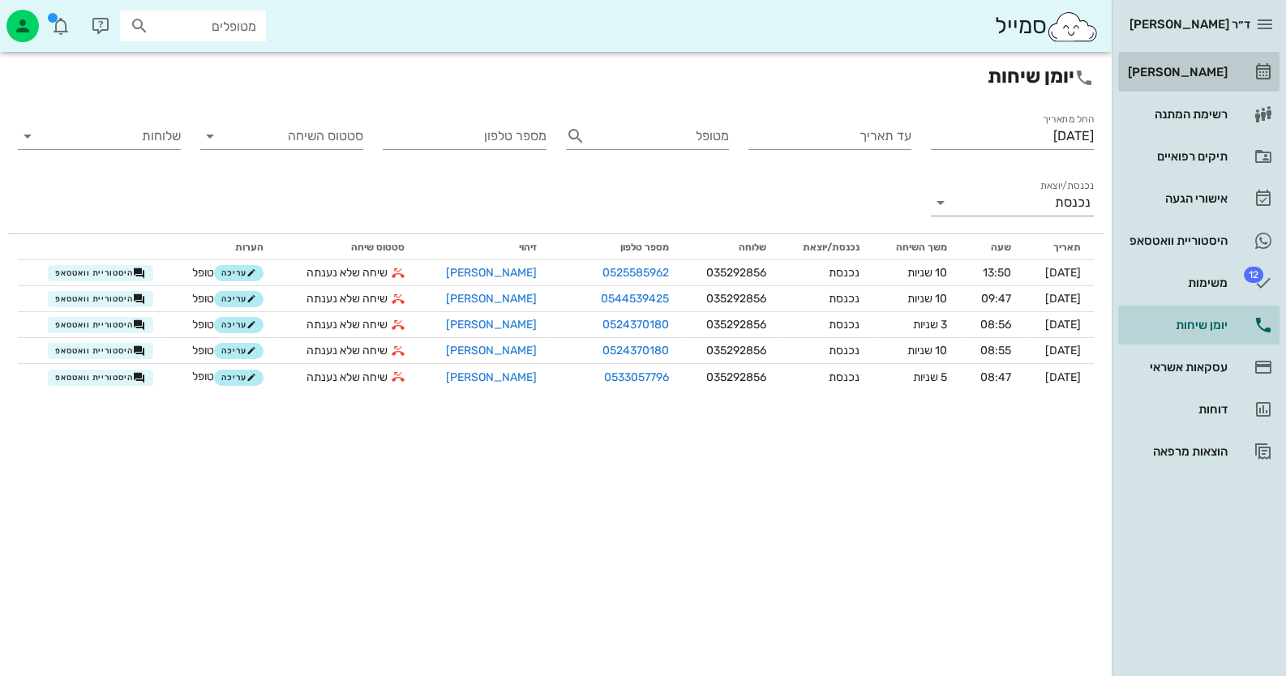
click at [1210, 68] on div "[PERSON_NAME]" at bounding box center [1175, 72] width 103 height 13
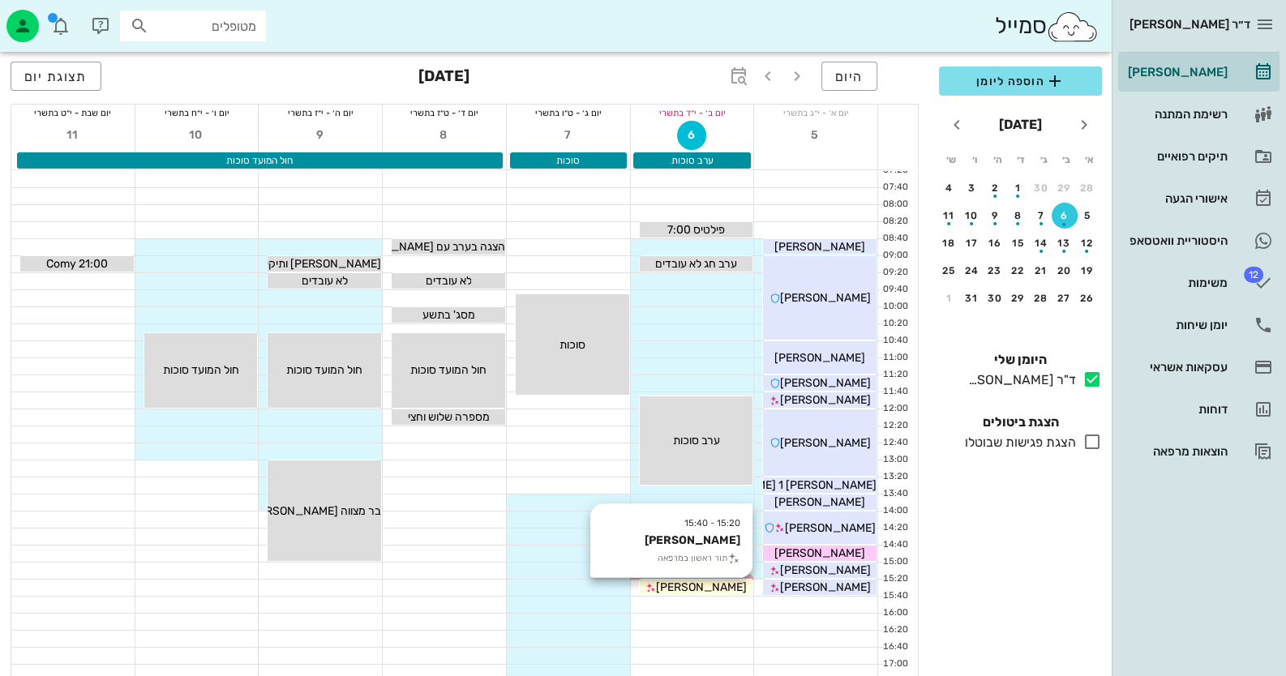
click at [713, 591] on span "[PERSON_NAME]" at bounding box center [701, 587] width 91 height 14
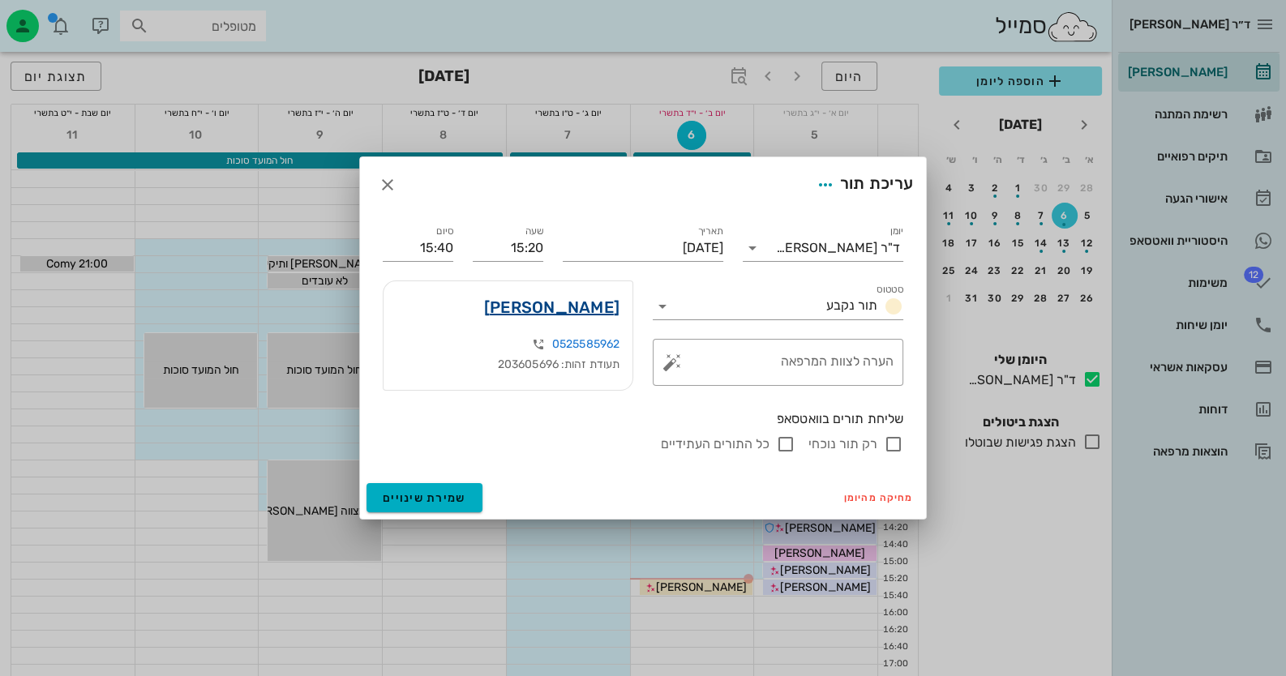
click at [582, 310] on link "[PERSON_NAME]" at bounding box center [551, 307] width 135 height 26
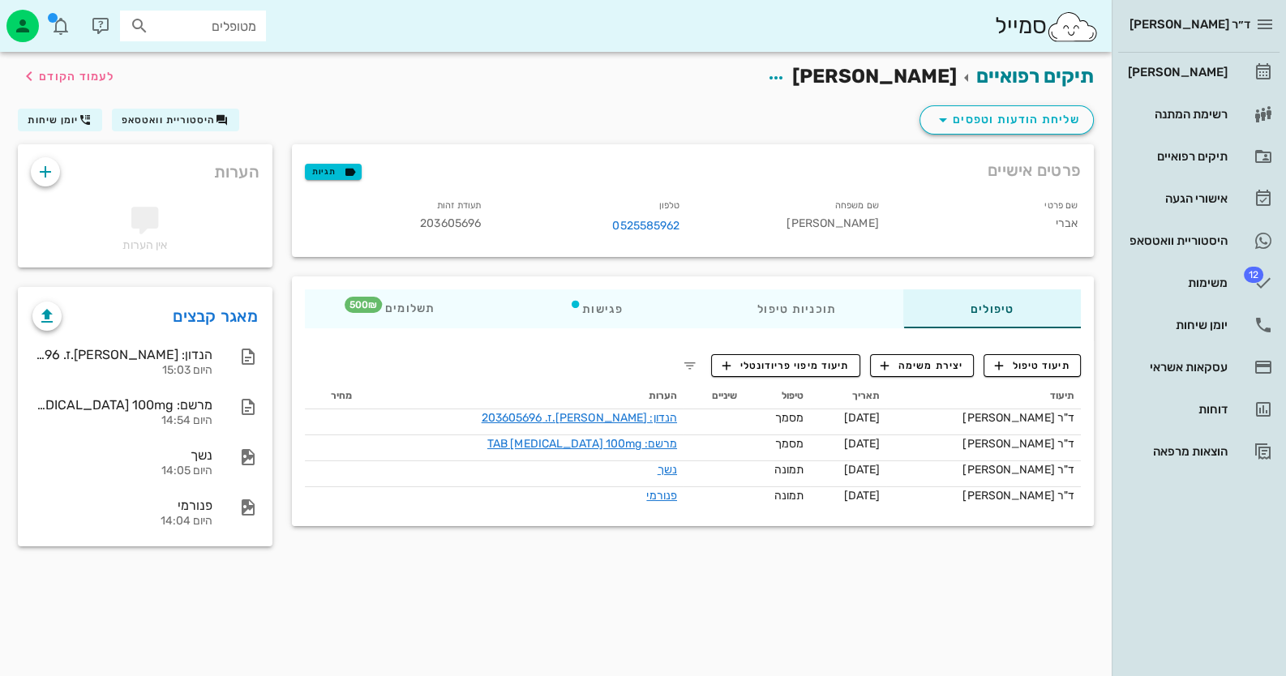
click at [1055, 376] on div "תיעוד תאריך טיפול שיניים הערות מחיר ד"ר [PERSON_NAME] [DATE] מסמך הנדון: [PERSO…" at bounding box center [692, 448] width 795 height 149
click at [1055, 366] on span "תיעוד טיפול" at bounding box center [1032, 365] width 75 height 15
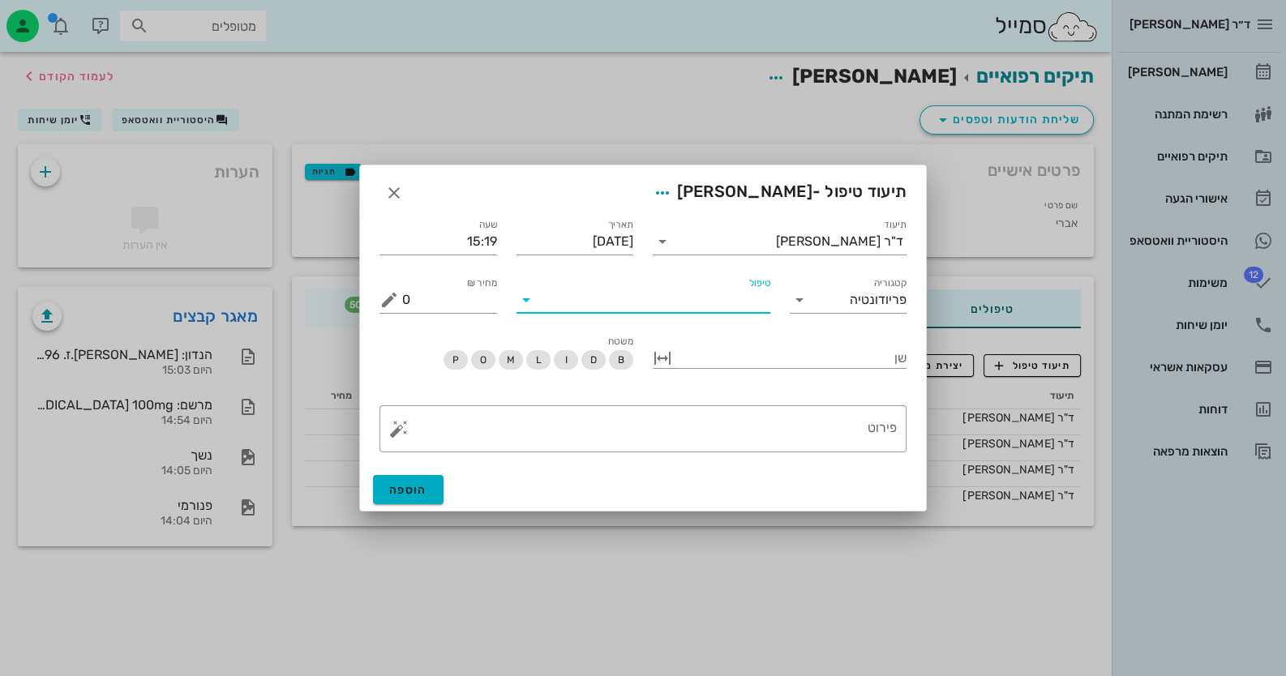
click at [755, 305] on input "טיפול" at bounding box center [654, 300] width 231 height 26
type input "ע"
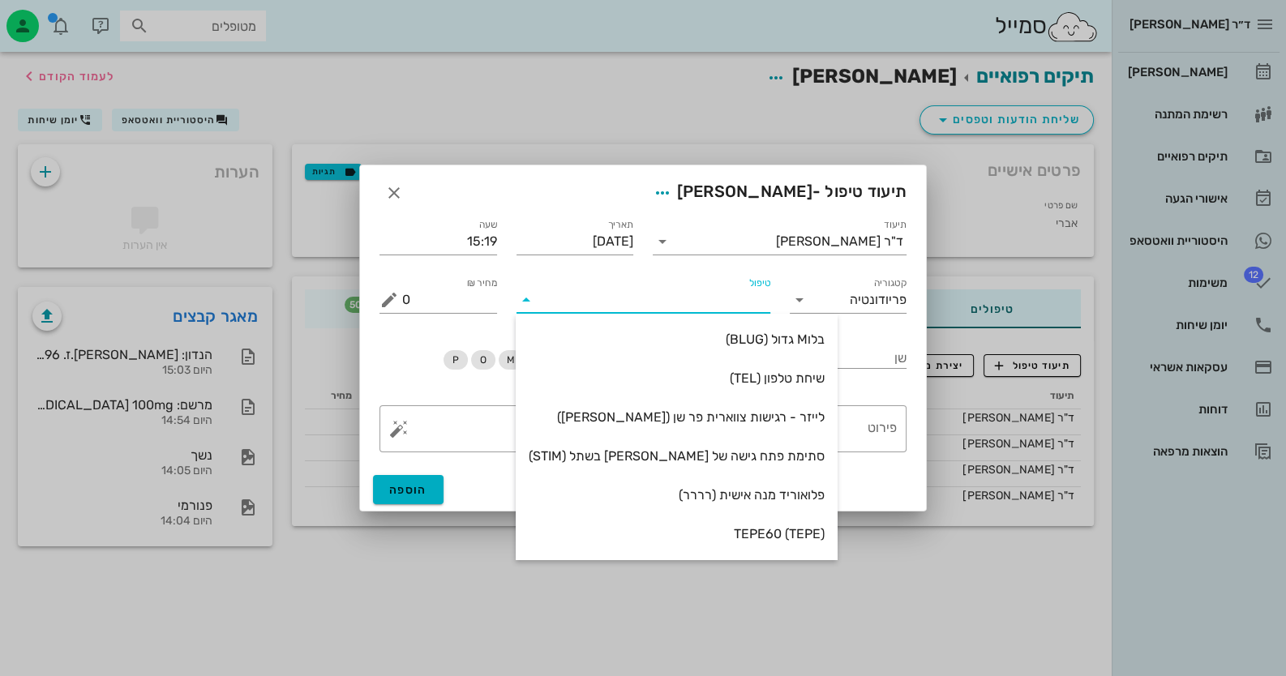
click at [24, 28] on div at bounding box center [643, 338] width 1286 height 676
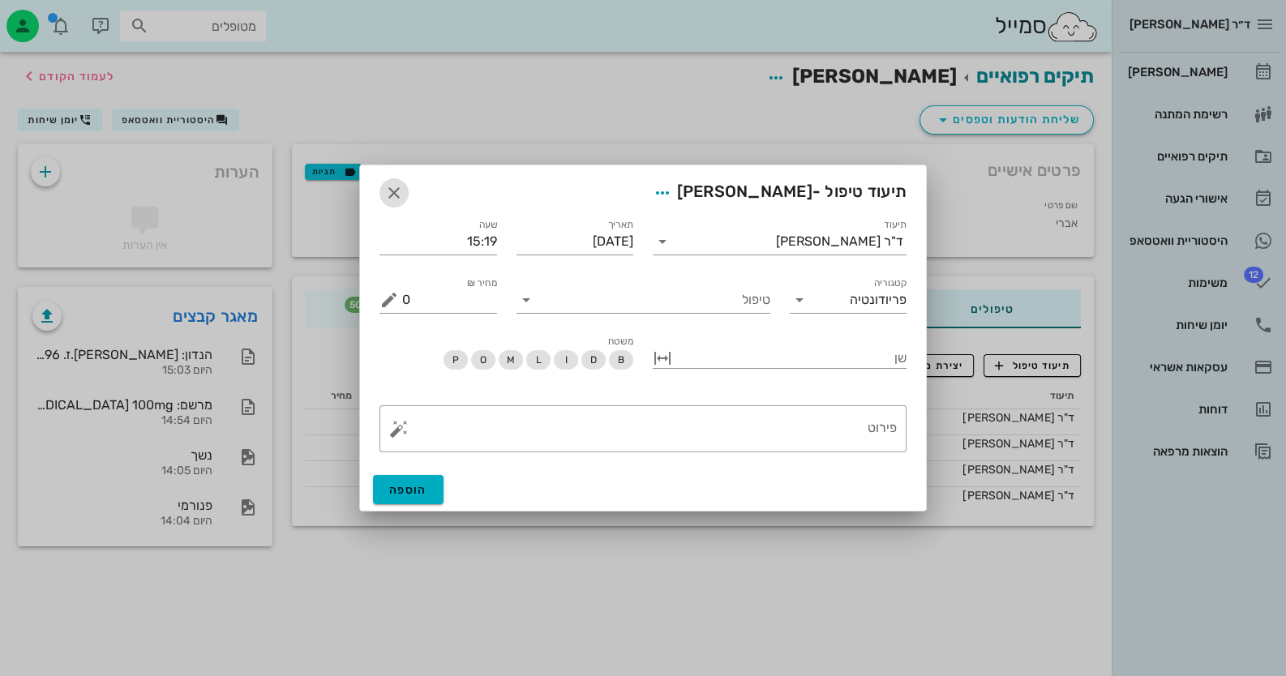
click at [395, 187] on icon "button" at bounding box center [393, 192] width 19 height 19
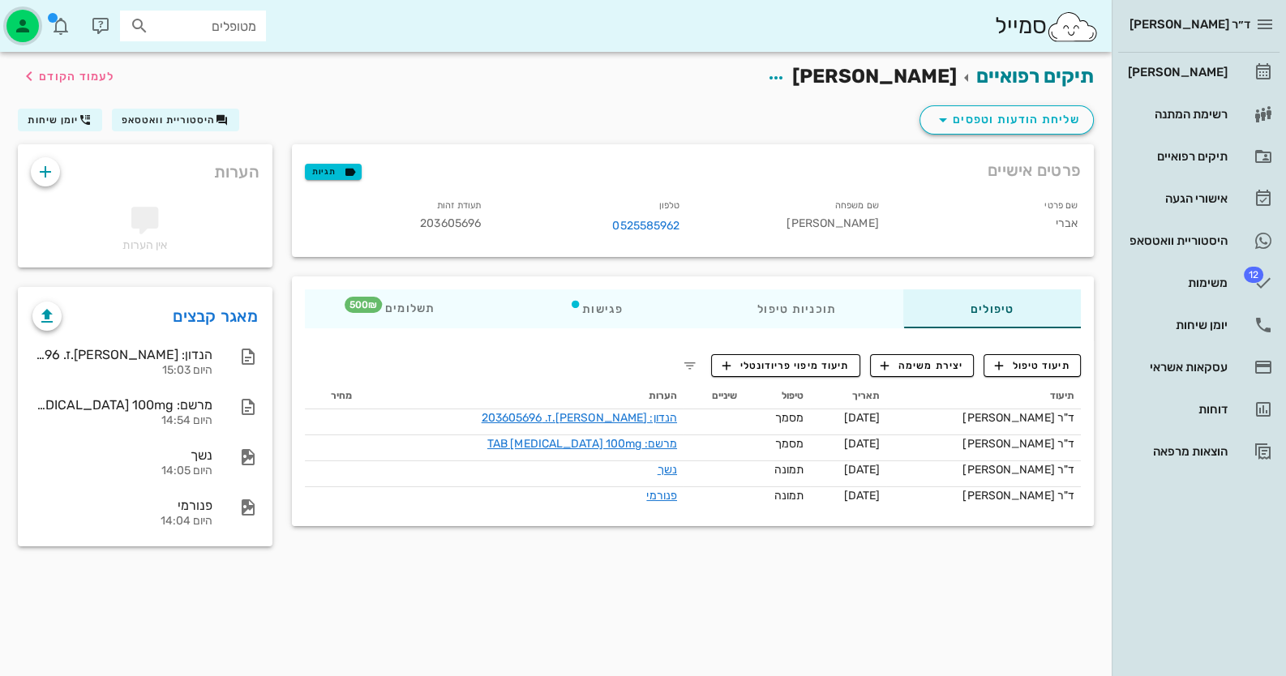
click at [22, 19] on icon "button" at bounding box center [22, 25] width 19 height 19
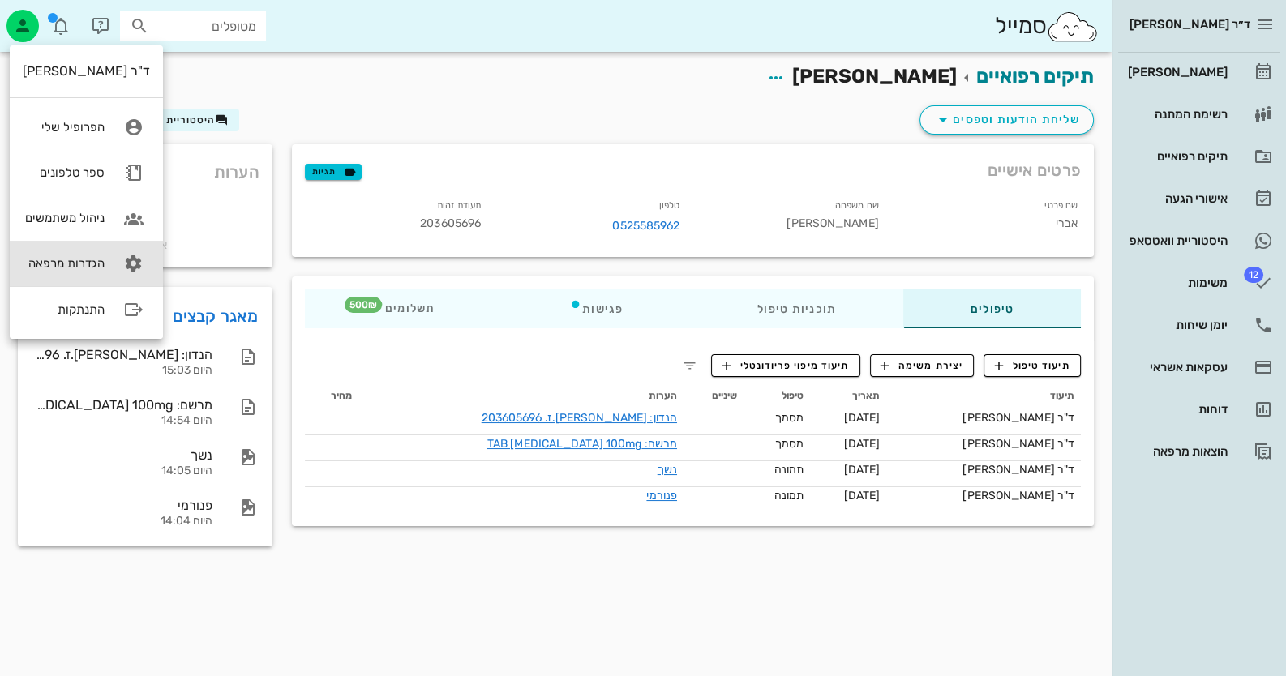
click at [124, 259] on icon at bounding box center [134, 263] width 32 height 32
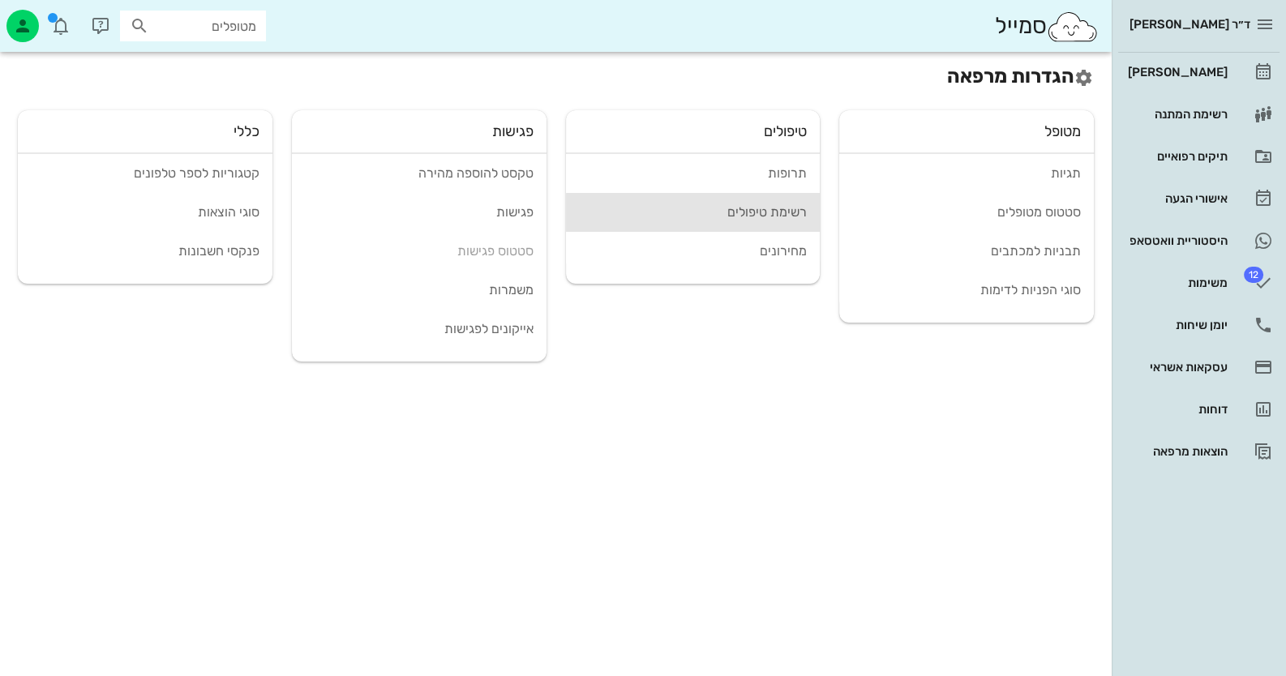
click at [766, 214] on div "רשימת טיפולים" at bounding box center [693, 211] width 229 height 15
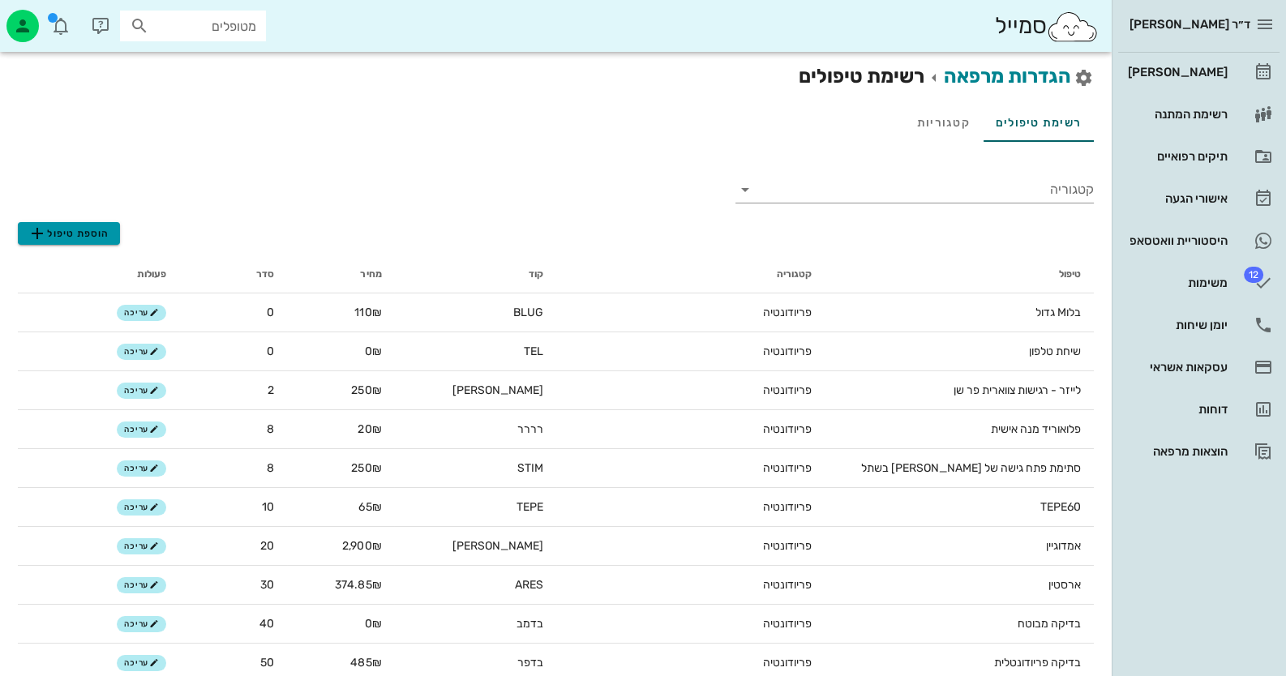
click at [109, 236] on button "הוספת טיפול" at bounding box center [69, 233] width 102 height 23
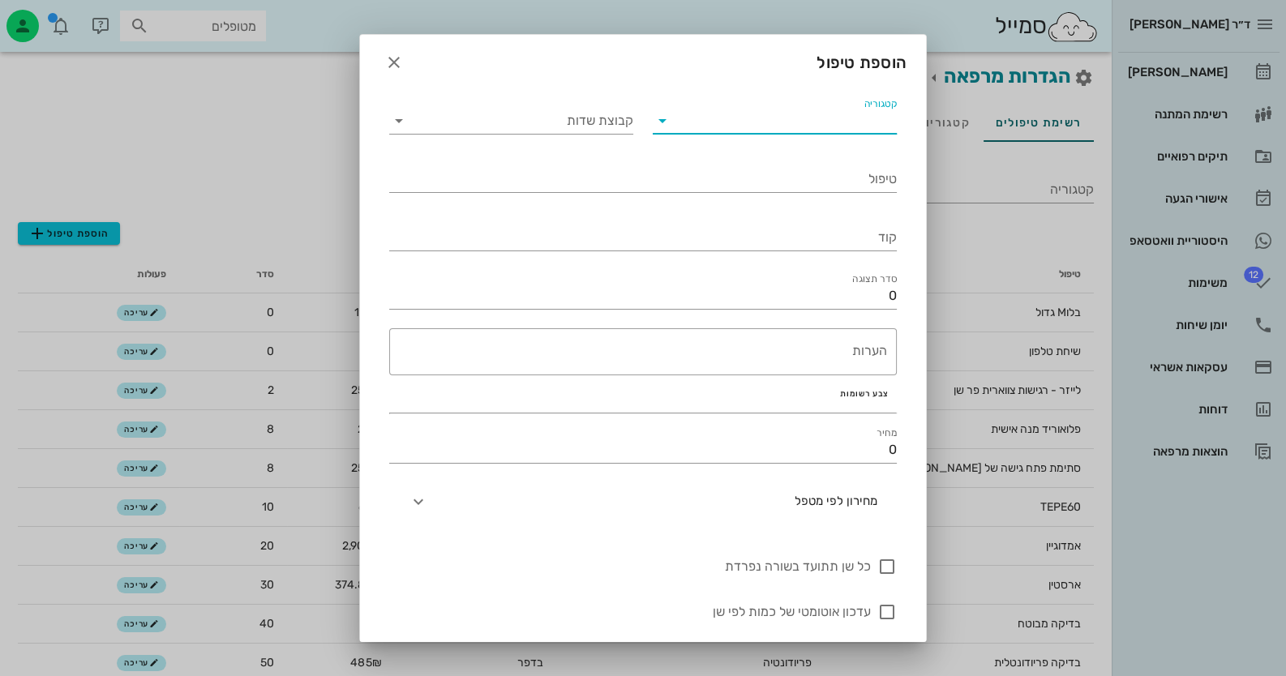
click at [862, 122] on input "קטגוריה" at bounding box center [788, 121] width 218 height 26
click at [851, 158] on div "פריודונטיה" at bounding box center [777, 159] width 212 height 15
type input "פריודונטיה"
click at [618, 132] on input "קבוצת שדות" at bounding box center [524, 121] width 218 height 26
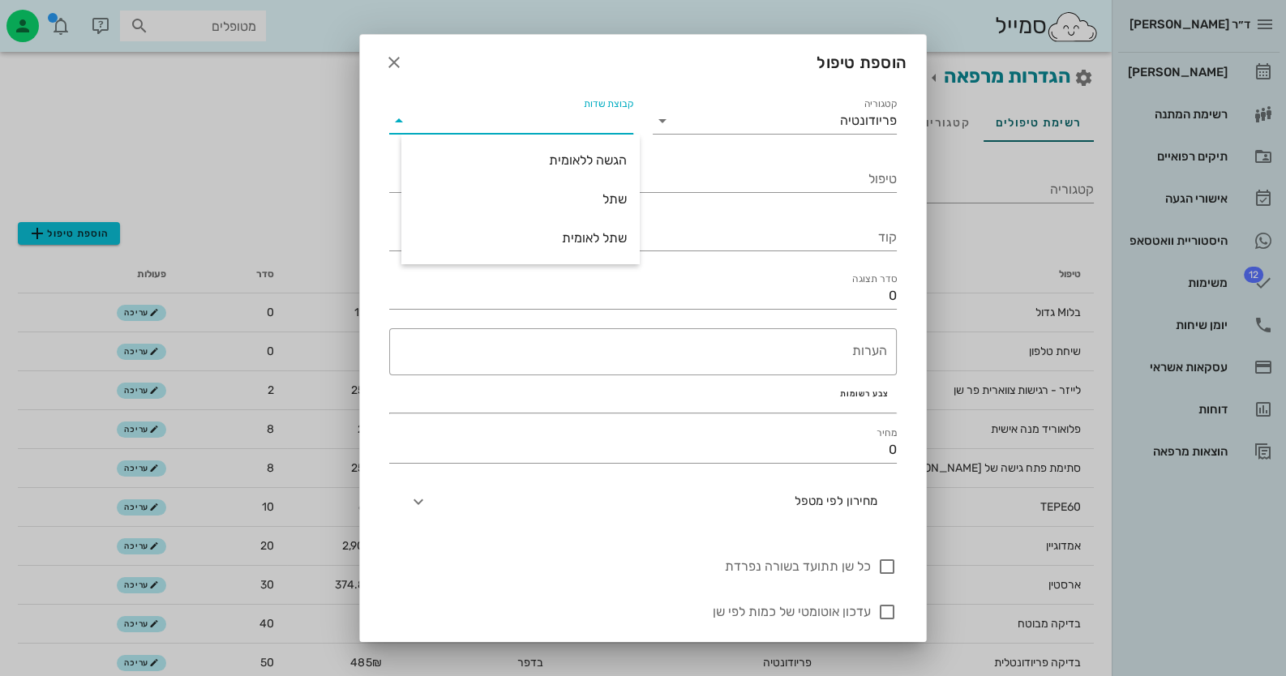
click at [626, 129] on input "קבוצת שדות" at bounding box center [524, 121] width 218 height 26
click at [739, 73] on div "הוספת טיפול" at bounding box center [643, 60] width 566 height 50
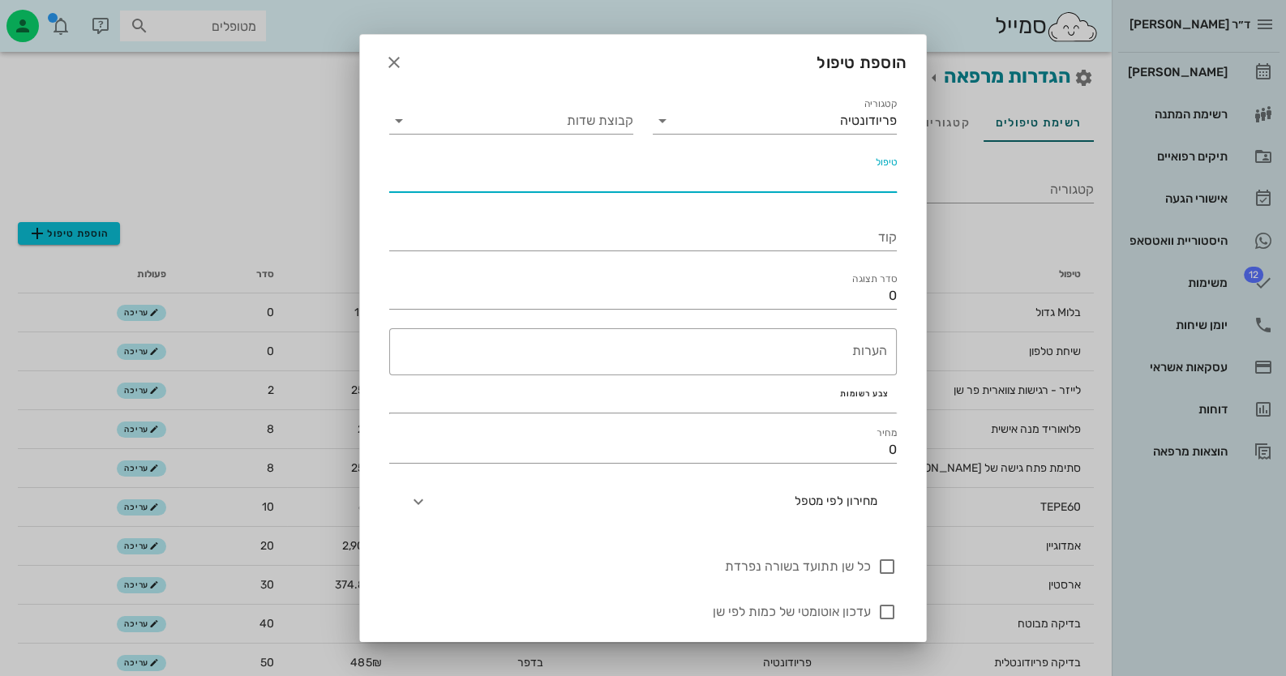
click at [849, 178] on input "טיפול" at bounding box center [642, 179] width 507 height 26
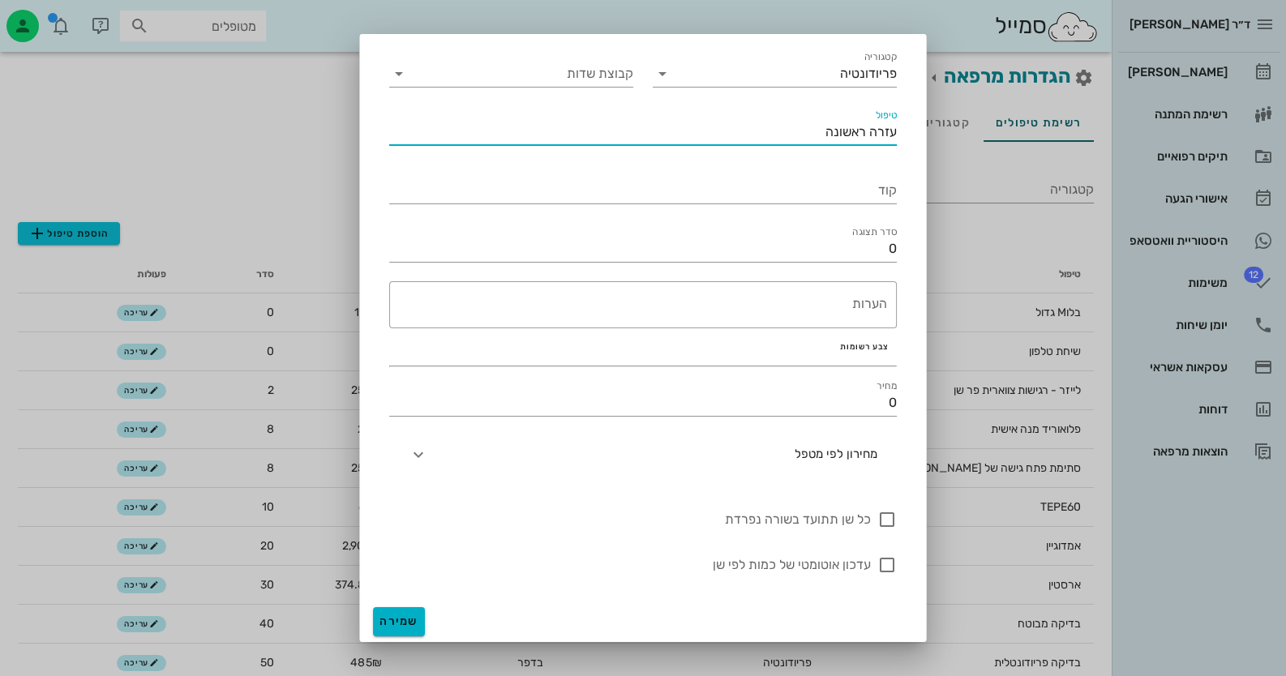
type input "עזרה ראשונה"
click at [405, 617] on span "שמירה" at bounding box center [398, 621] width 39 height 14
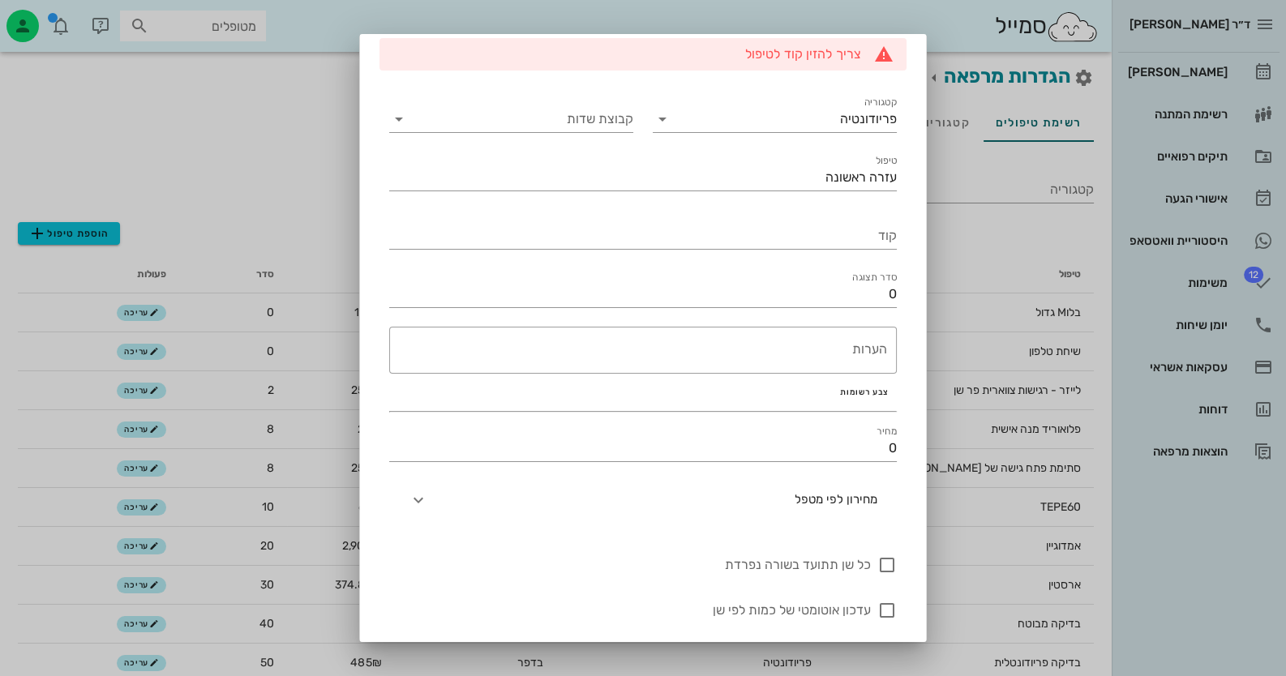
click at [859, 250] on div "קוד" at bounding box center [642, 229] width 527 height 58
click at [867, 241] on input "קוד" at bounding box center [642, 236] width 507 height 26
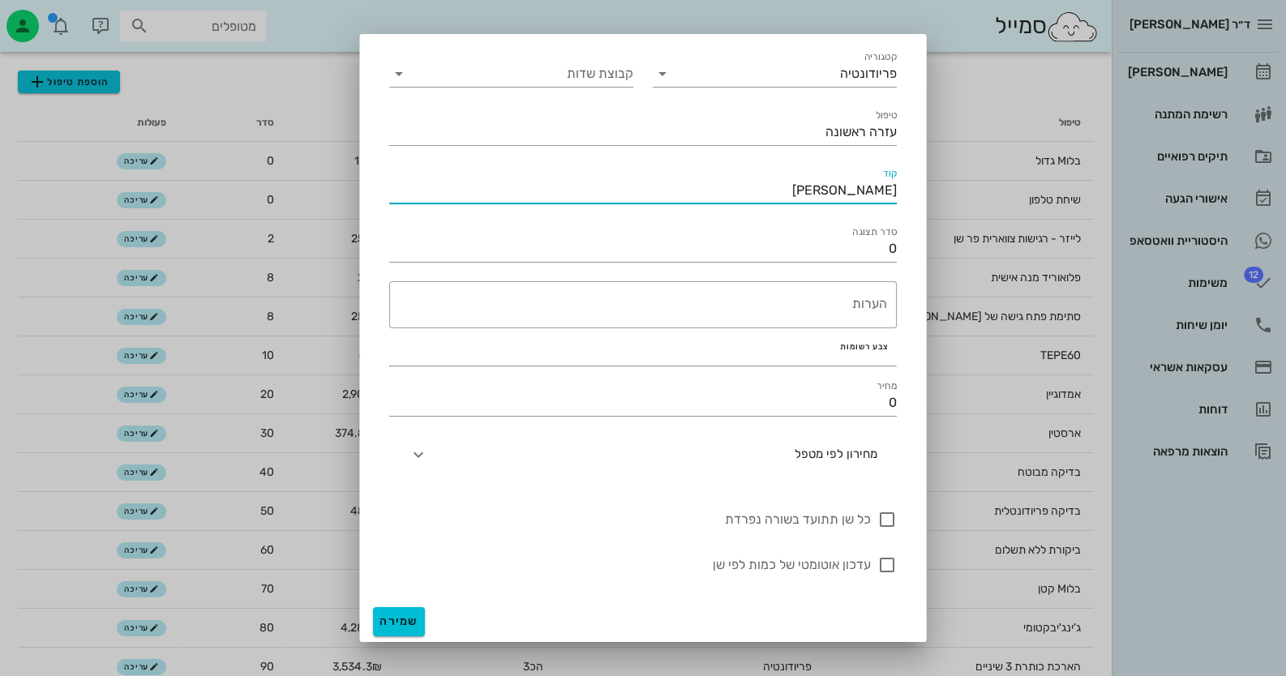
scroll to position [161, 0]
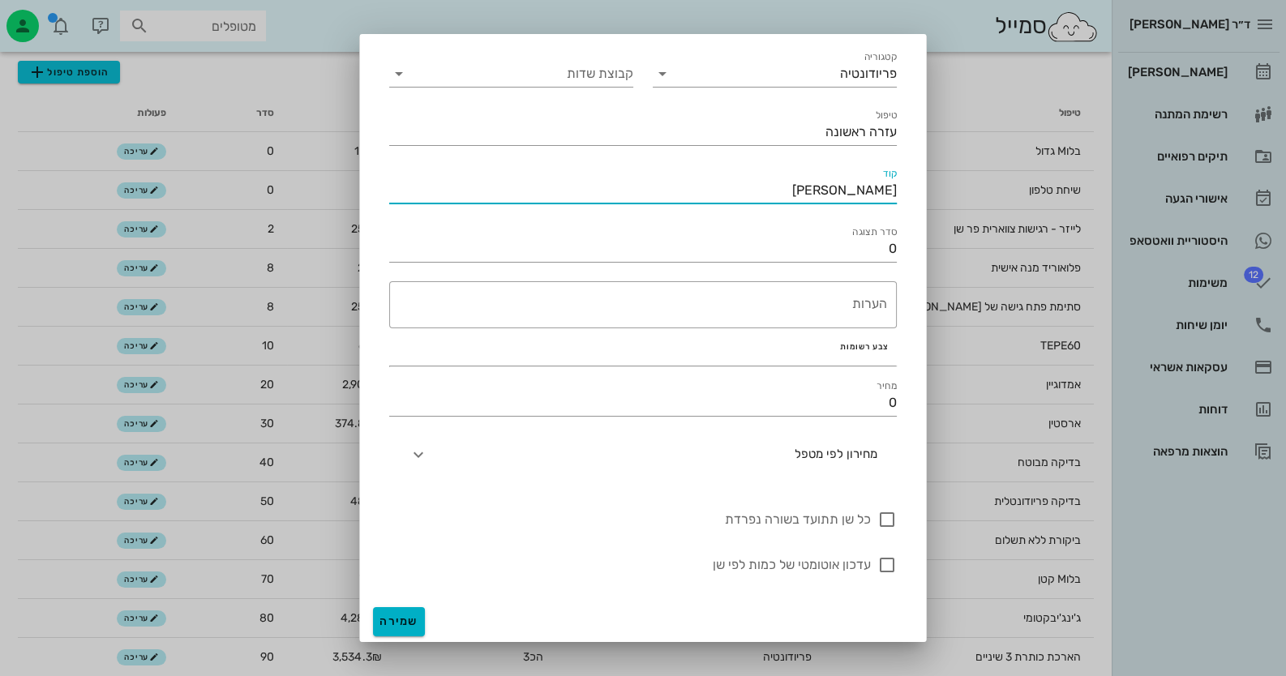
type input "[PERSON_NAME]"
click at [416, 614] on span "שמירה" at bounding box center [398, 621] width 39 height 14
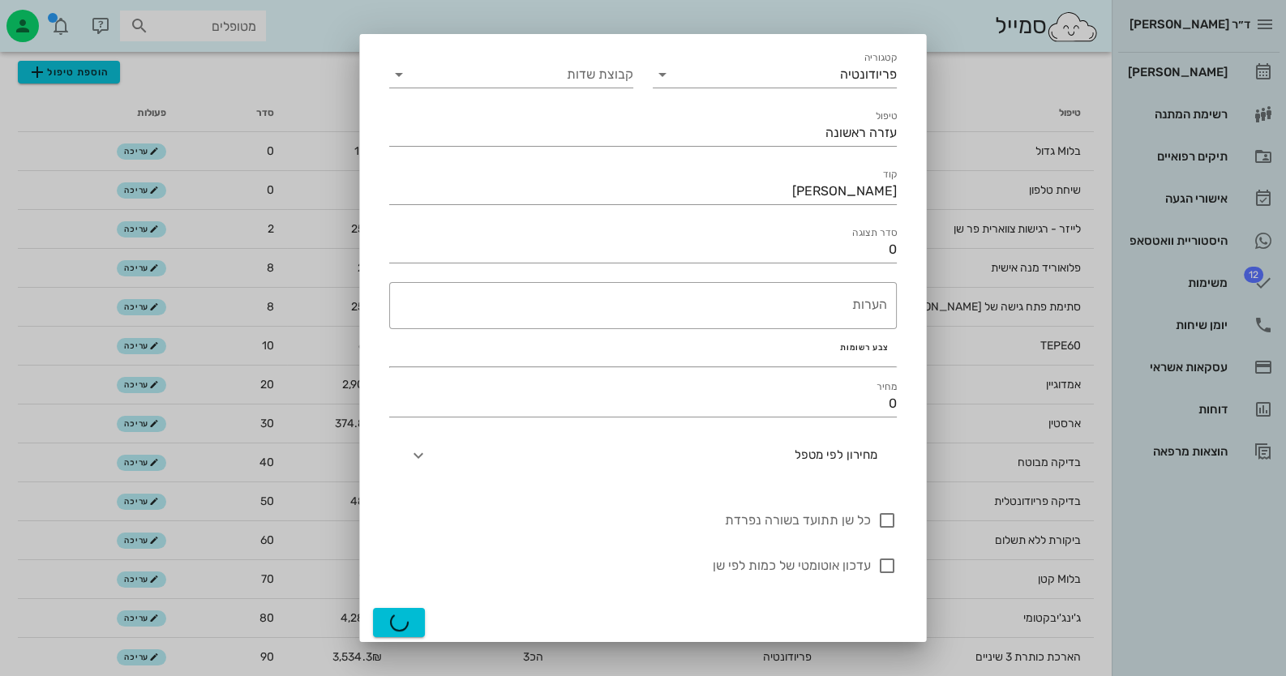
scroll to position [0, 0]
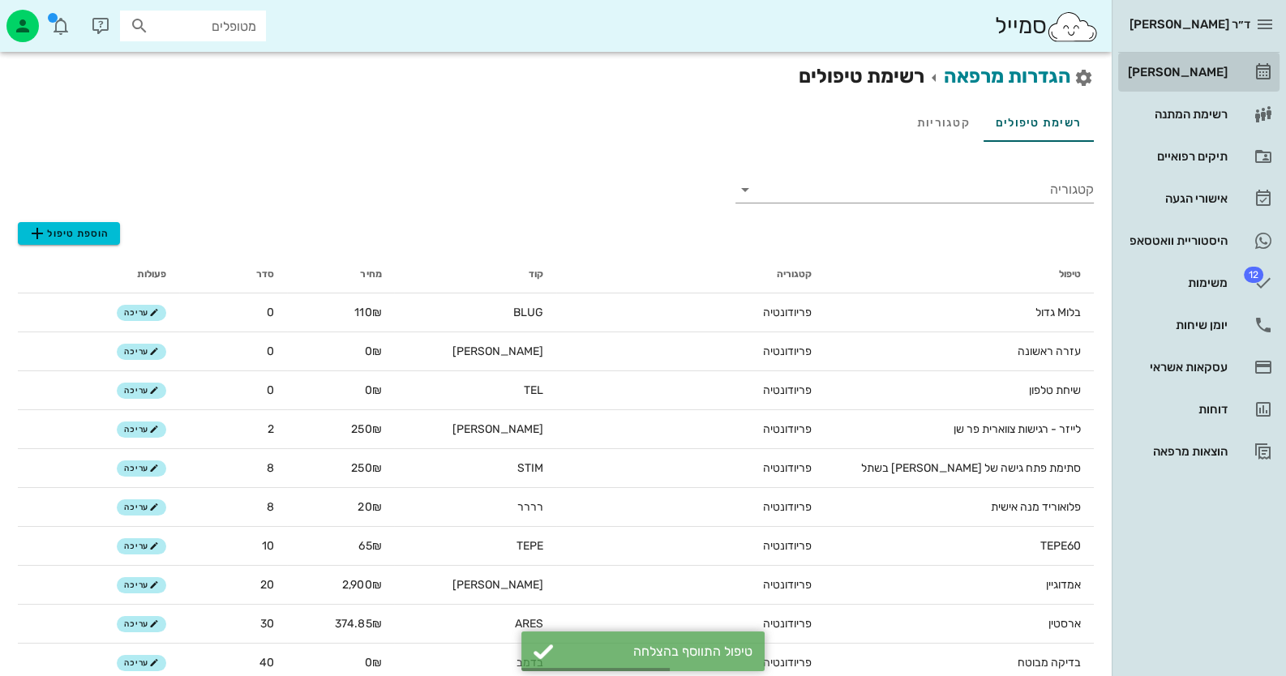
click at [1211, 64] on div "[PERSON_NAME]" at bounding box center [1175, 72] width 103 height 26
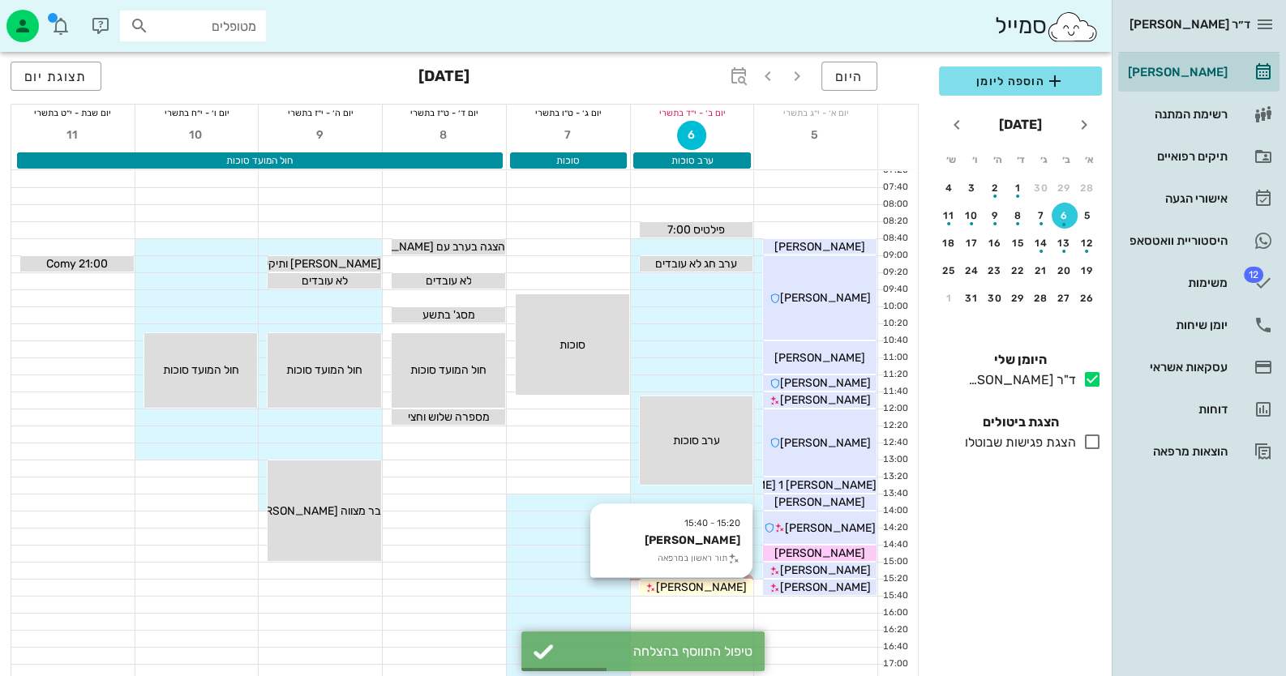
click at [721, 589] on span "[PERSON_NAME]" at bounding box center [701, 587] width 91 height 14
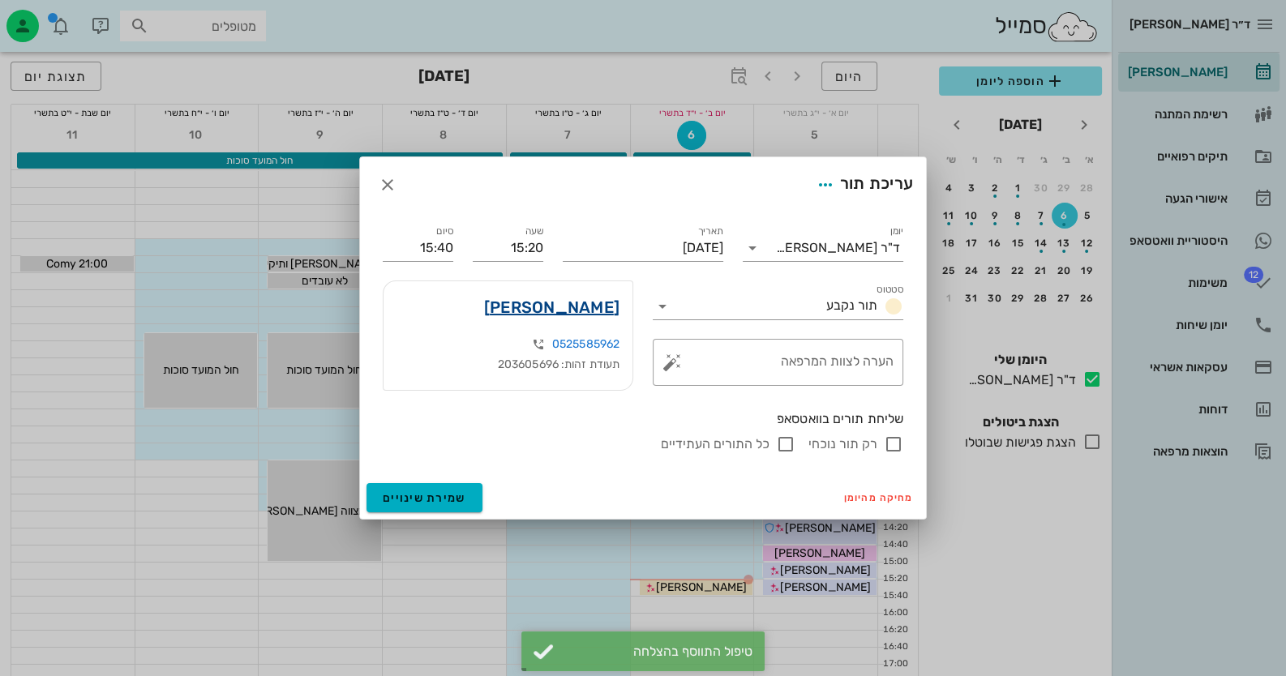
click at [561, 303] on link "[PERSON_NAME]" at bounding box center [551, 307] width 135 height 26
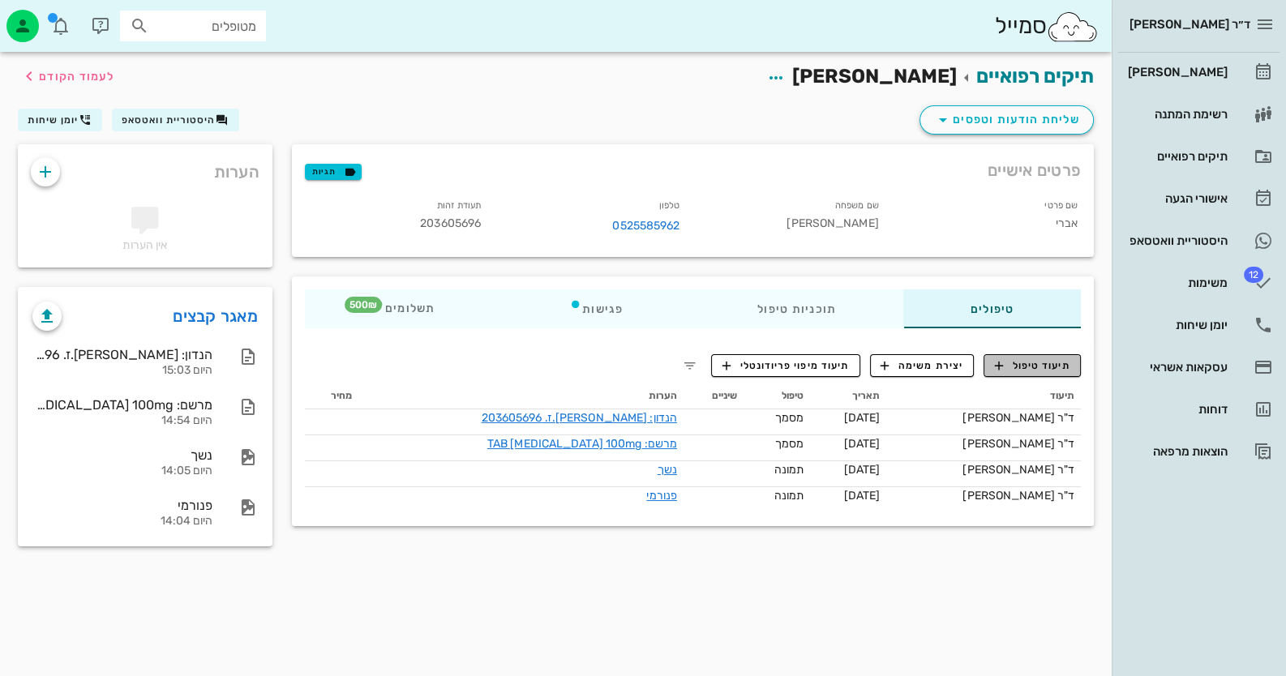
click at [1033, 366] on span "תיעוד טיפול" at bounding box center [1032, 365] width 75 height 15
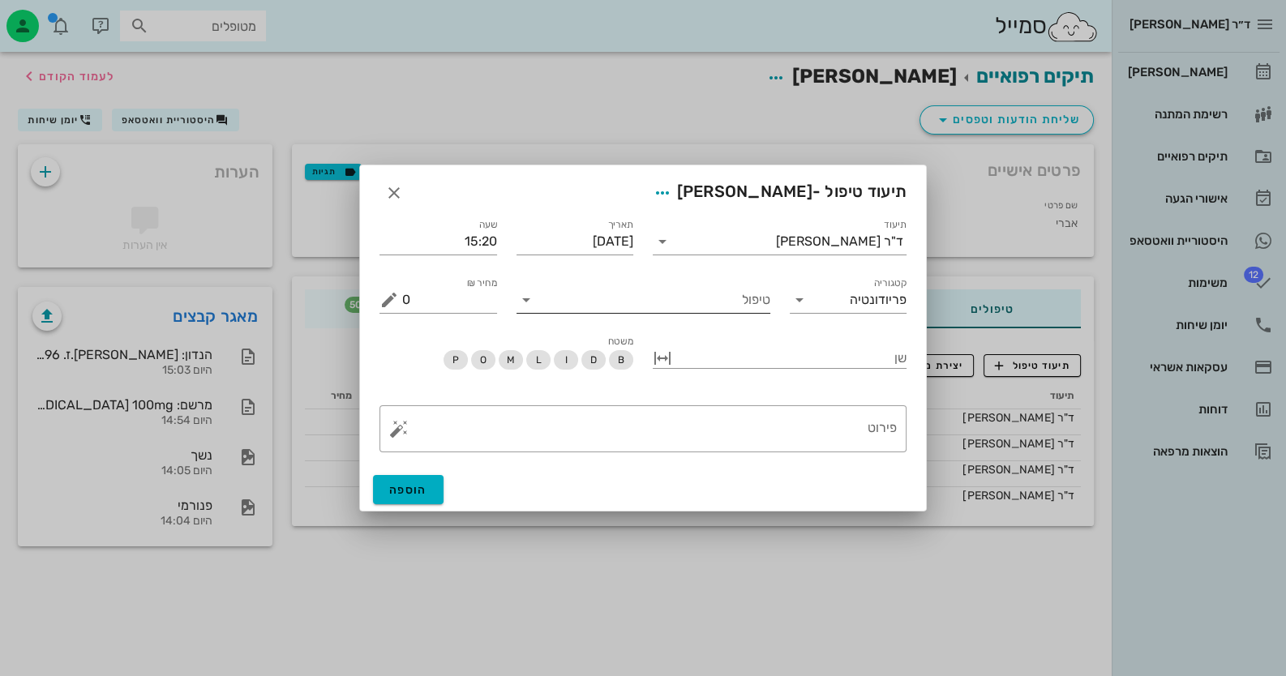
click at [755, 306] on input "טיפול" at bounding box center [654, 300] width 231 height 26
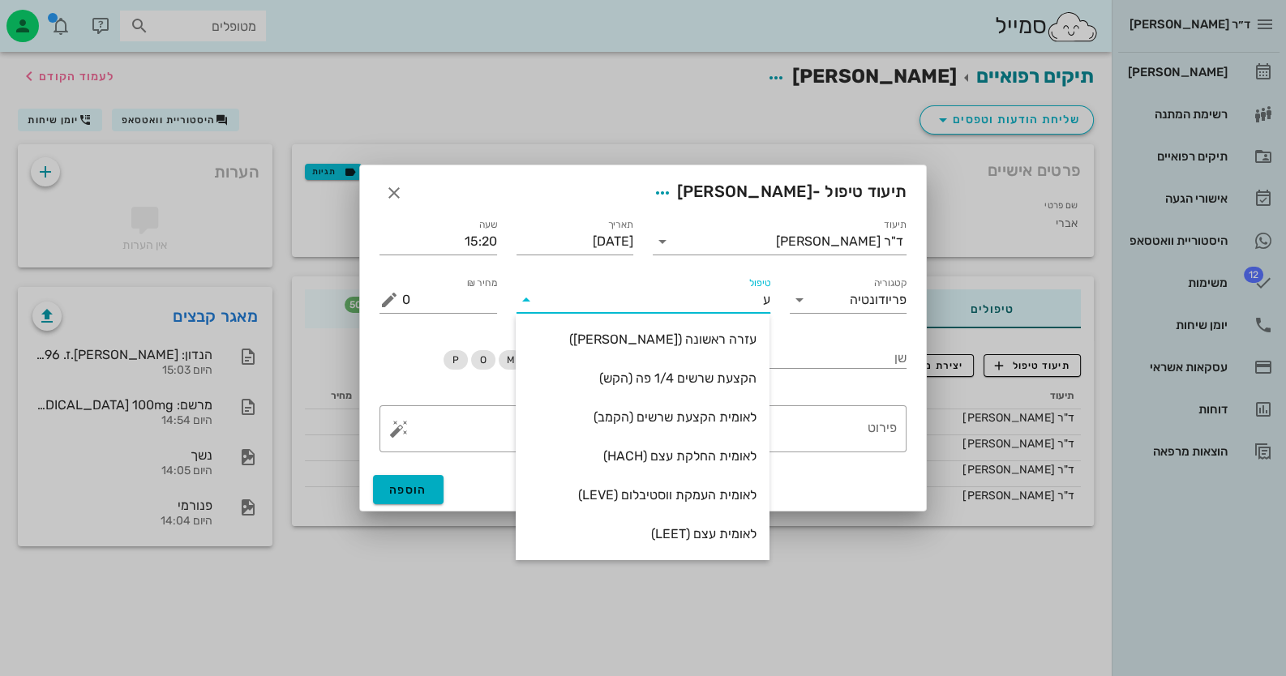
type input "עז"
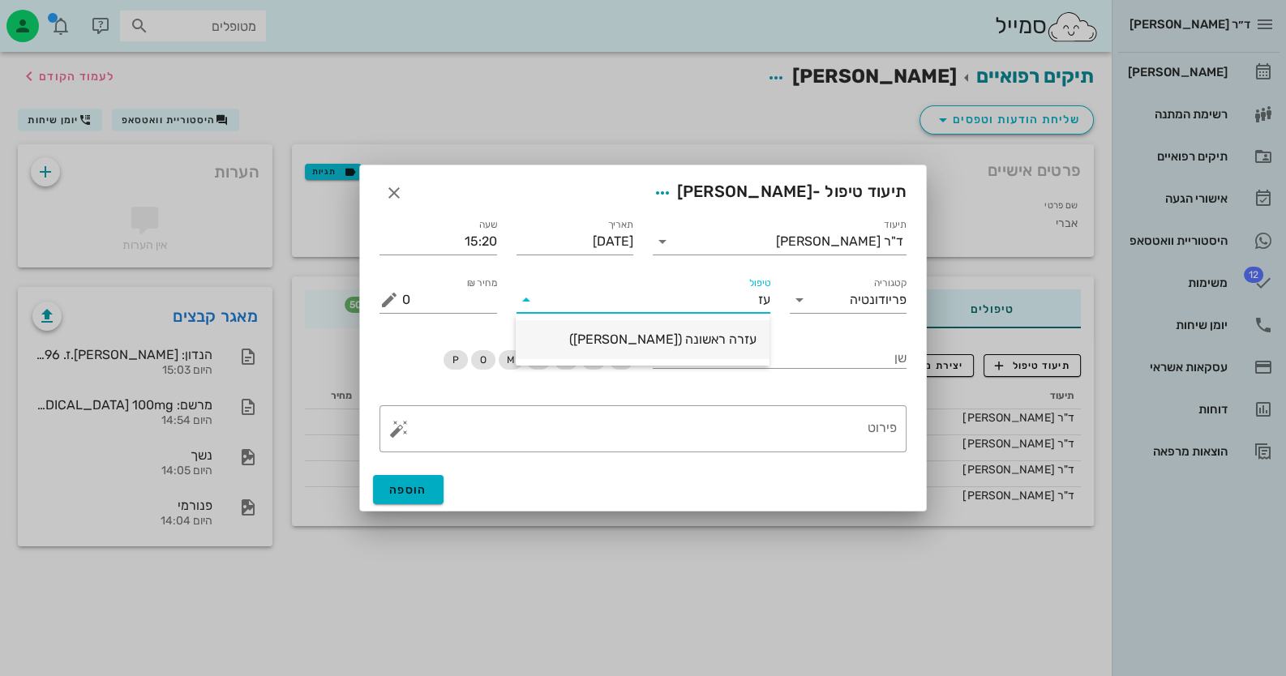
click at [734, 332] on div "עזרה ראשונה ([PERSON_NAME])" at bounding box center [643, 339] width 228 height 15
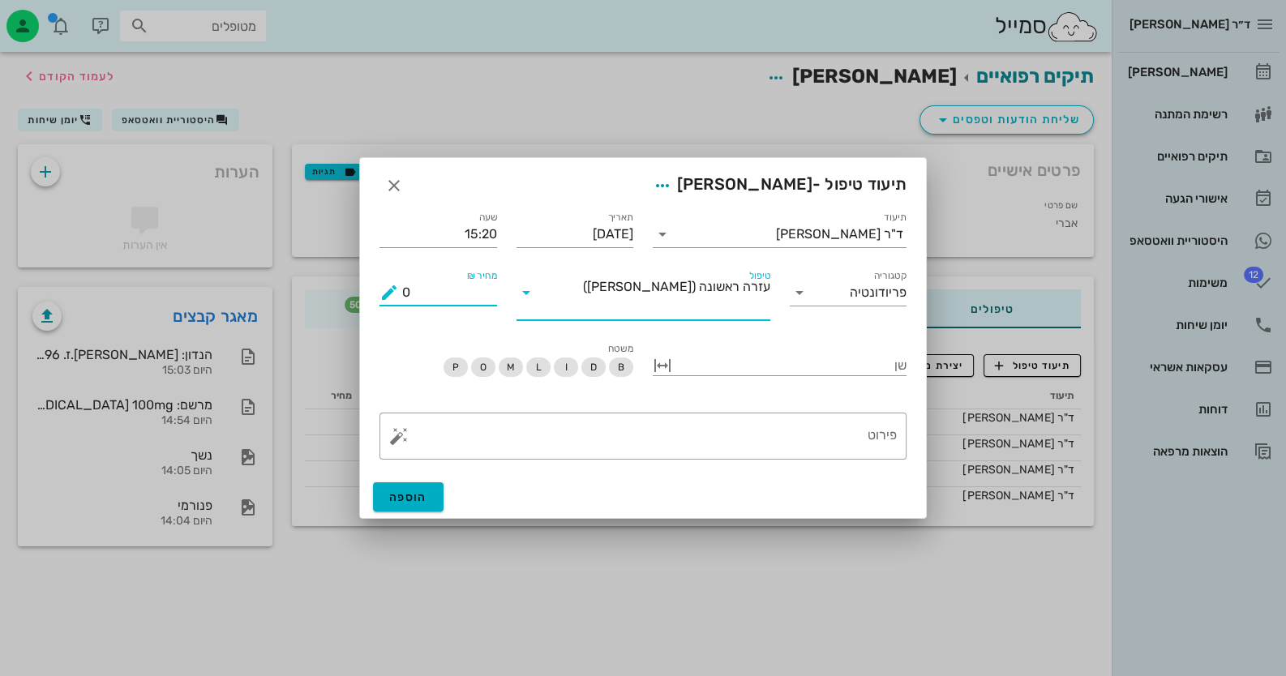
drag, startPoint x: 416, startPoint y: 302, endPoint x: 405, endPoint y: 302, distance: 10.5
click at [405, 302] on input "0" at bounding box center [449, 293] width 95 height 26
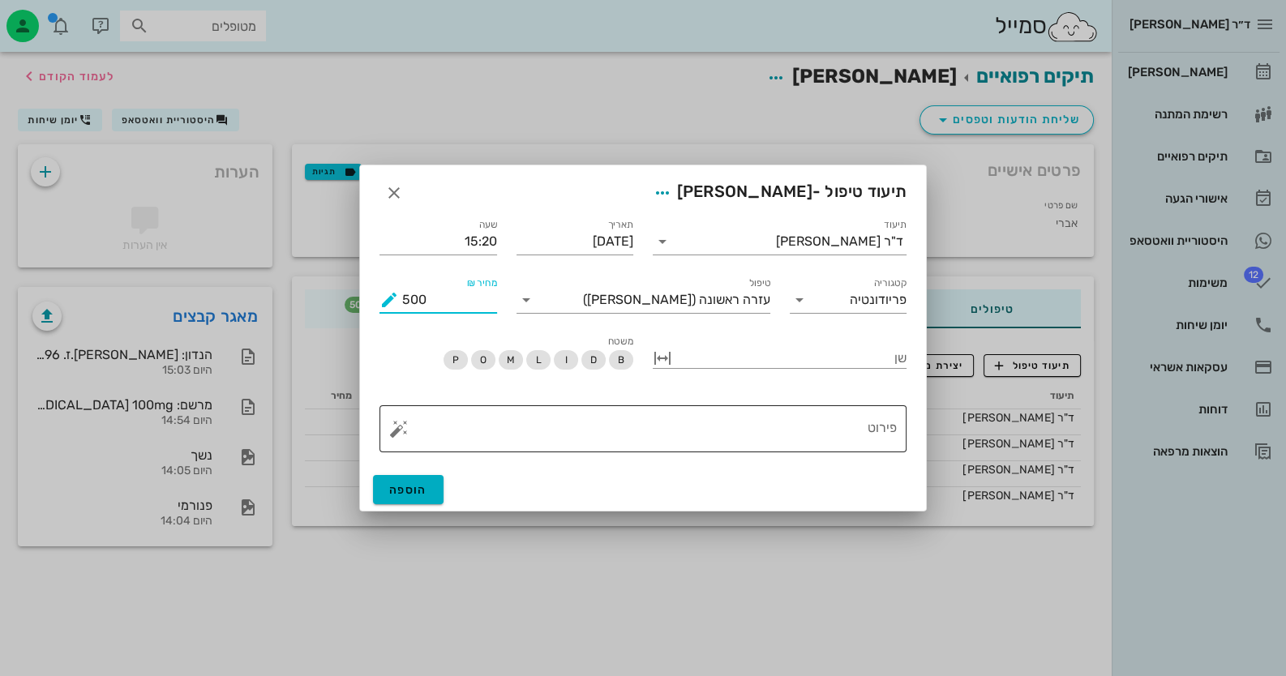
type input "500"
click at [769, 430] on textarea "פירוט" at bounding box center [649, 432] width 495 height 39
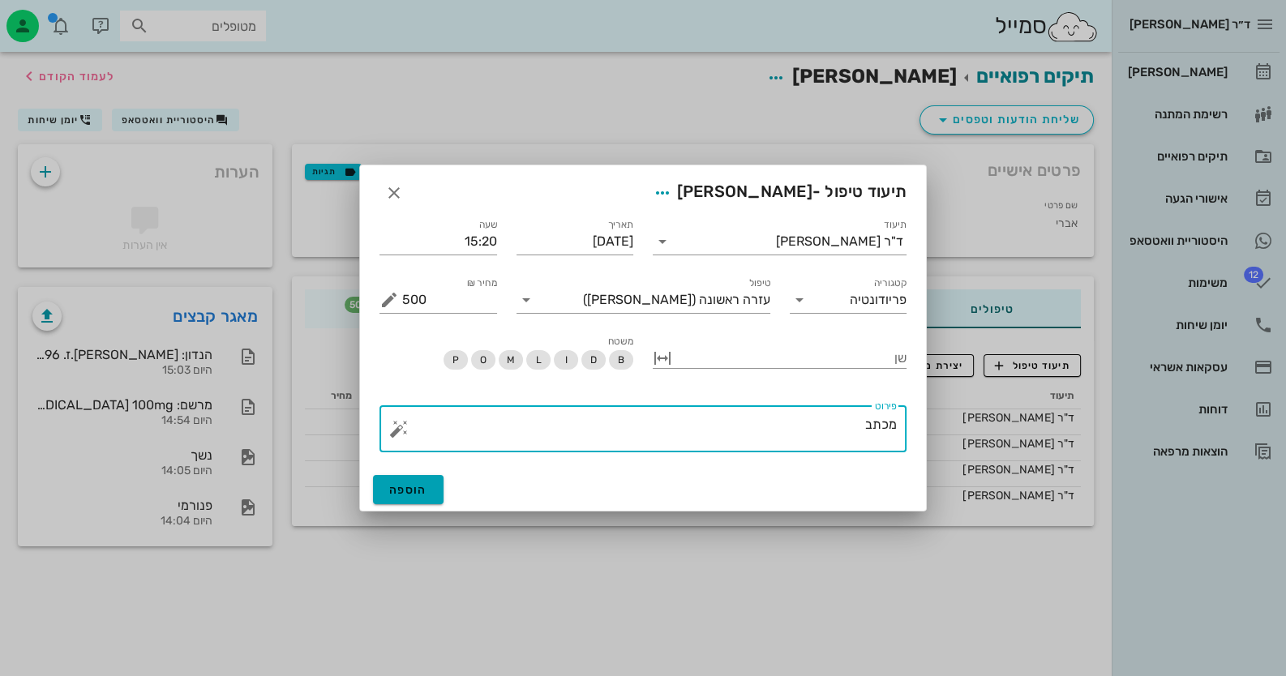
type textarea "מכתב"
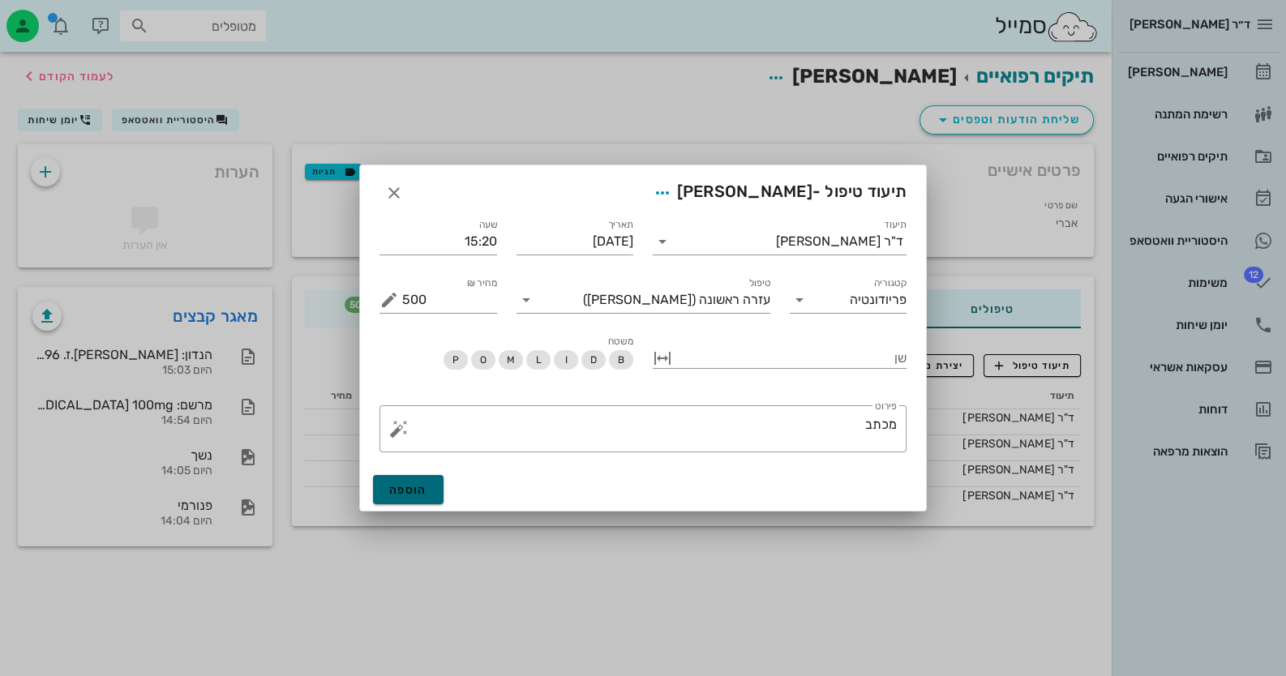
click at [409, 484] on span "הוספה" at bounding box center [408, 490] width 38 height 14
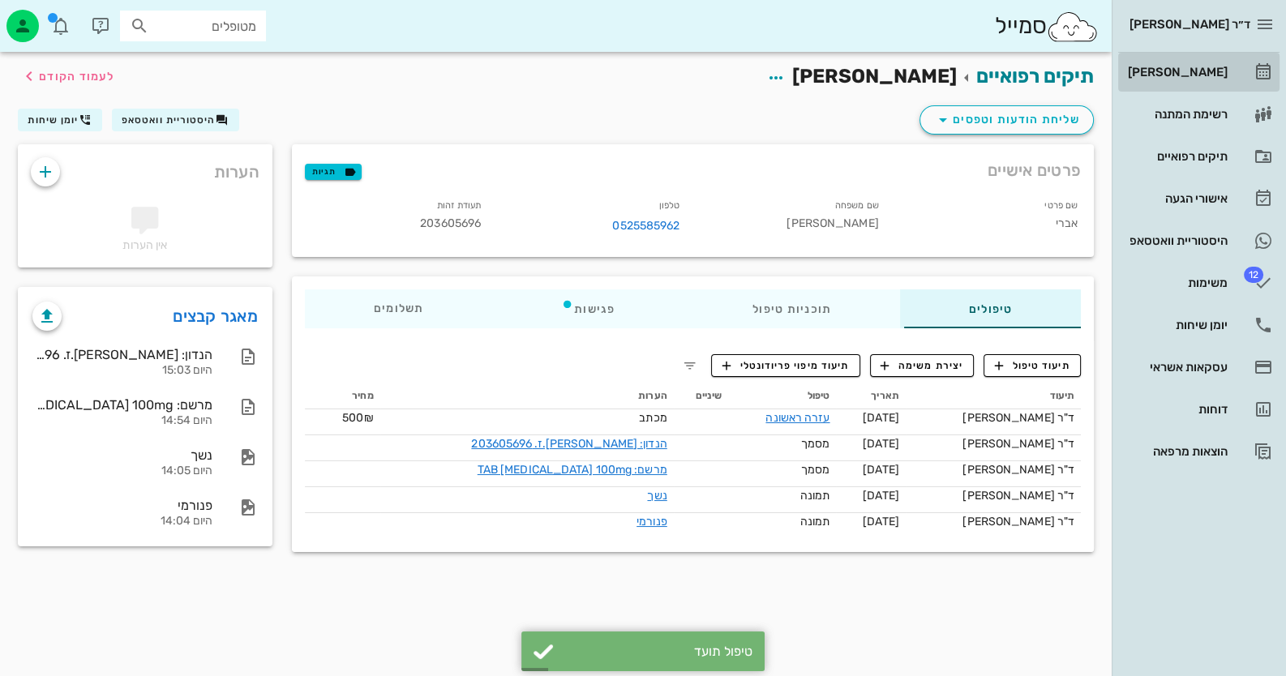
click at [1239, 75] on link "[PERSON_NAME]" at bounding box center [1198, 72] width 161 height 39
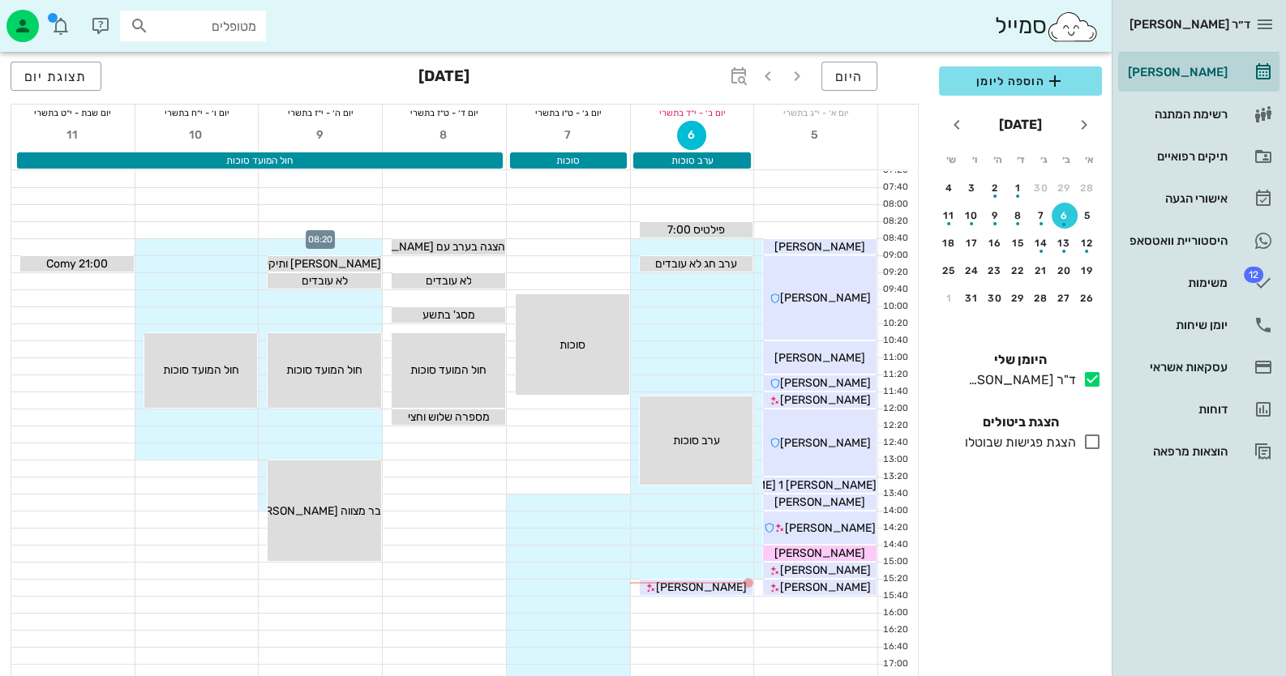
click at [362, 229] on div at bounding box center [320, 230] width 123 height 16
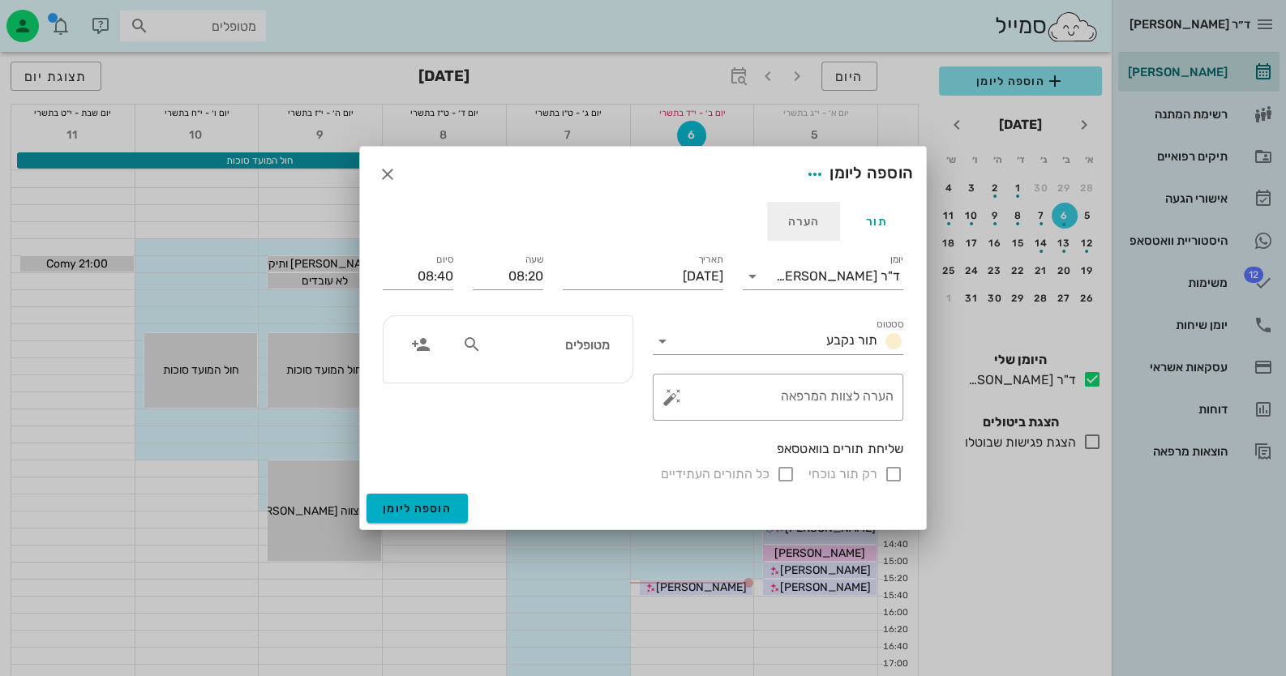
click at [808, 220] on div "הערה" at bounding box center [803, 221] width 73 height 39
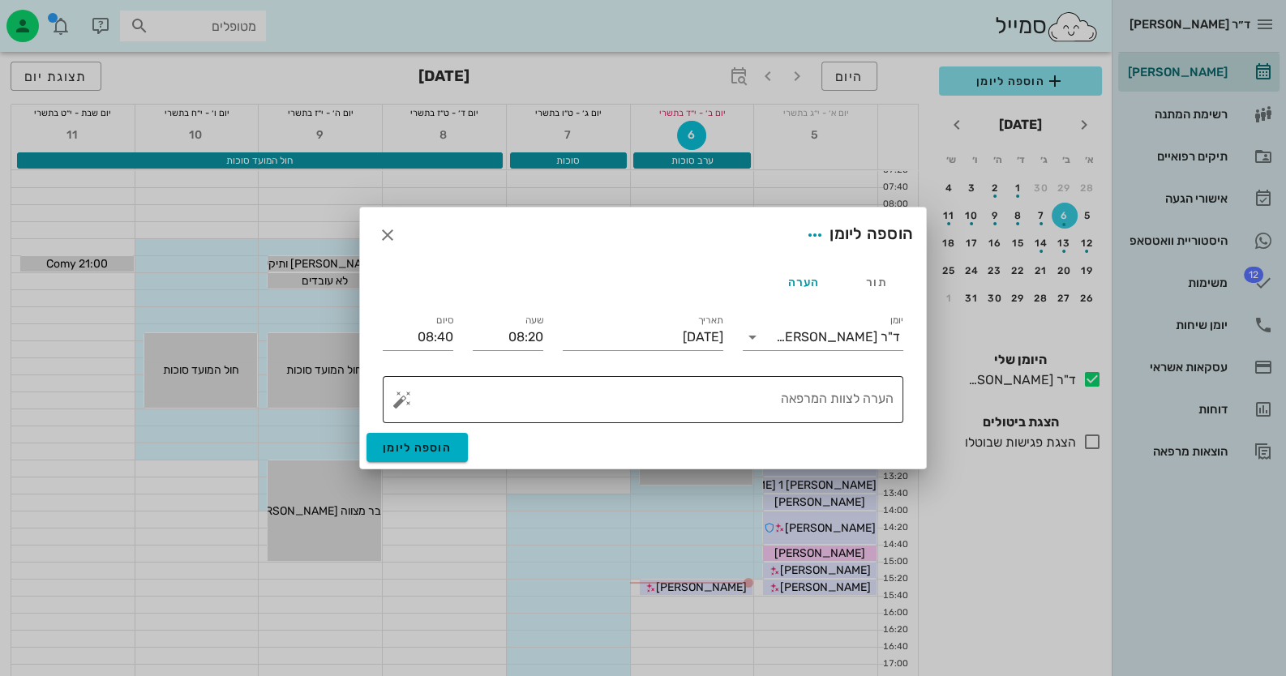
click at [837, 407] on textarea "הערה לצוות המרפאה" at bounding box center [649, 403] width 488 height 39
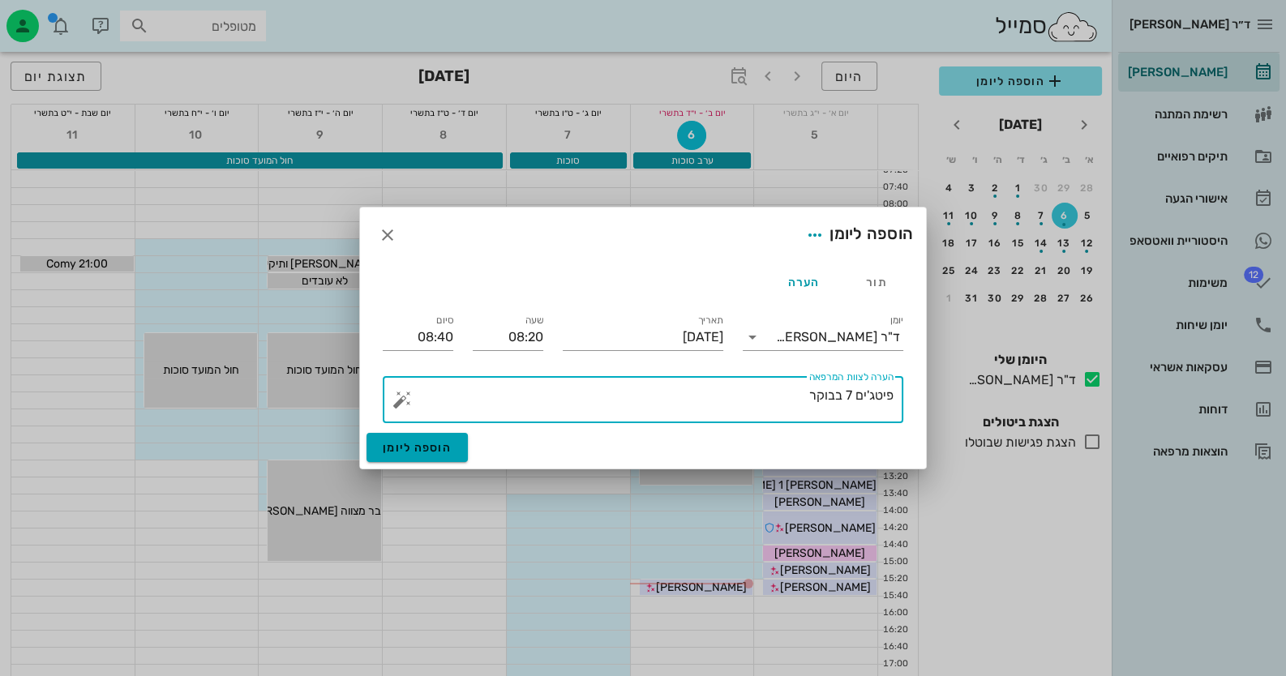
type textarea "פיטג'ים 7 בבוקר"
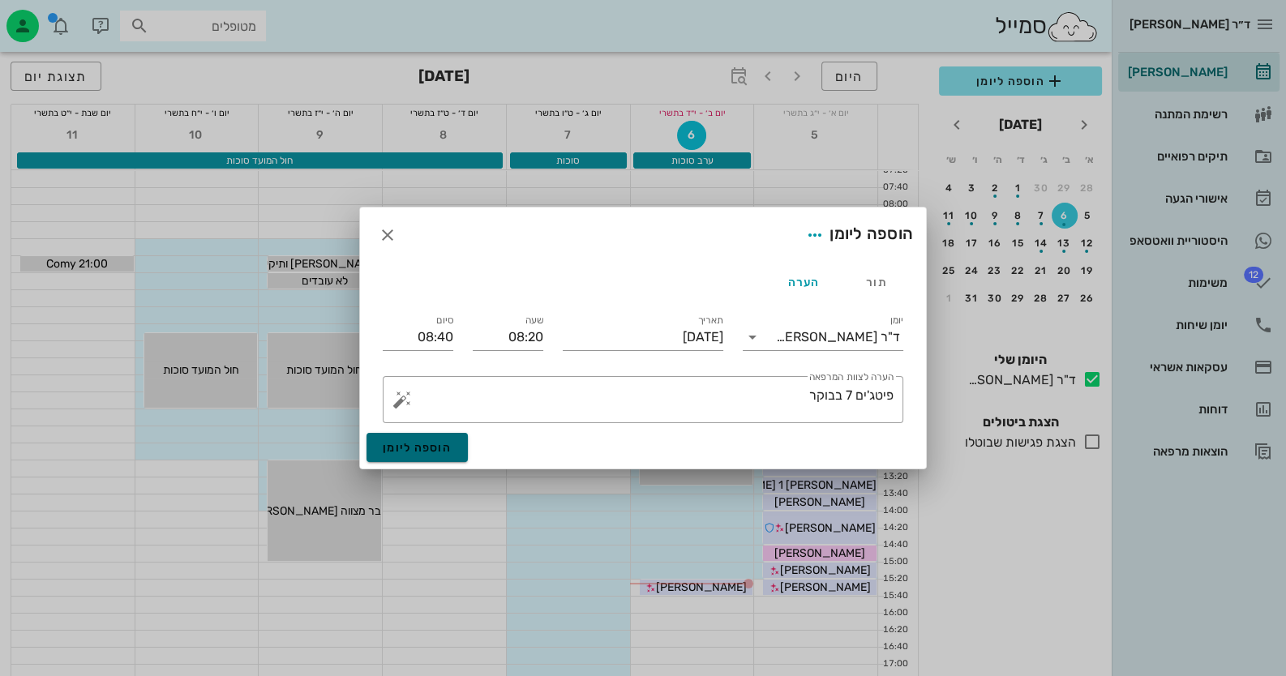
click at [387, 446] on span "הוספה ליומן" at bounding box center [417, 448] width 69 height 14
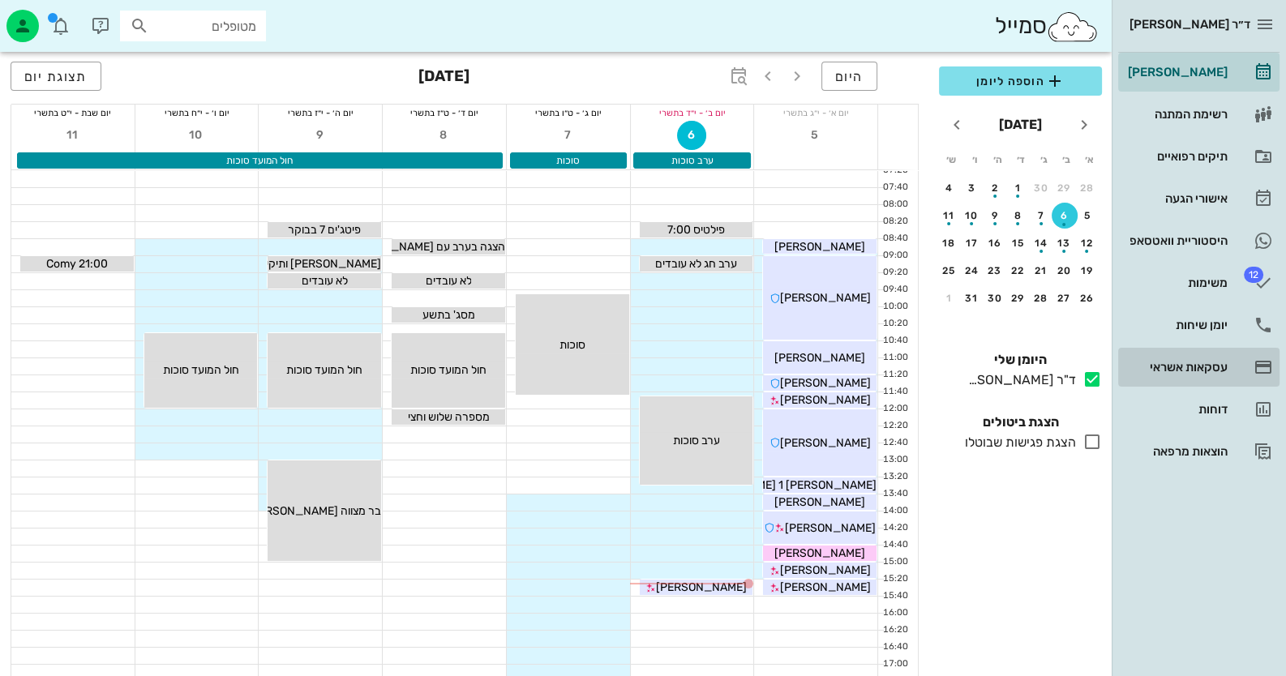
click at [1232, 370] on link "עסקאות אשראי" at bounding box center [1198, 367] width 161 height 39
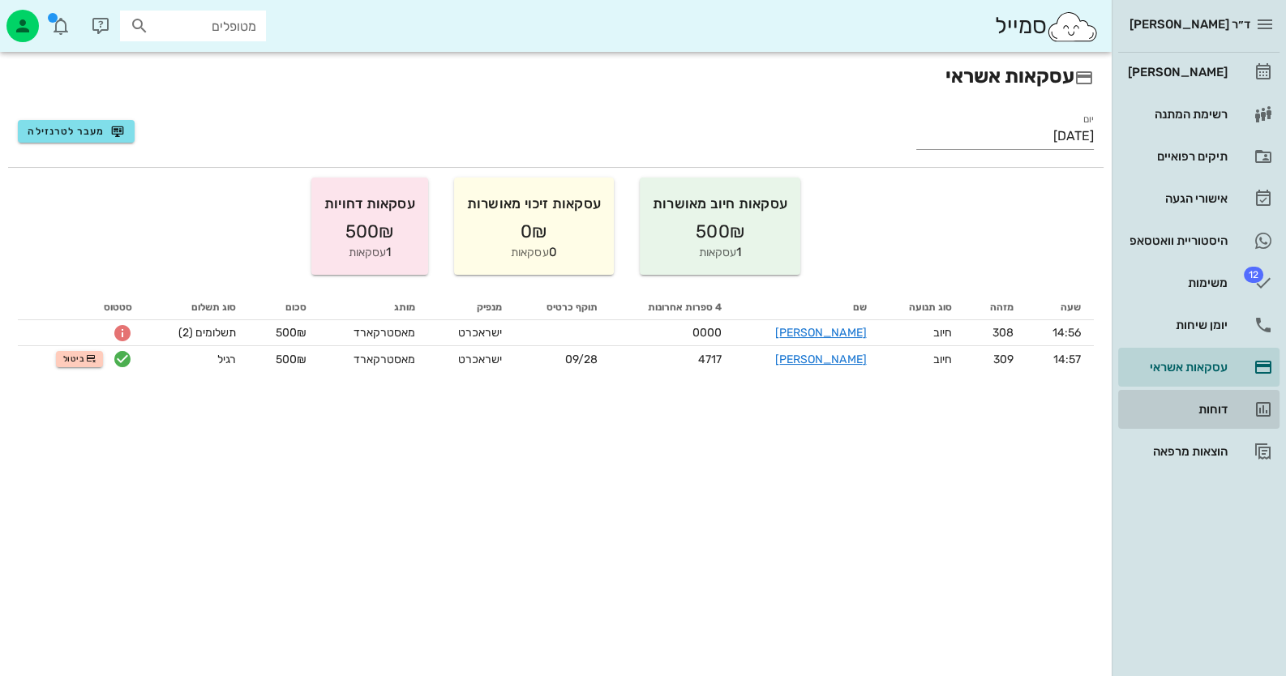
click at [1220, 419] on div "דוחות" at bounding box center [1175, 409] width 103 height 26
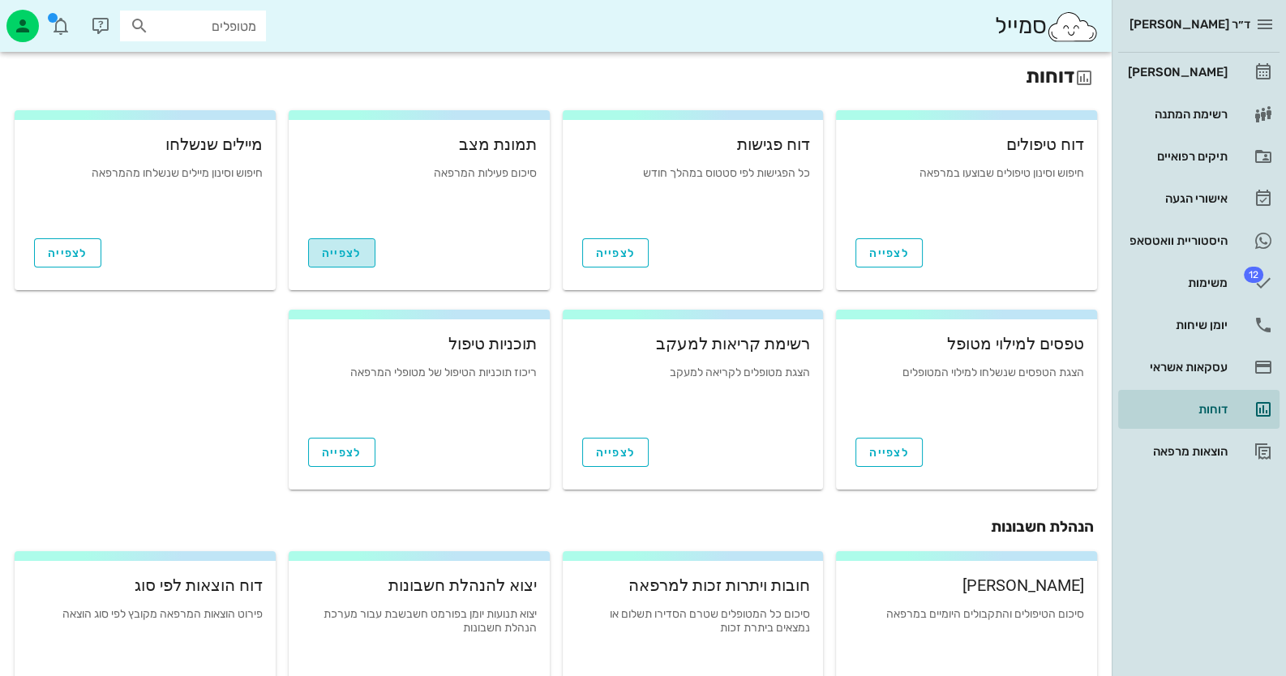
click at [336, 246] on span "לצפייה" at bounding box center [342, 253] width 40 height 14
